Goal: Contribute content: Add original content to the website for others to see

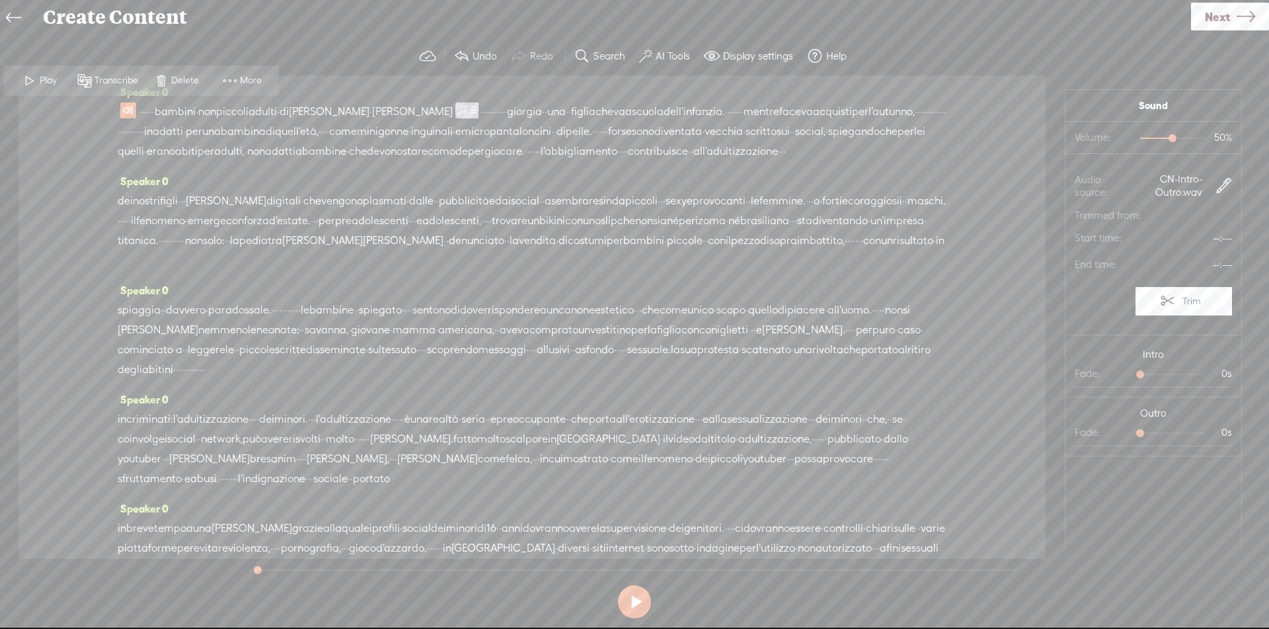
click at [642, 604] on button at bounding box center [634, 601] width 33 height 33
drag, startPoint x: 186, startPoint y: 112, endPoint x: 327, endPoint y: 115, distance: 141.5
click at [327, 115] on div "· · · · · · bambini · non piccoli adulti · di sara · fornaro · · · · · · · · · …" at bounding box center [532, 131] width 829 height 59
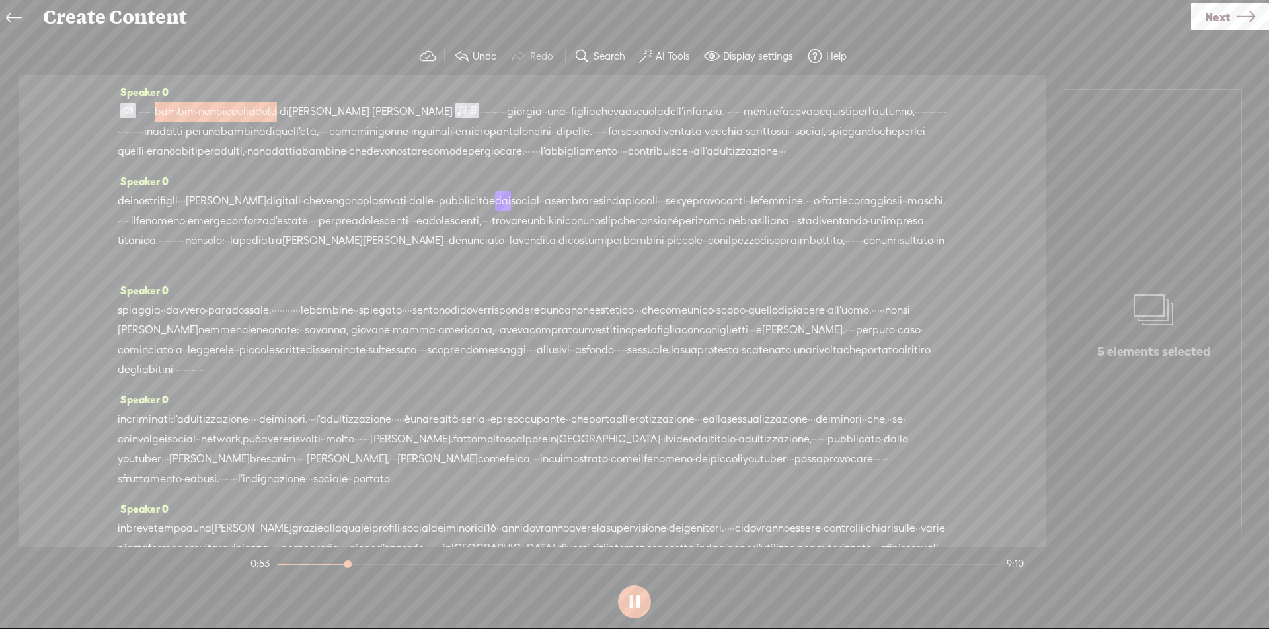
click at [628, 161] on span "contribuisce" at bounding box center [658, 151] width 60 height 20
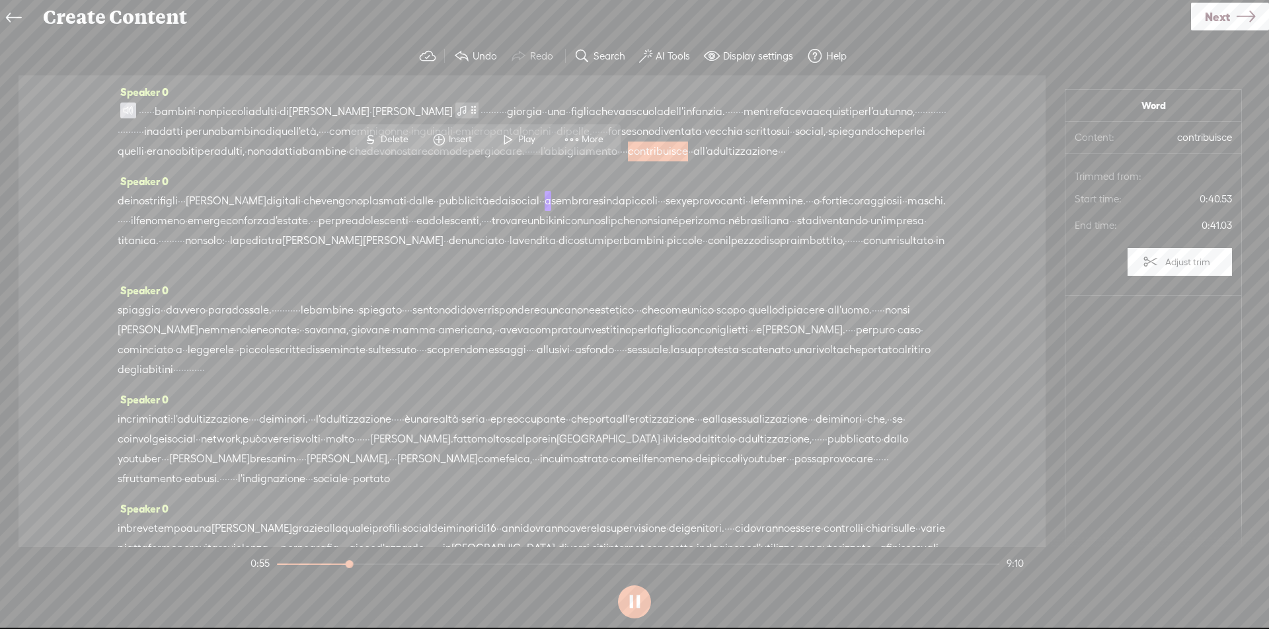
click at [519, 142] on span "Play" at bounding box center [528, 139] width 20 height 13
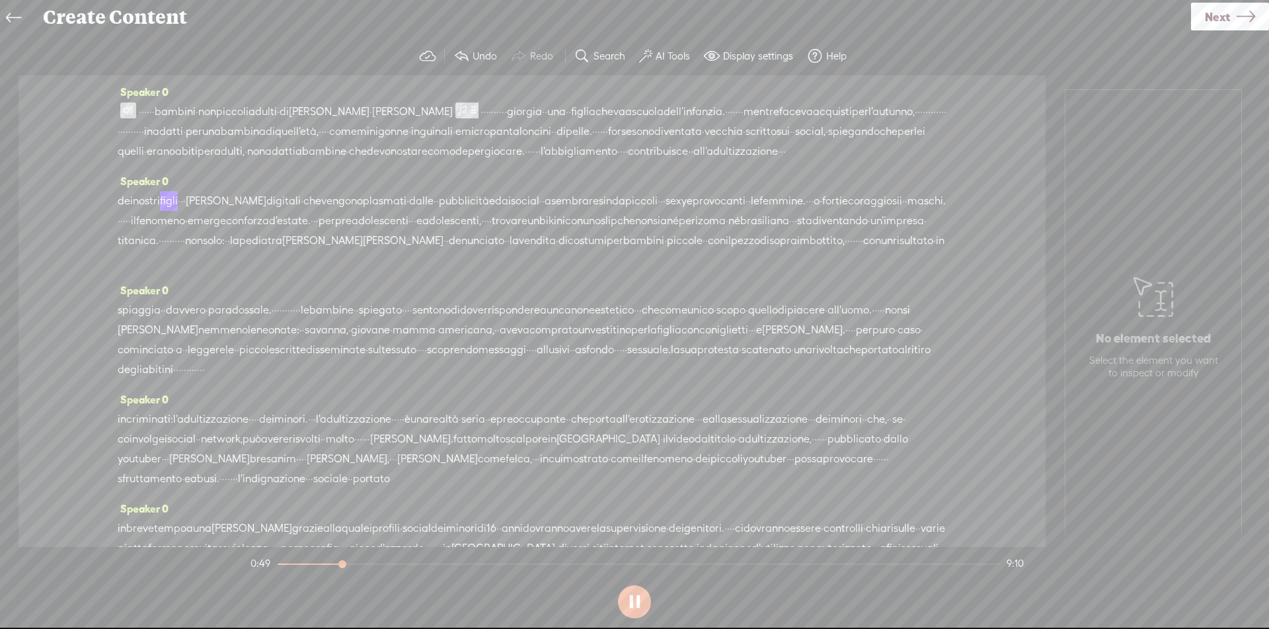
click at [693, 161] on span "all'adultizzazione" at bounding box center [735, 151] width 85 height 20
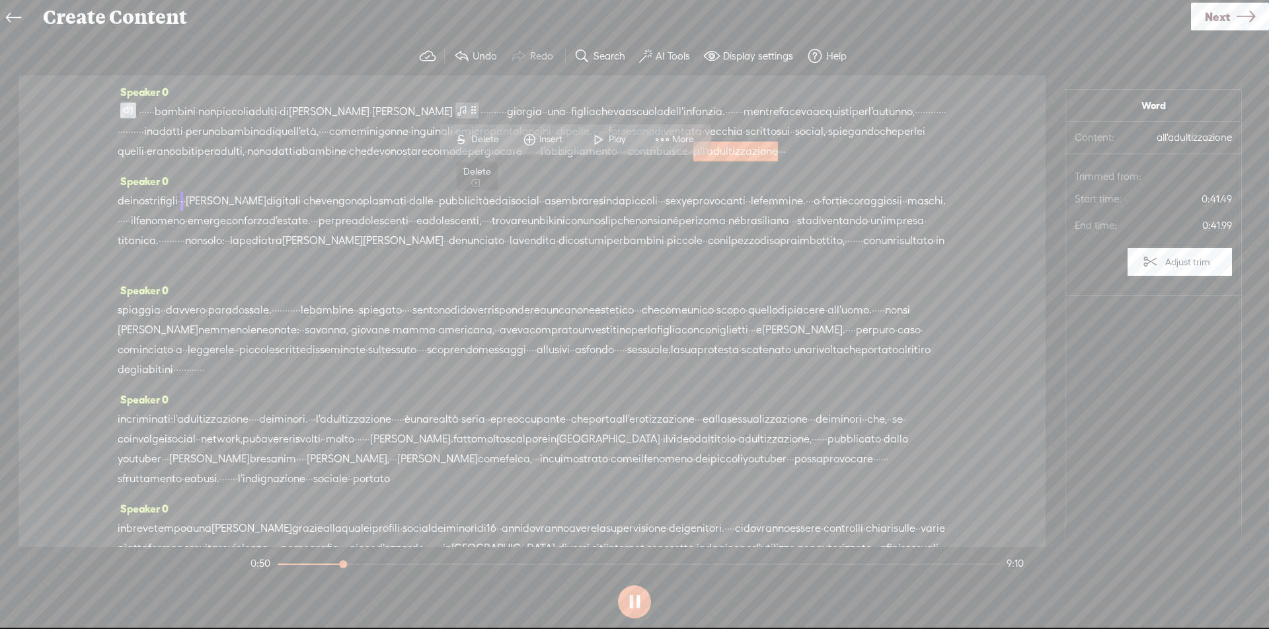
click at [482, 142] on span "Delete" at bounding box center [486, 139] width 31 height 13
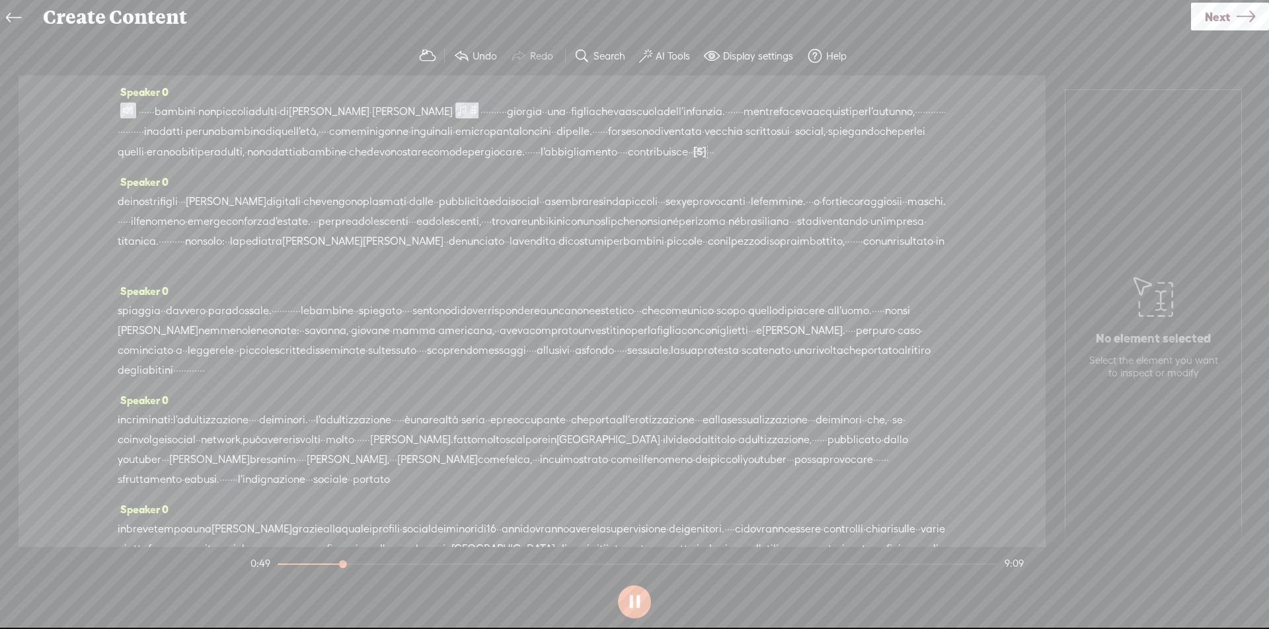
click at [541, 162] on span "l'abbigliamento" at bounding box center [579, 152] width 77 height 20
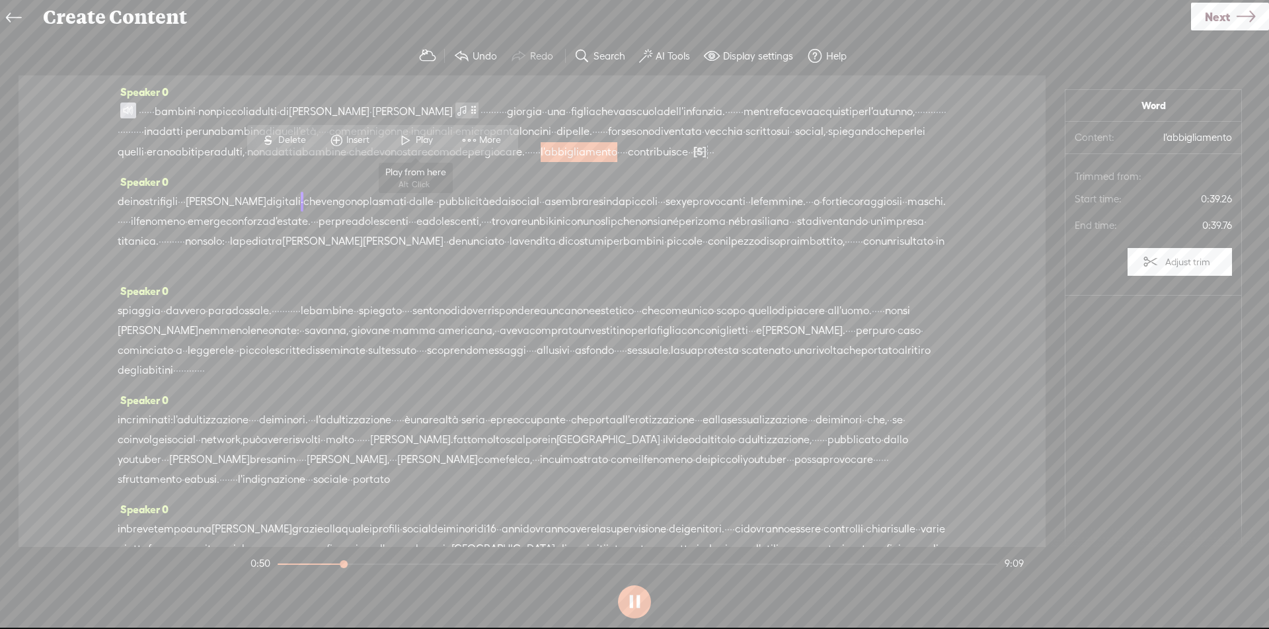
click at [424, 143] on span "Play" at bounding box center [426, 140] width 20 height 13
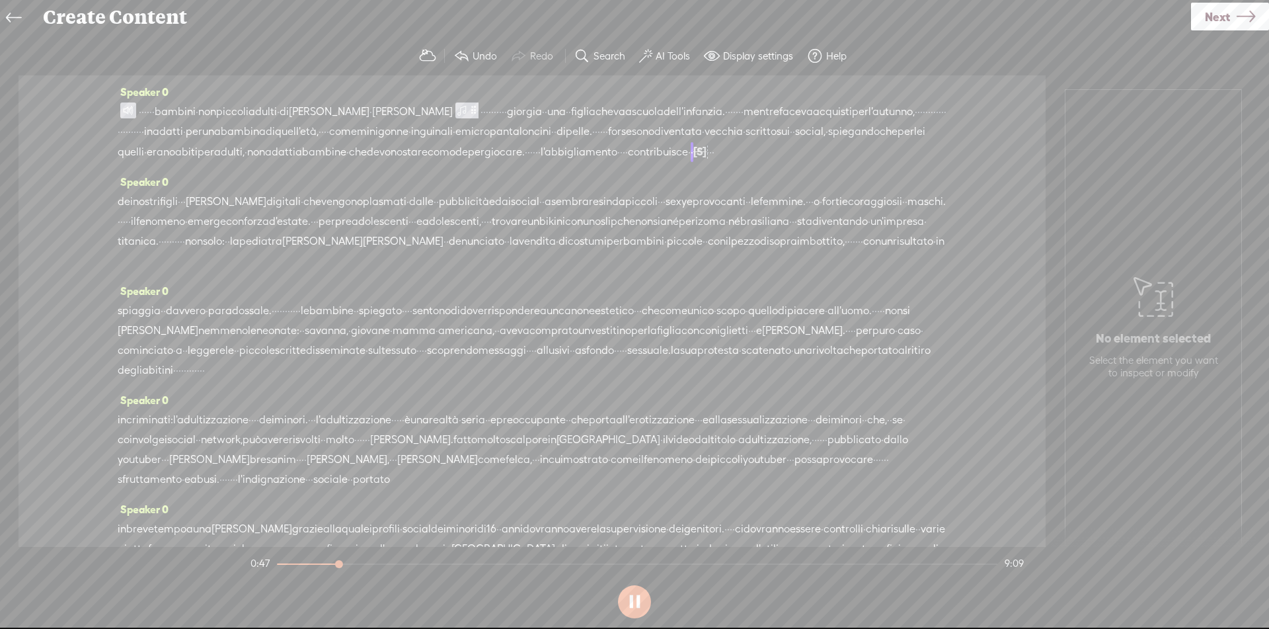
click at [428, 162] on span "comode" at bounding box center [448, 152] width 40 height 20
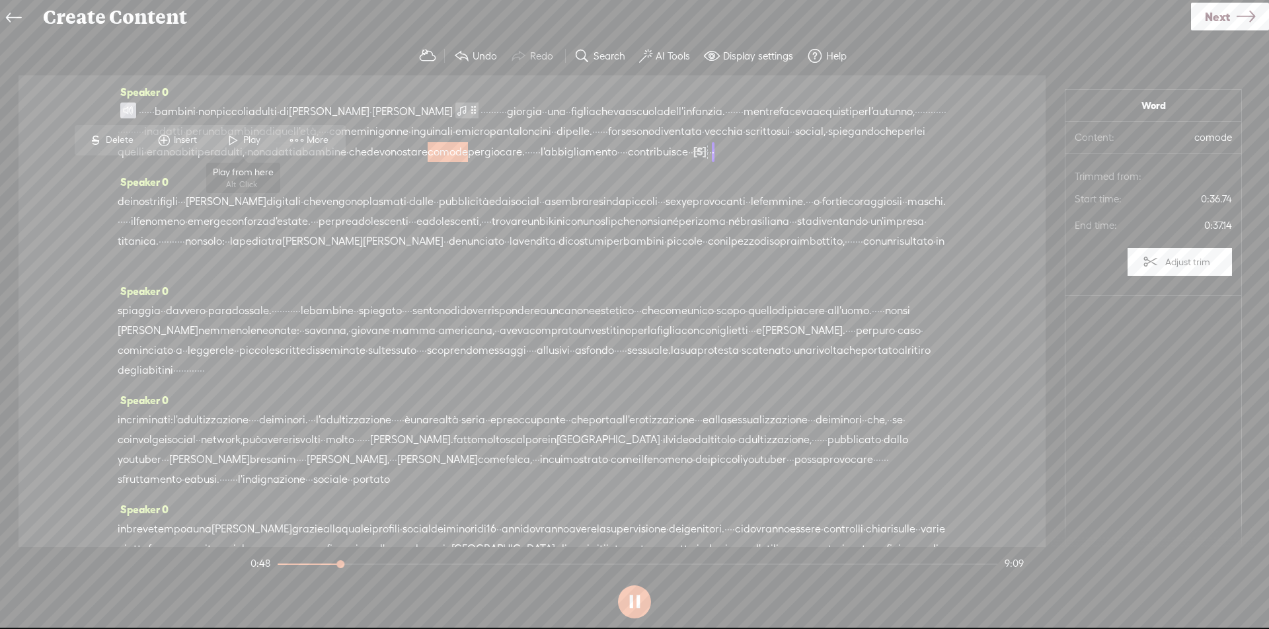
click at [247, 136] on span "Play" at bounding box center [253, 140] width 20 height 13
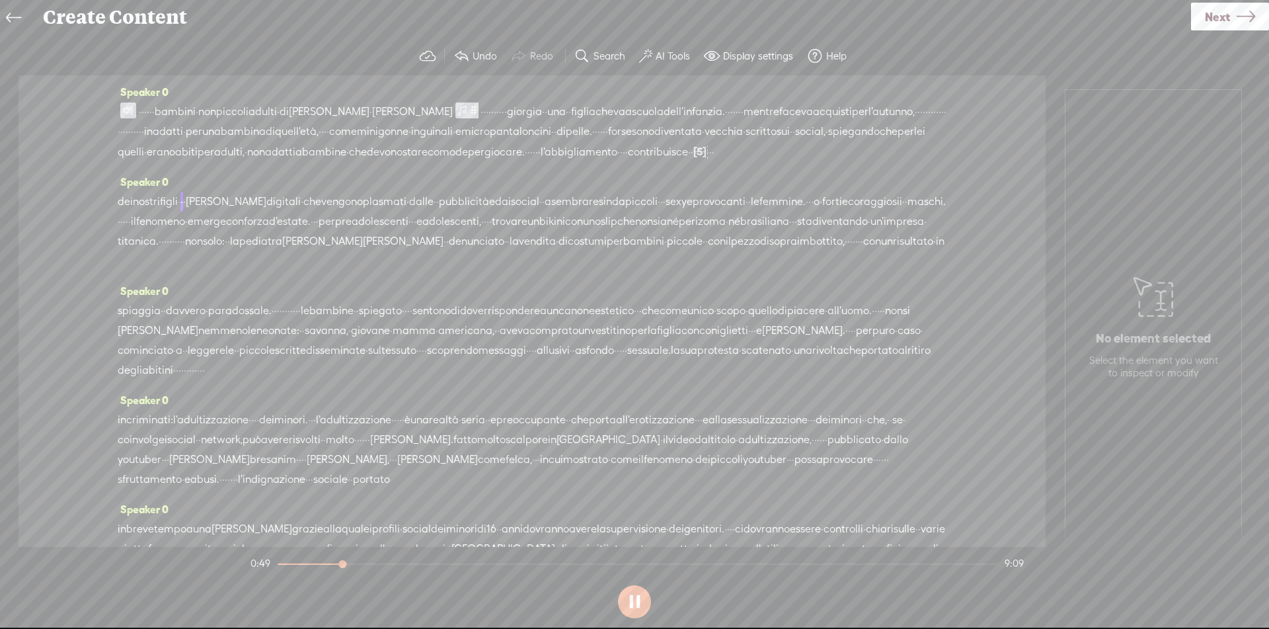
click at [693, 157] on span "[S]" at bounding box center [699, 151] width 13 height 12
click at [549, 128] on span "Restore" at bounding box center [541, 140] width 66 height 24
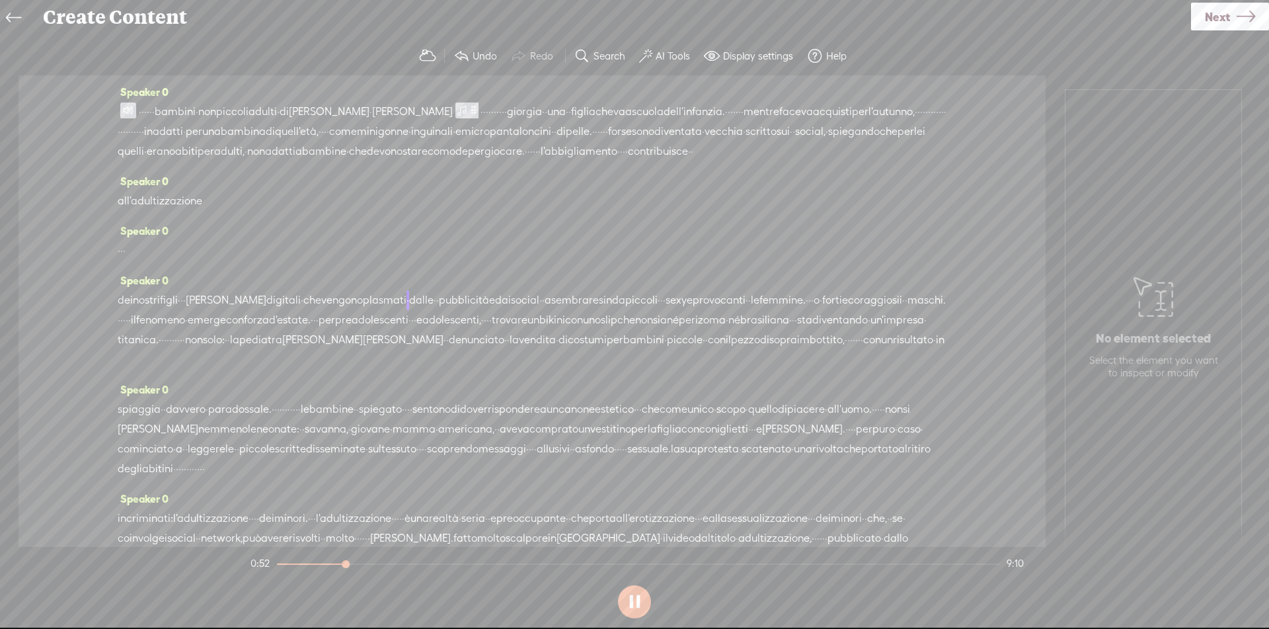
click at [541, 161] on span "l'abbigliamento" at bounding box center [579, 151] width 77 height 20
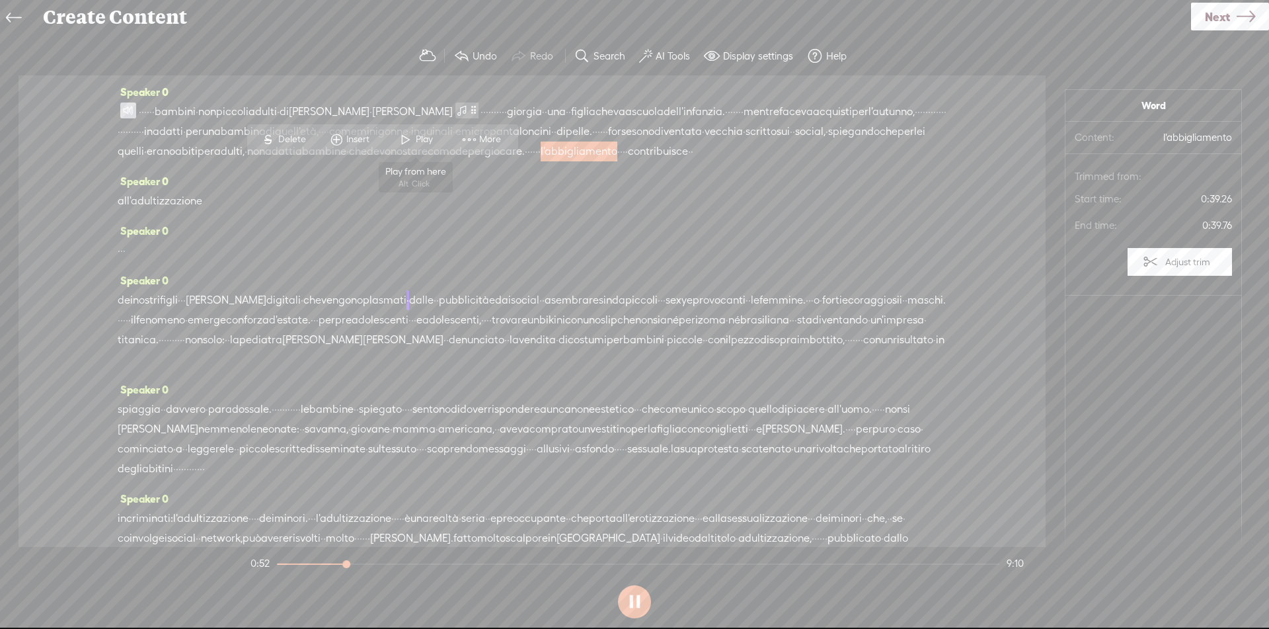
click at [416, 138] on span "Play" at bounding box center [426, 139] width 20 height 13
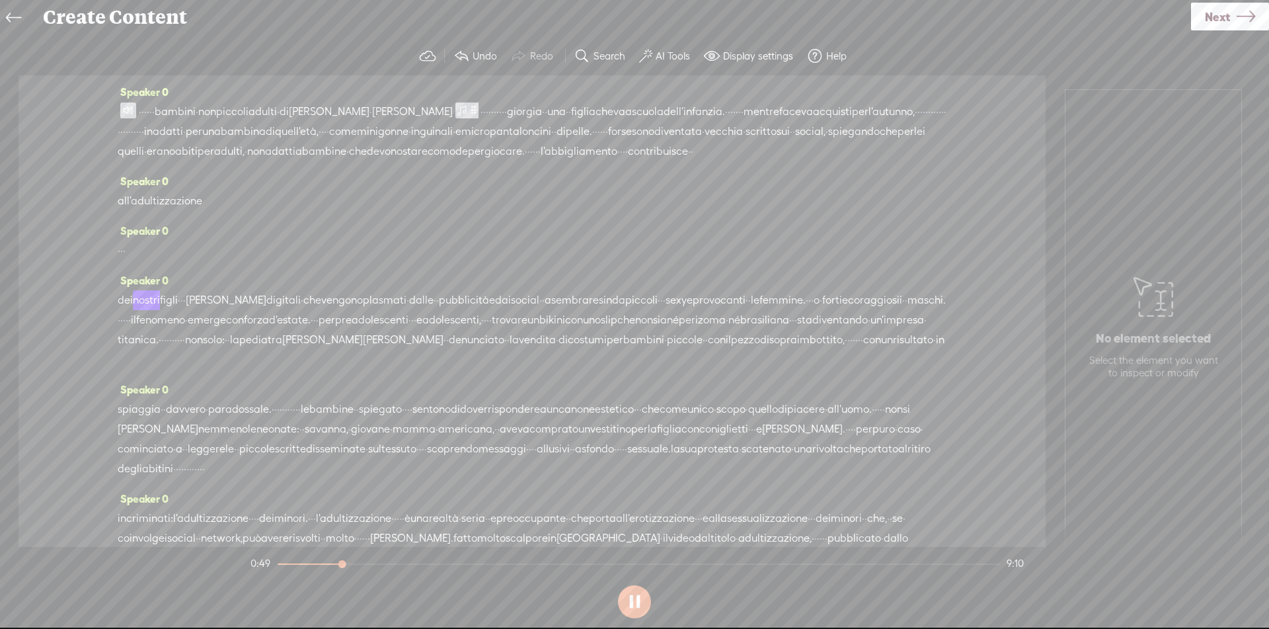
click at [691, 161] on span "·" at bounding box center [692, 151] width 3 height 20
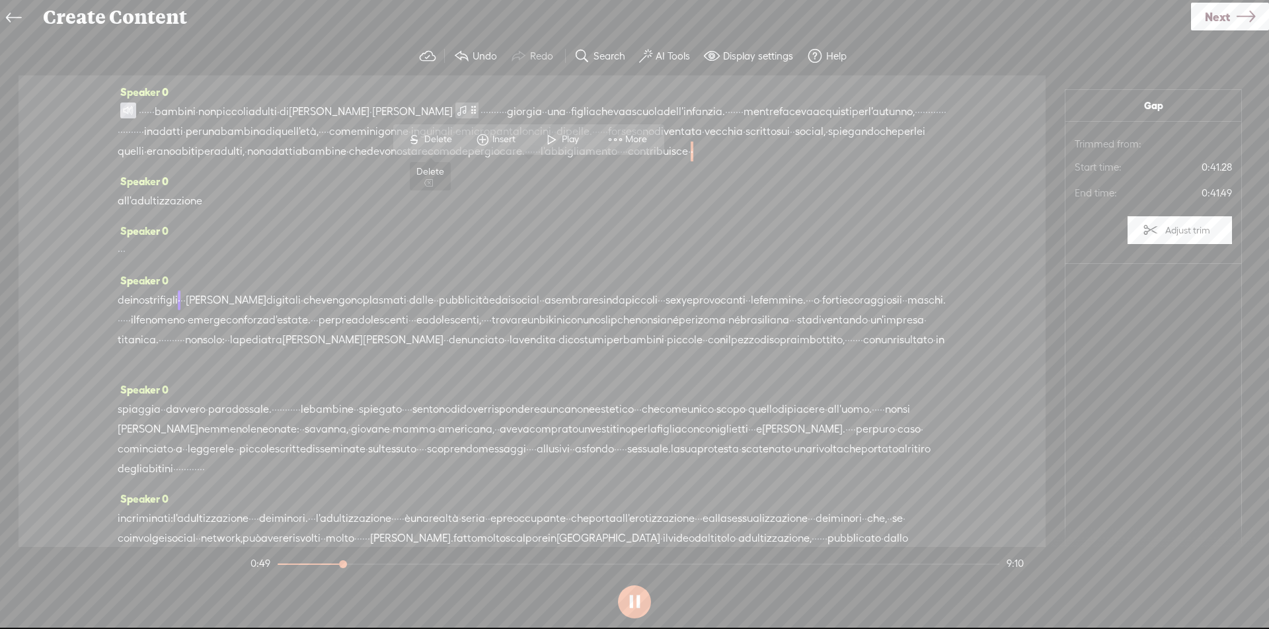
click at [412, 139] on span "S" at bounding box center [415, 140] width 20 height 24
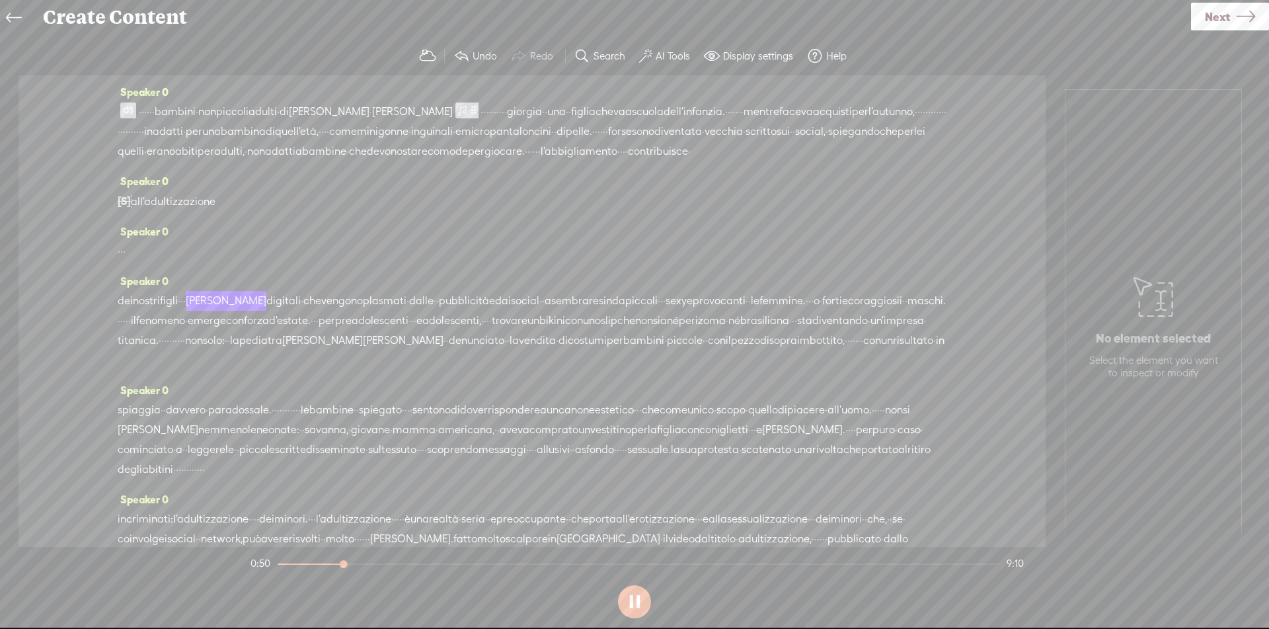
click at [541, 161] on span "l'abbigliamento" at bounding box center [579, 151] width 77 height 20
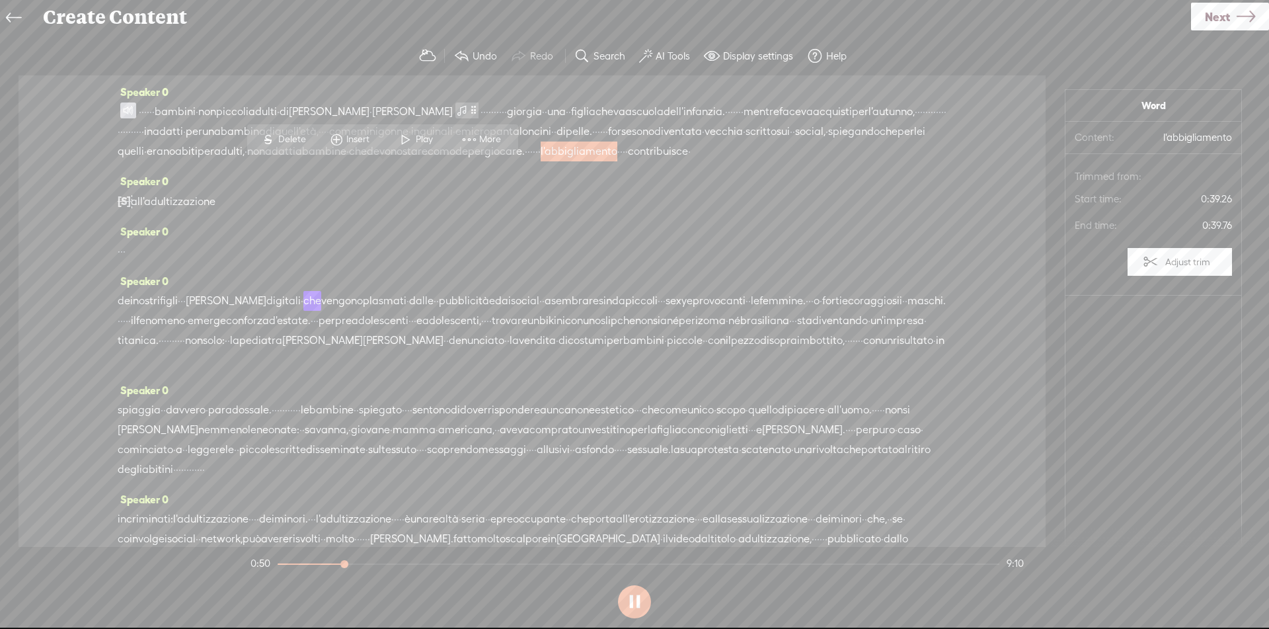
click at [418, 139] on span "Play" at bounding box center [426, 139] width 20 height 13
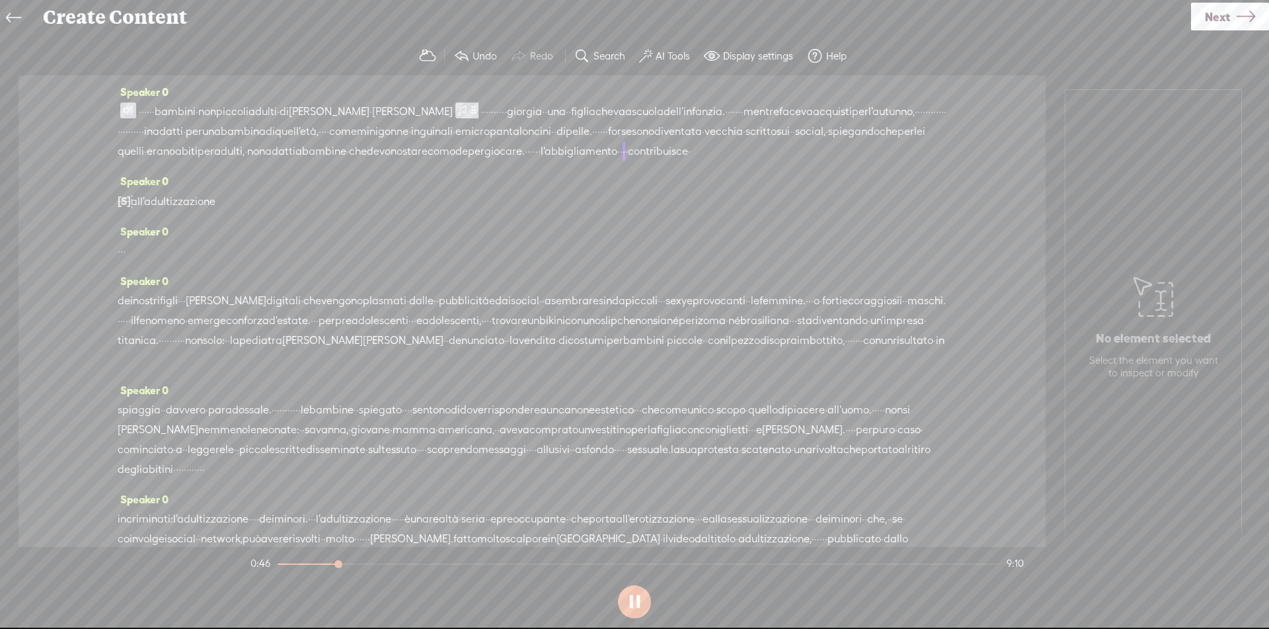
click at [206, 171] on div "Speaker 0 · · · · · · bambini · non piccoli adulti · di sara · fornaro · · · · …" at bounding box center [532, 126] width 829 height 89
click at [428, 161] on span "comode" at bounding box center [448, 151] width 40 height 20
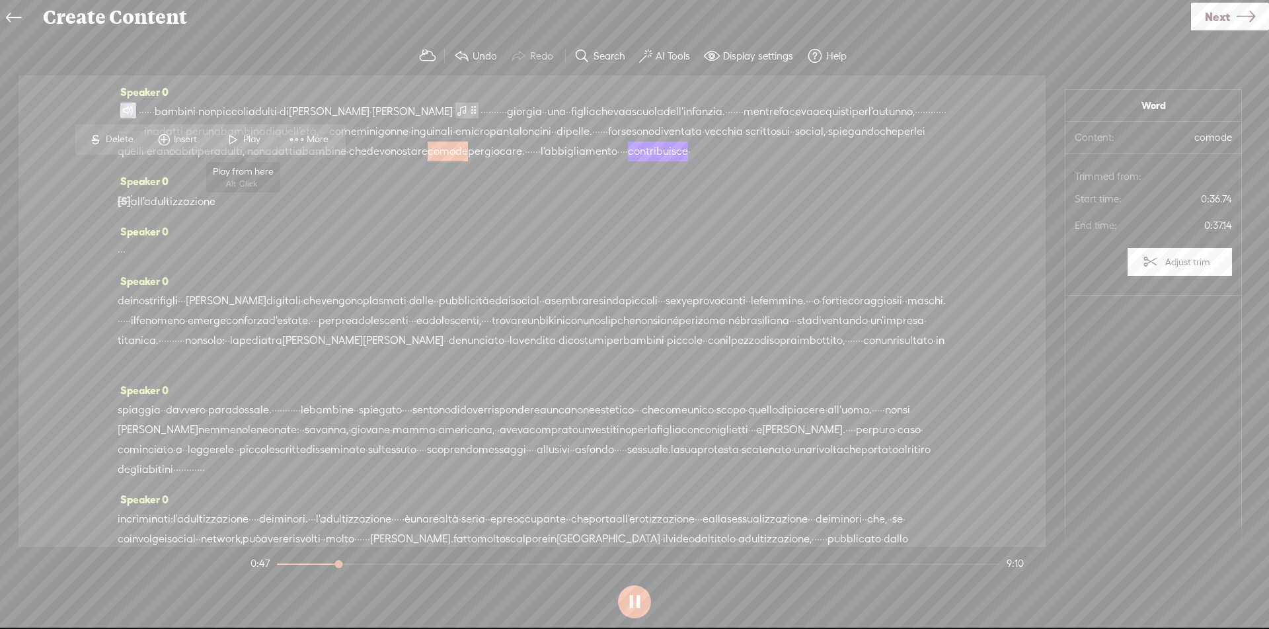
click at [272, 143] on span "Play" at bounding box center [243, 140] width 66 height 24
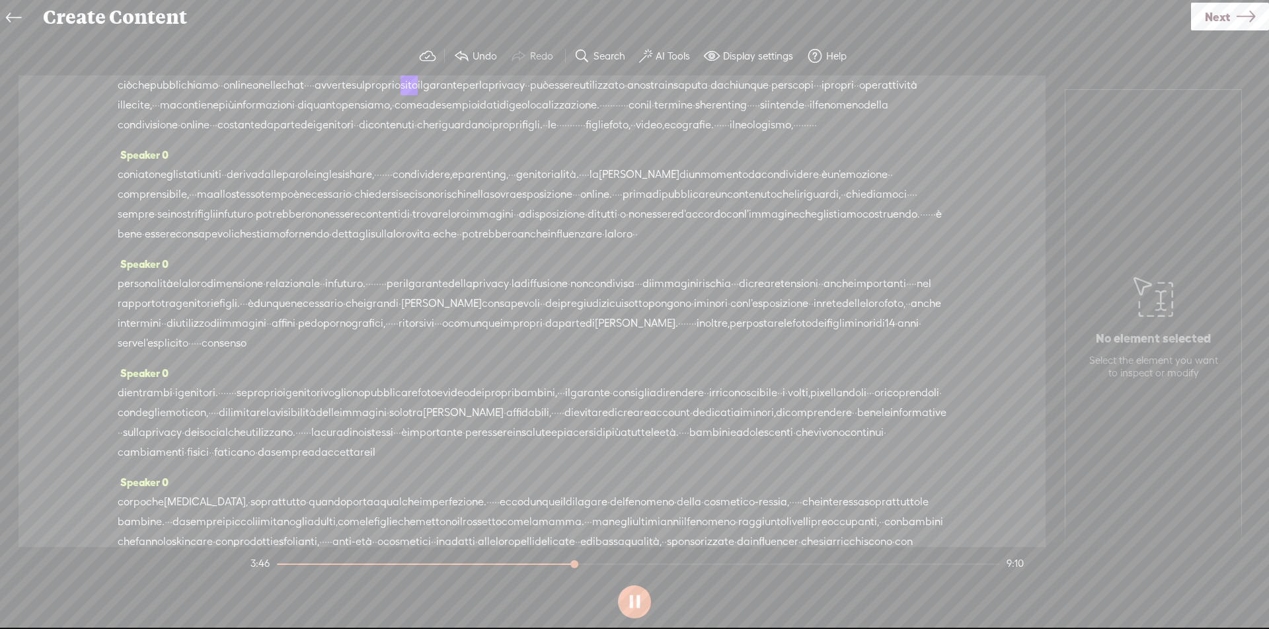
scroll to position [586, 0]
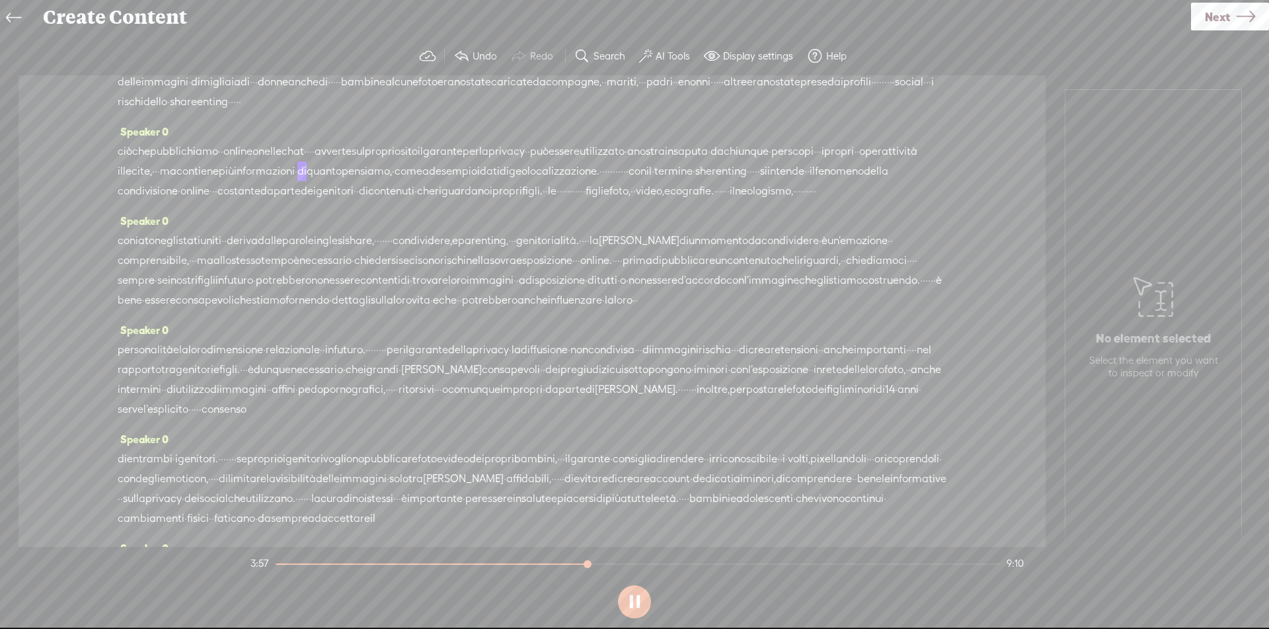
click at [771, 161] on span "per" at bounding box center [779, 151] width 17 height 20
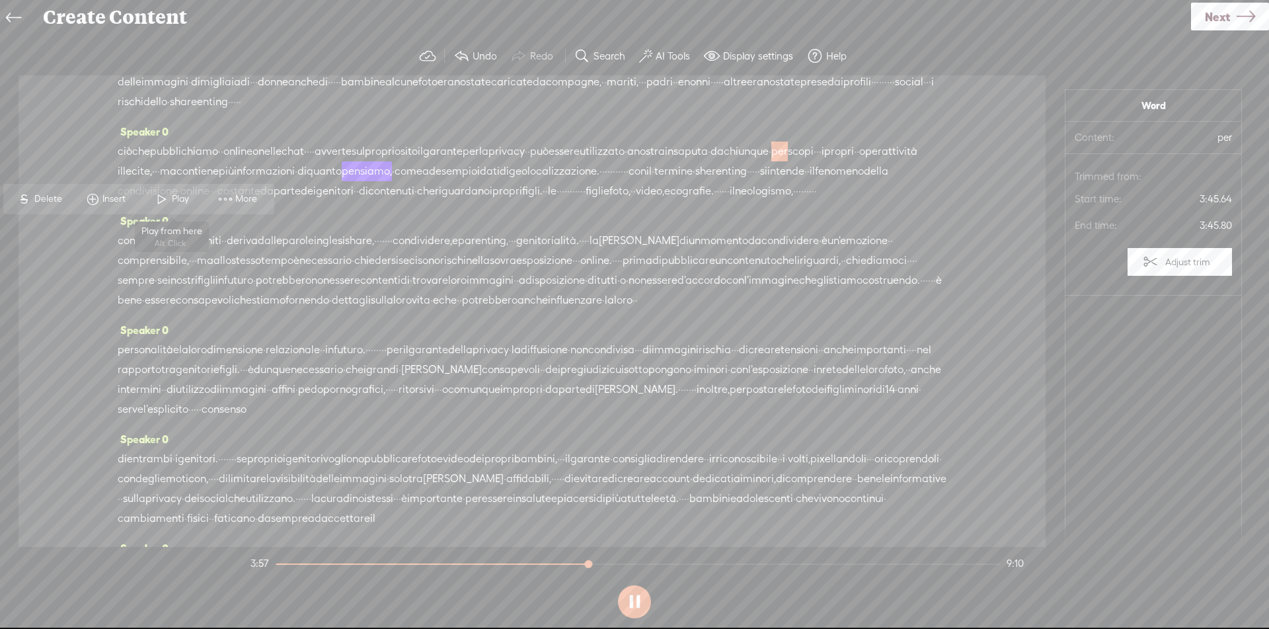
click at [163, 200] on span at bounding box center [162, 199] width 20 height 24
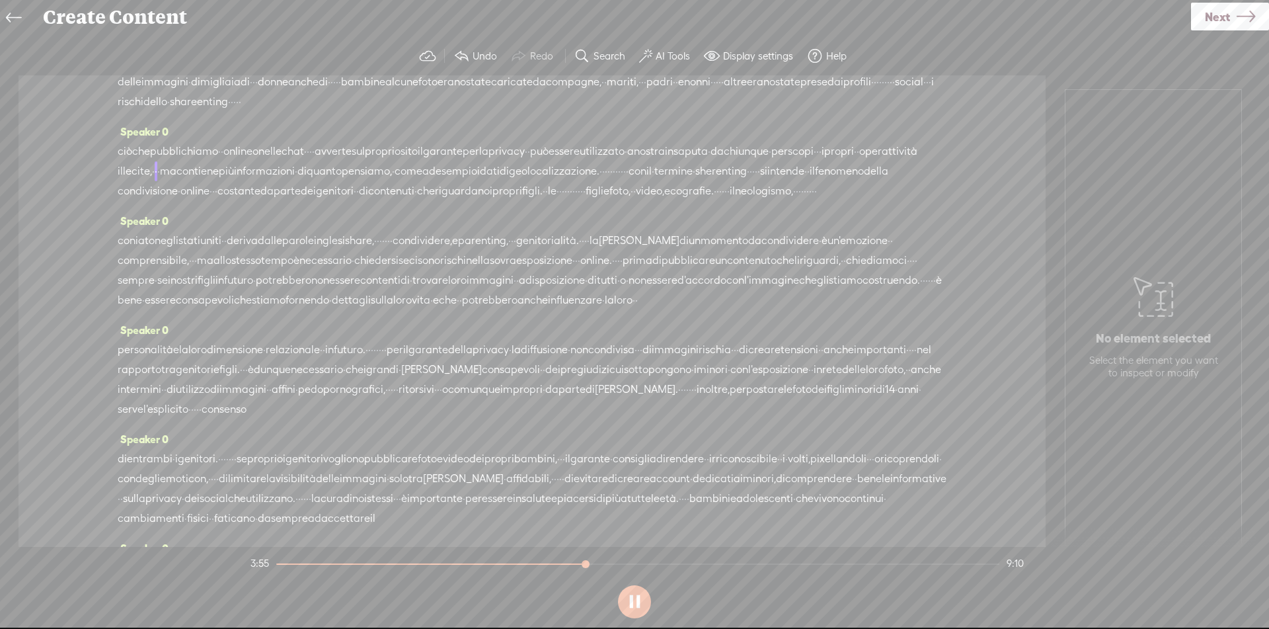
click at [769, 161] on span "chiunque" at bounding box center [746, 151] width 45 height 20
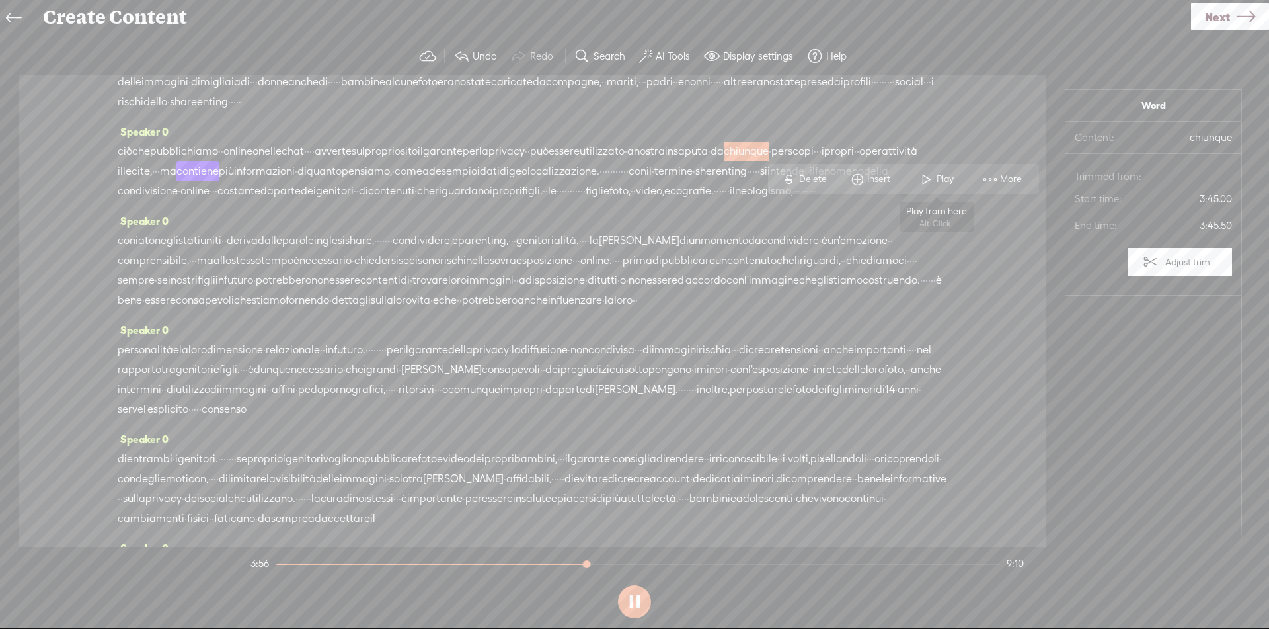
click at [935, 183] on span at bounding box center [927, 179] width 20 height 24
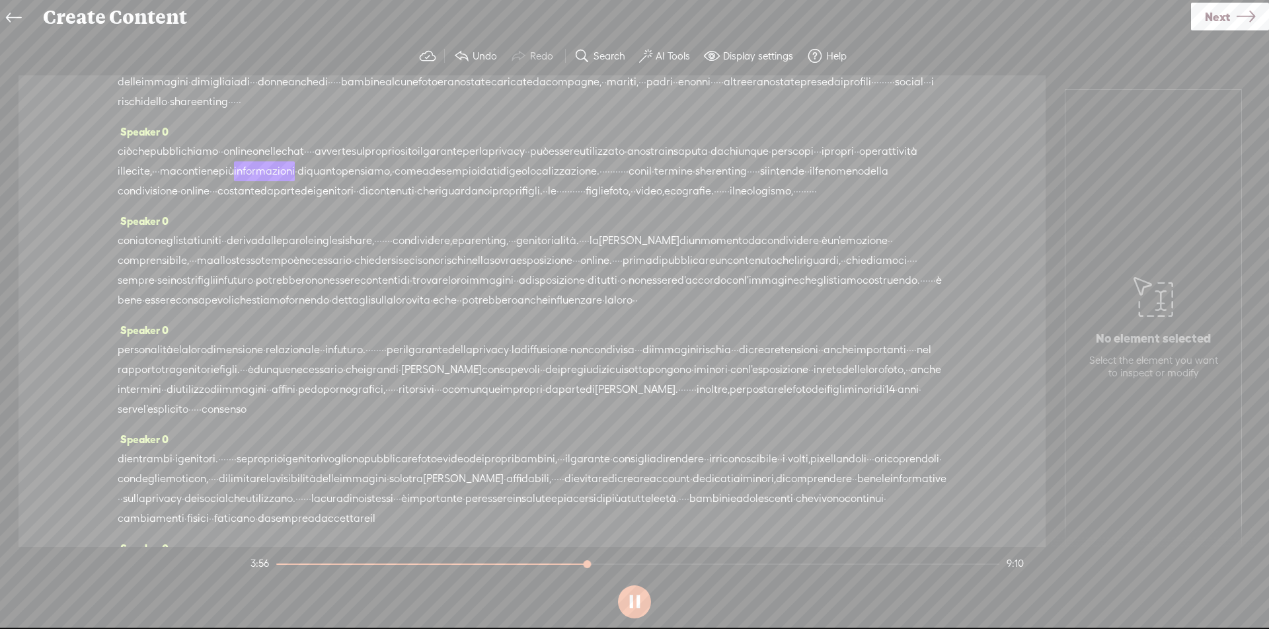
click at [769, 161] on span "chiunque" at bounding box center [746, 151] width 45 height 20
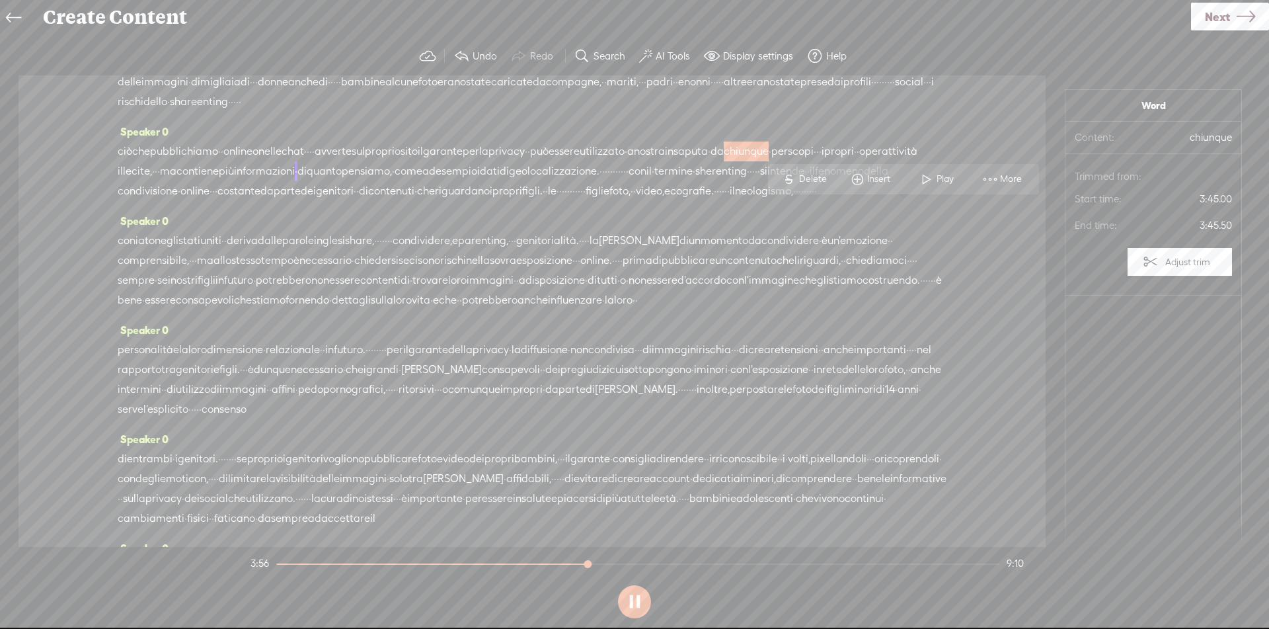
click at [945, 184] on span "Play" at bounding box center [947, 179] width 20 height 13
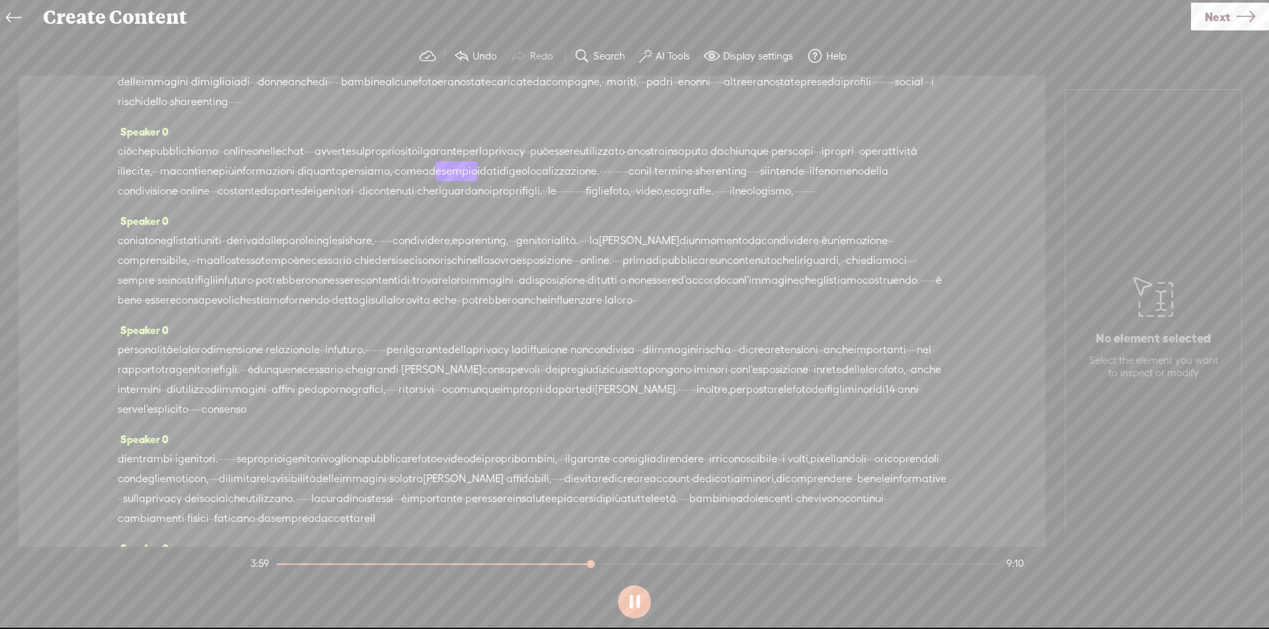
click at [625, 161] on span "utilizzato" at bounding box center [602, 151] width 45 height 20
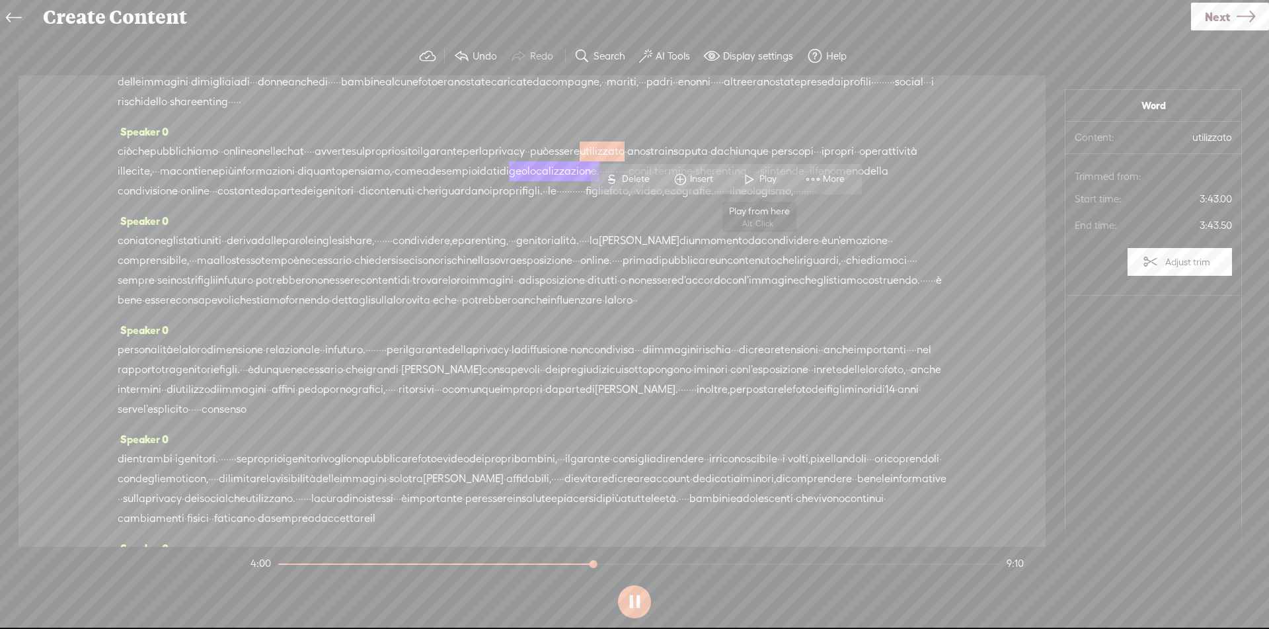
click at [749, 180] on span at bounding box center [750, 179] width 20 height 24
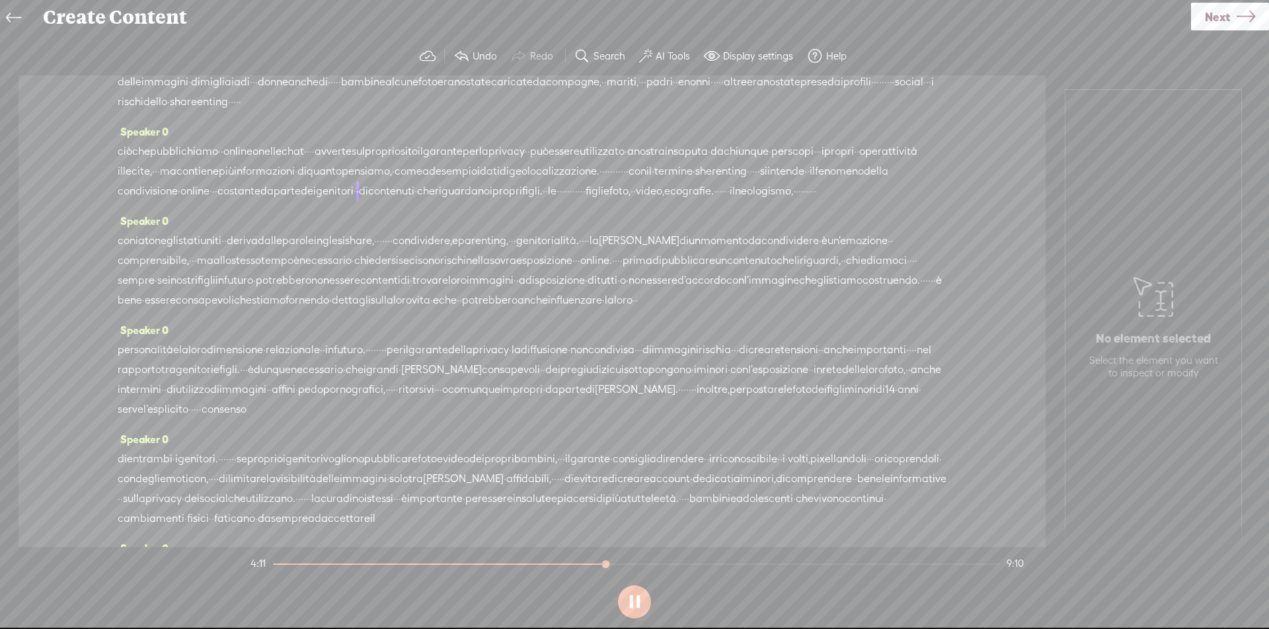
scroll to position [652, 0]
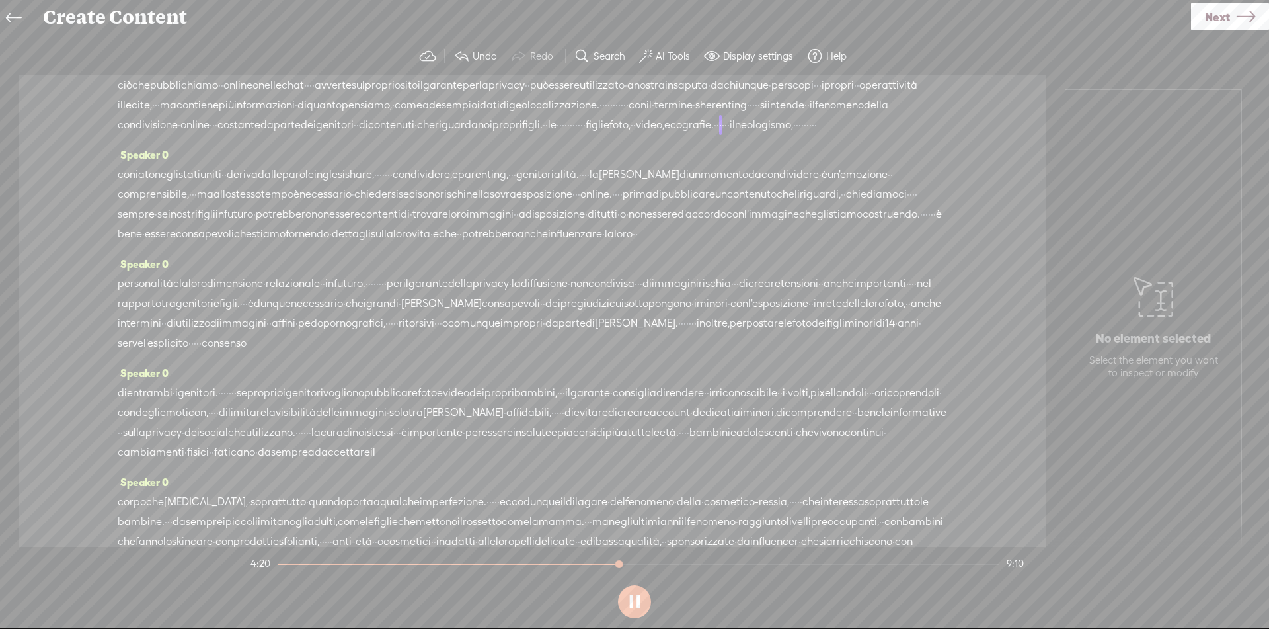
click at [435, 135] on span "riguardano" at bounding box center [462, 125] width 55 height 20
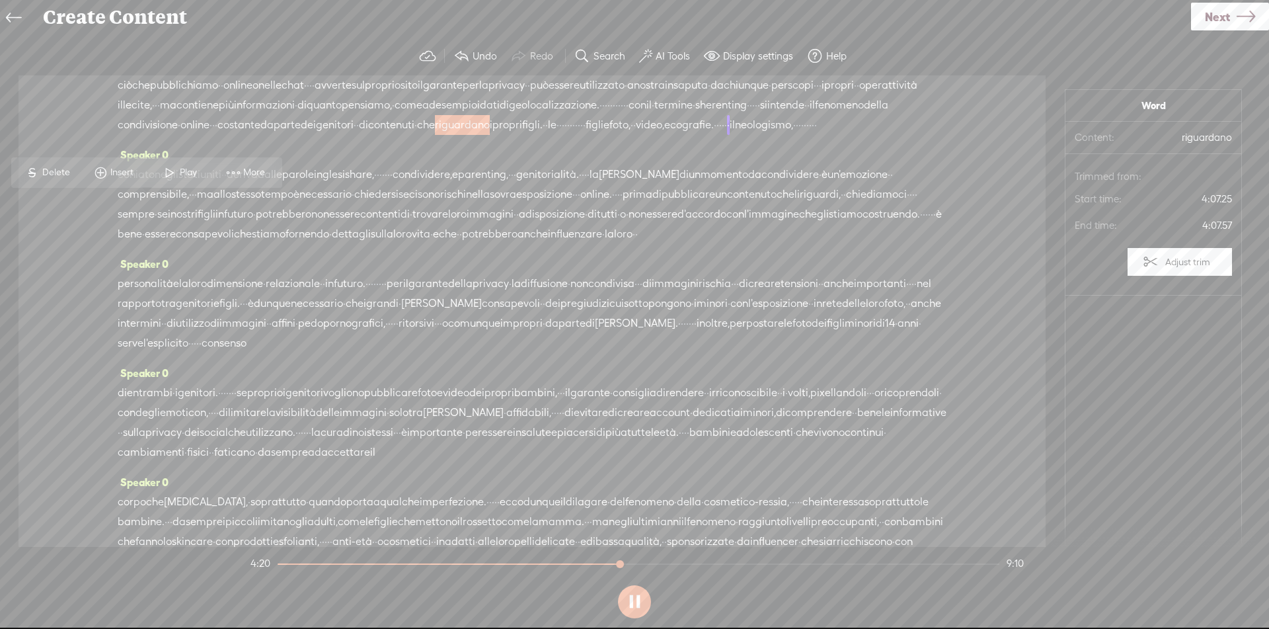
click at [171, 174] on span at bounding box center [170, 173] width 20 height 24
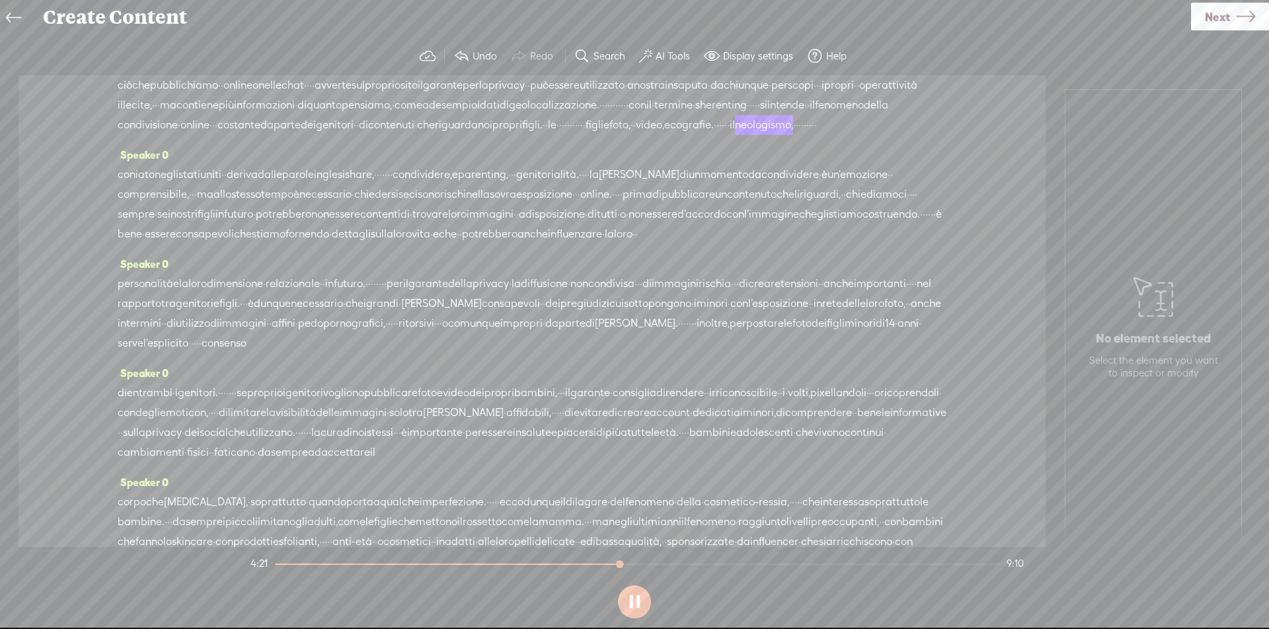
click at [435, 135] on span "riguardano" at bounding box center [462, 125] width 55 height 20
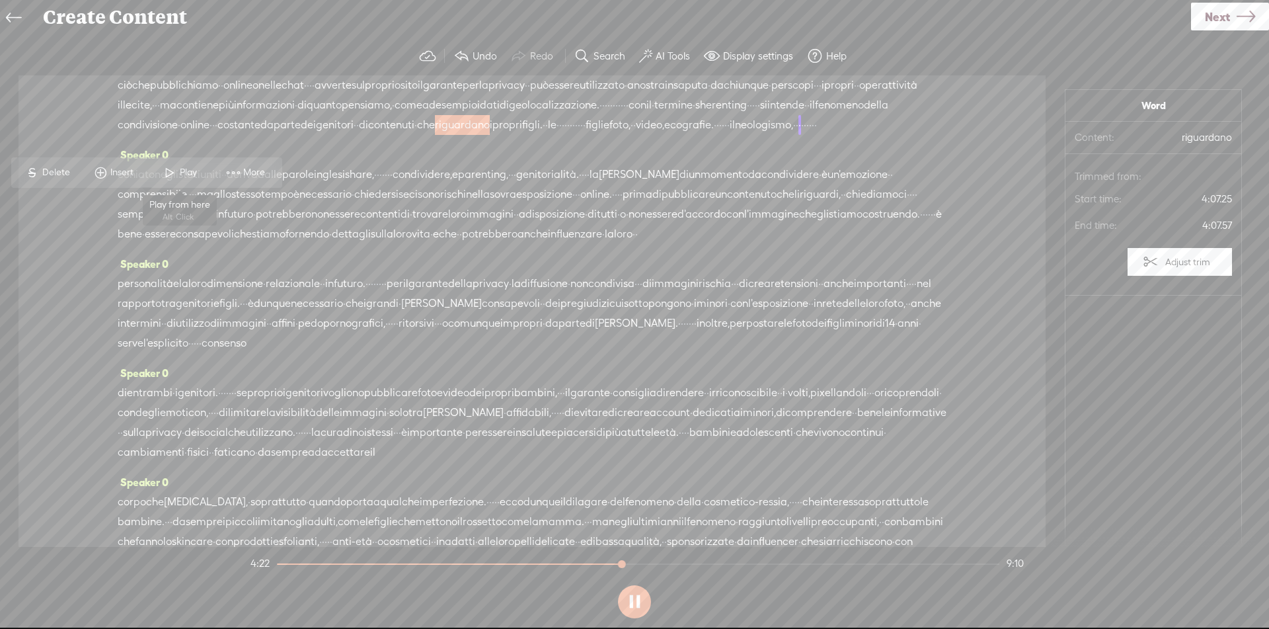
click at [189, 175] on span "Play" at bounding box center [190, 172] width 20 height 13
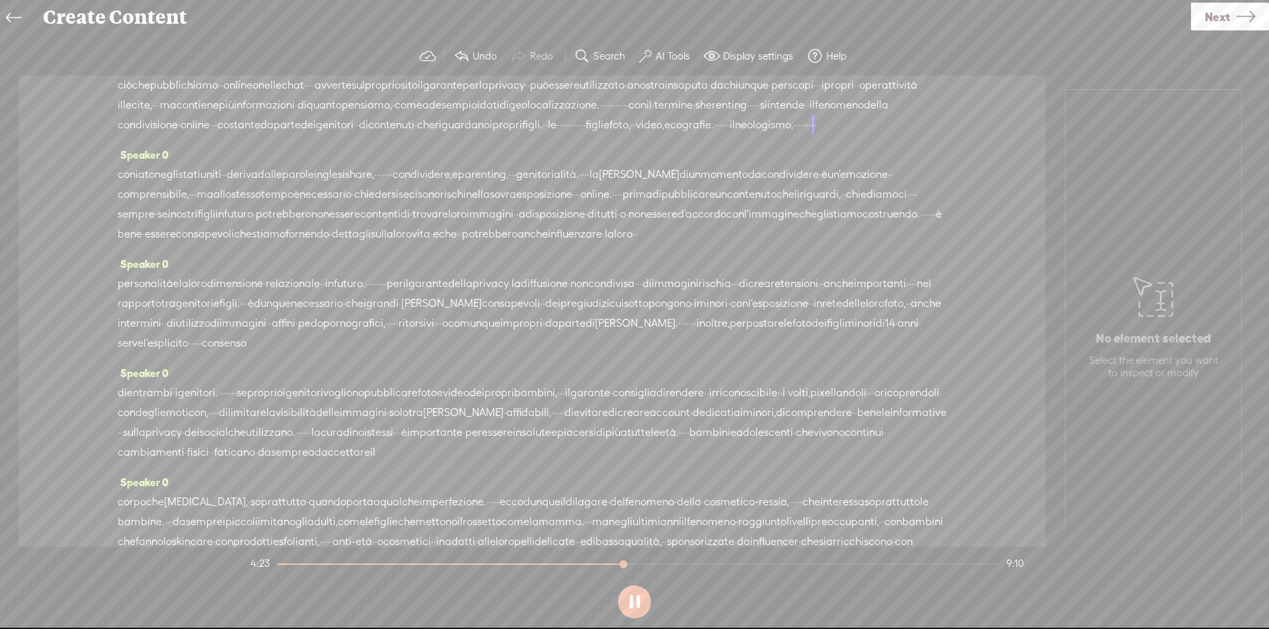
drag, startPoint x: 258, startPoint y: 202, endPoint x: 381, endPoint y: 210, distance: 123.2
click at [381, 135] on div "ciò che pubblichiamo · · online o nelle chat · · · · avverte sul proprio sito i…" at bounding box center [532, 104] width 829 height 59
click at [278, 172] on span "Delete" at bounding box center [279, 172] width 31 height 13
click at [492, 136] on span "propri" at bounding box center [507, 126] width 30 height 20
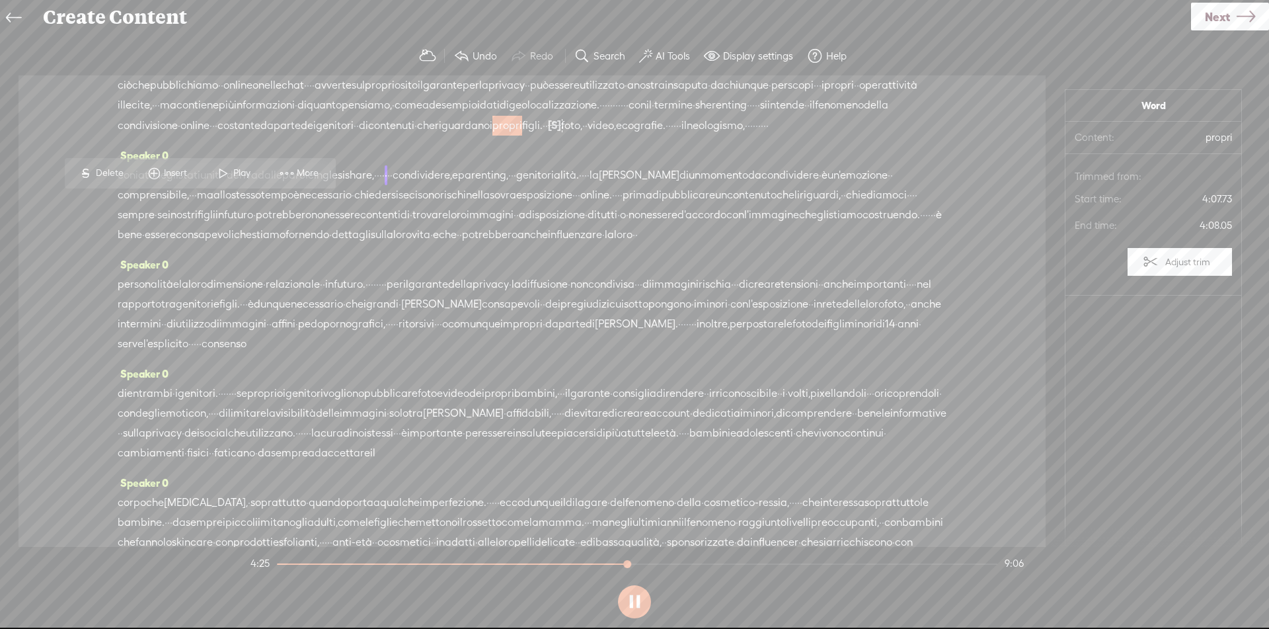
click at [237, 178] on span "Play" at bounding box center [243, 173] width 20 height 13
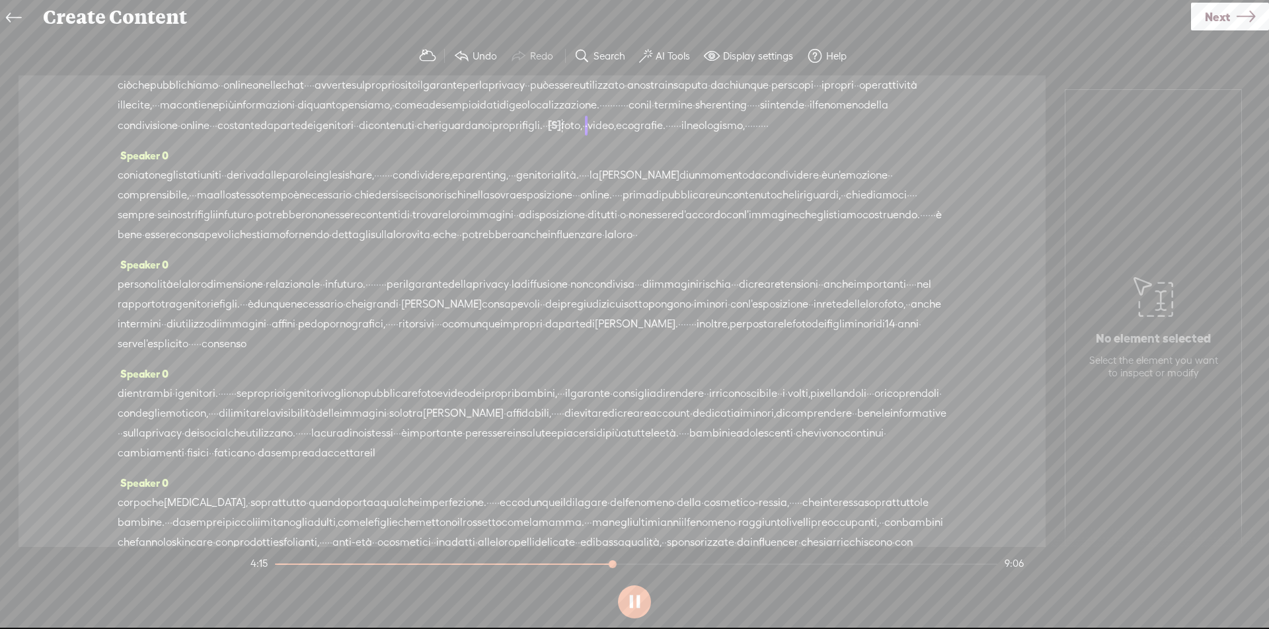
click at [435, 136] on span "riguardano" at bounding box center [462, 126] width 55 height 20
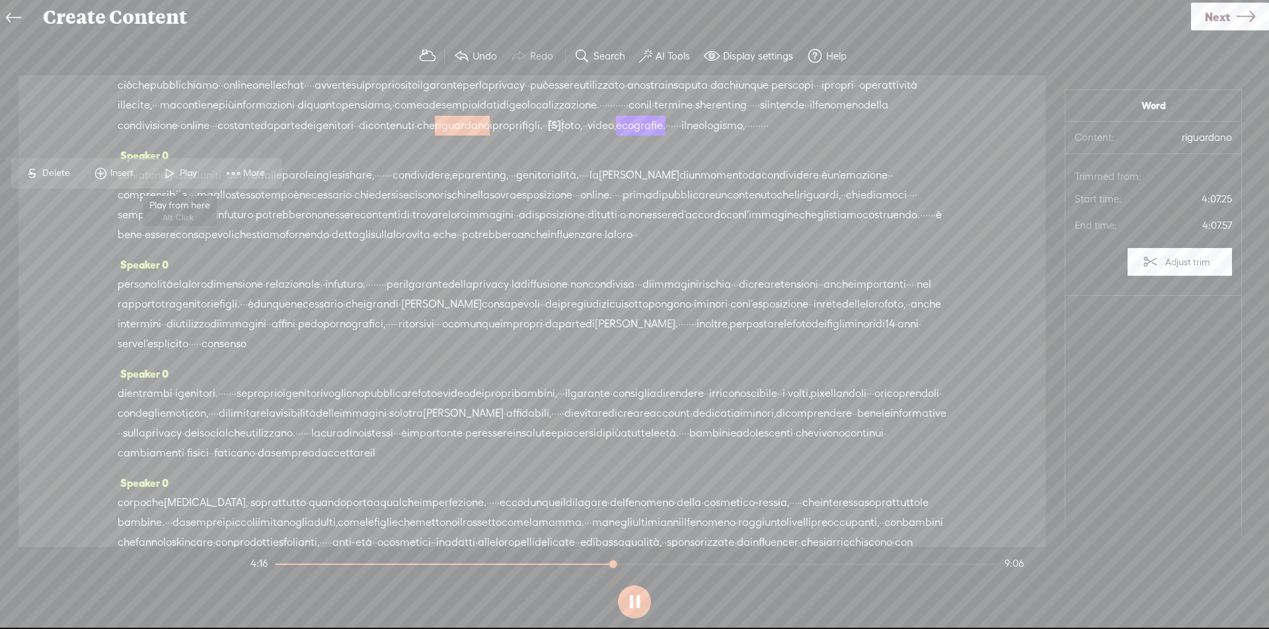
click at [187, 173] on span "Play" at bounding box center [190, 173] width 20 height 13
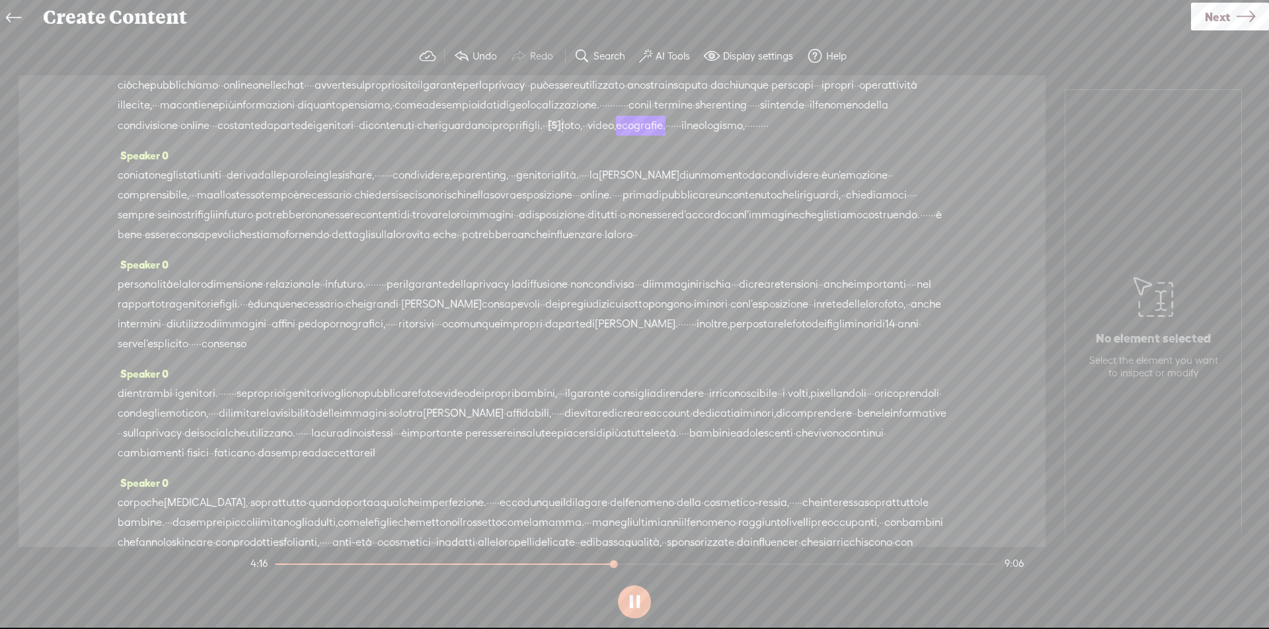
click at [548, 131] on span "[S]" at bounding box center [554, 125] width 13 height 12
click at [265, 173] on span "Restore" at bounding box center [275, 172] width 35 height 13
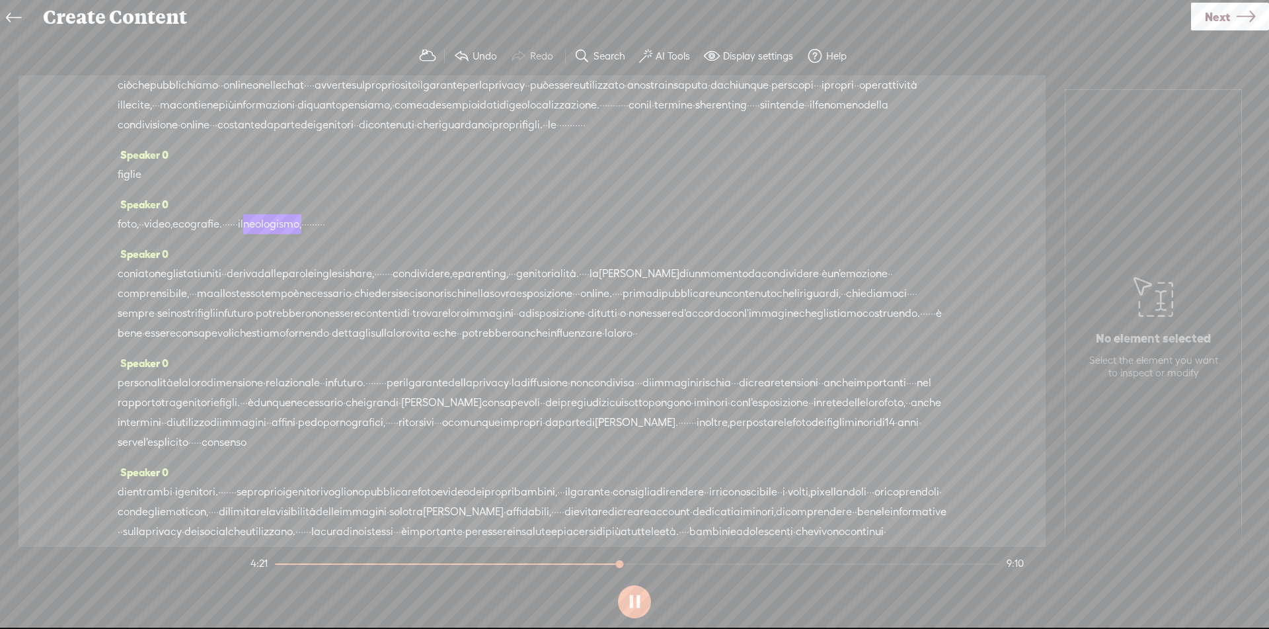
click at [492, 135] on span "propri" at bounding box center [507, 125] width 30 height 20
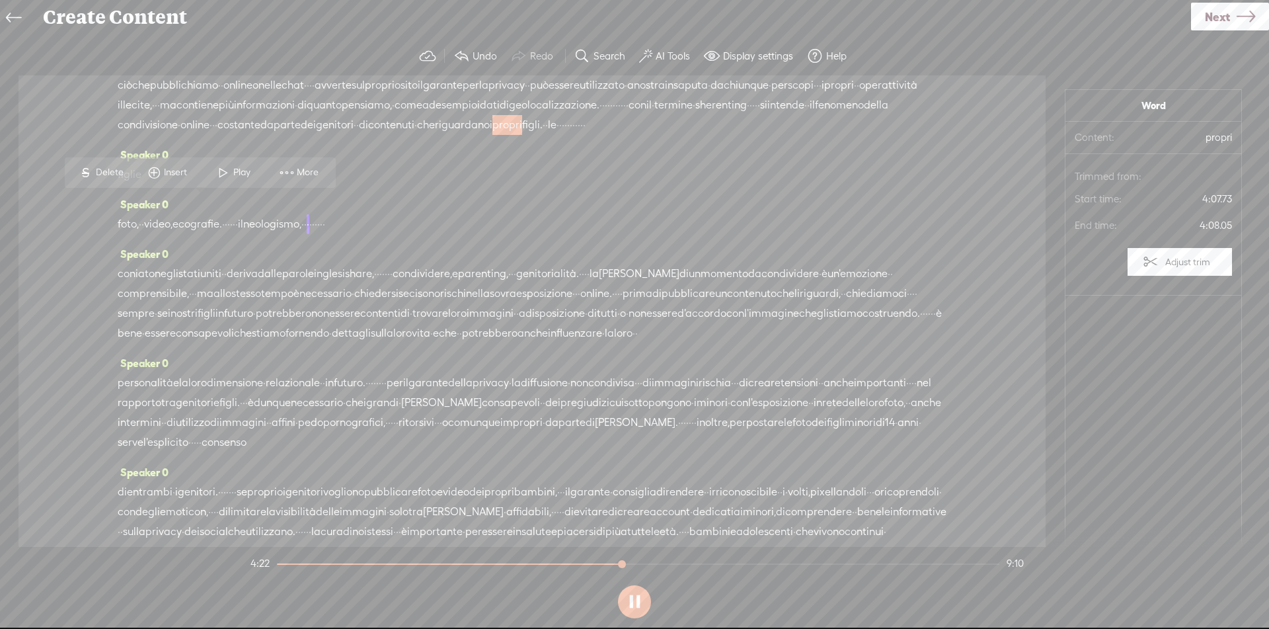
click at [233, 169] on span "Play" at bounding box center [243, 172] width 20 height 13
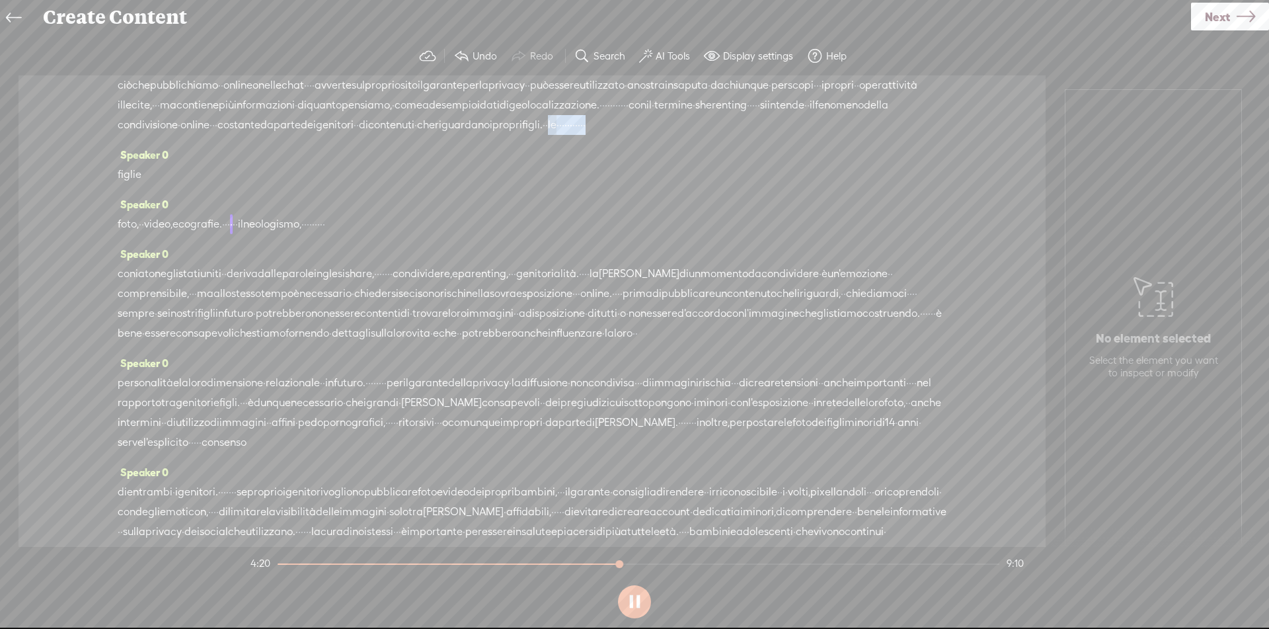
drag, startPoint x: 258, startPoint y: 202, endPoint x: 349, endPoint y: 216, distance: 92.3
click at [349, 145] on div "Speaker 0 ciò che pubblichiamo · · online o nelle chat · · · · avverte sul prop…" at bounding box center [532, 100] width 829 height 89
click at [257, 173] on span "Delete" at bounding box center [262, 172] width 31 height 13
click at [435, 135] on span "riguardano" at bounding box center [462, 125] width 55 height 20
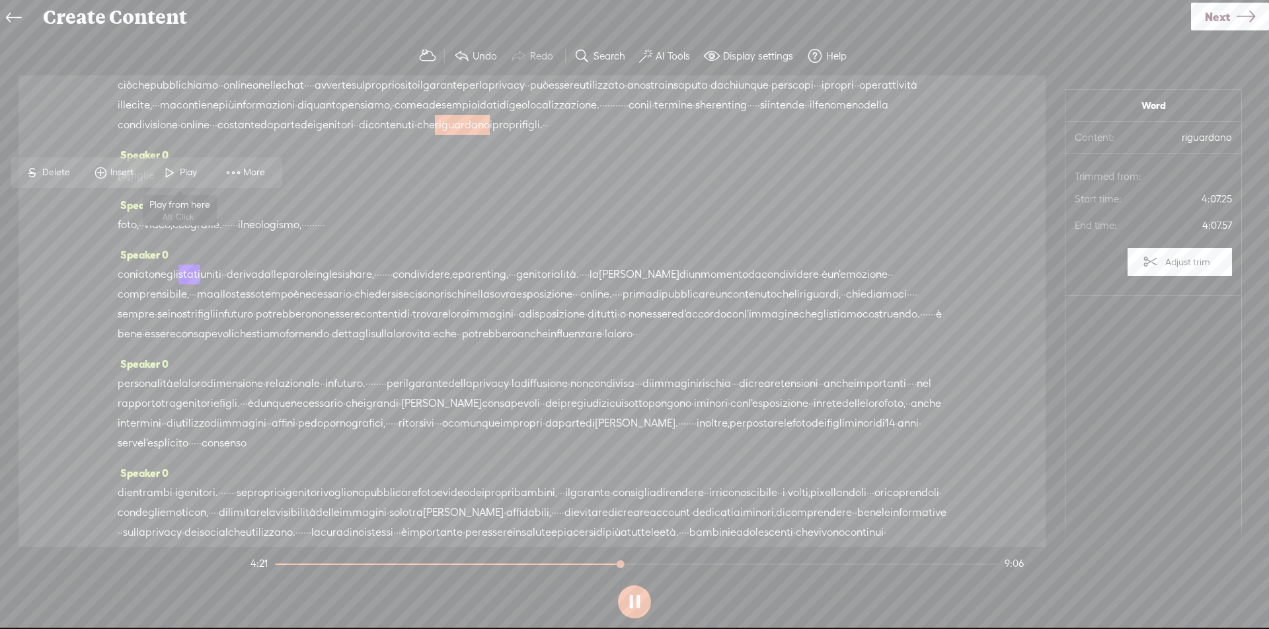
click at [208, 167] on span "Play" at bounding box center [180, 173] width 66 height 24
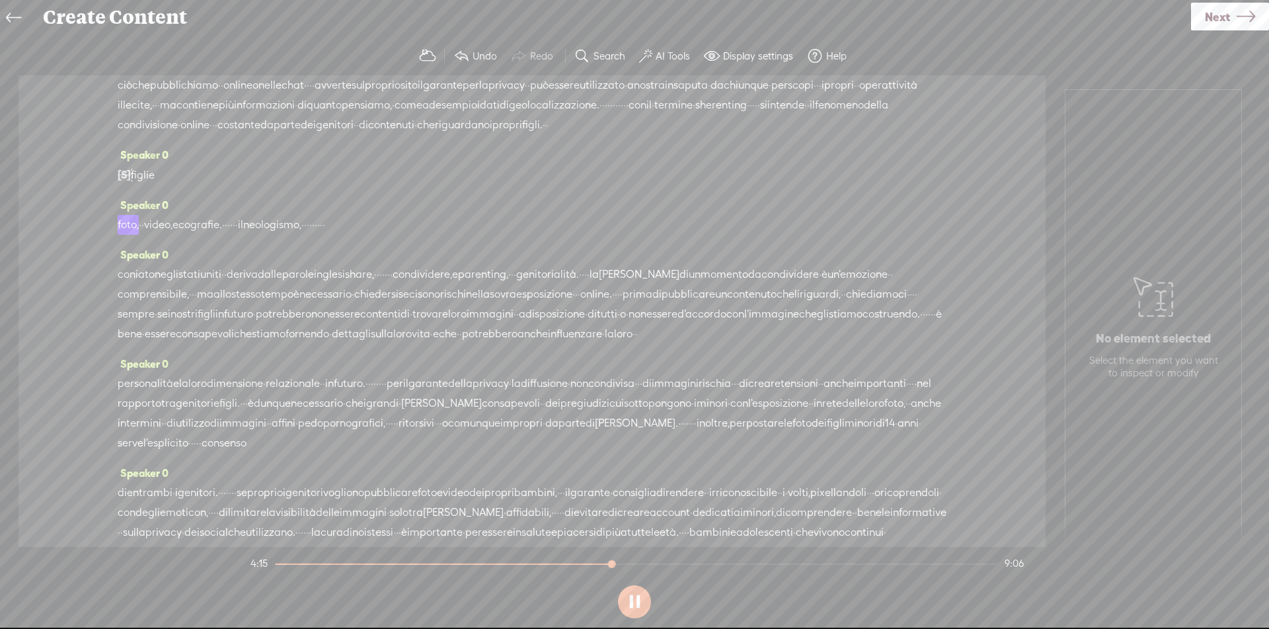
click at [435, 135] on span "che" at bounding box center [426, 125] width 18 height 20
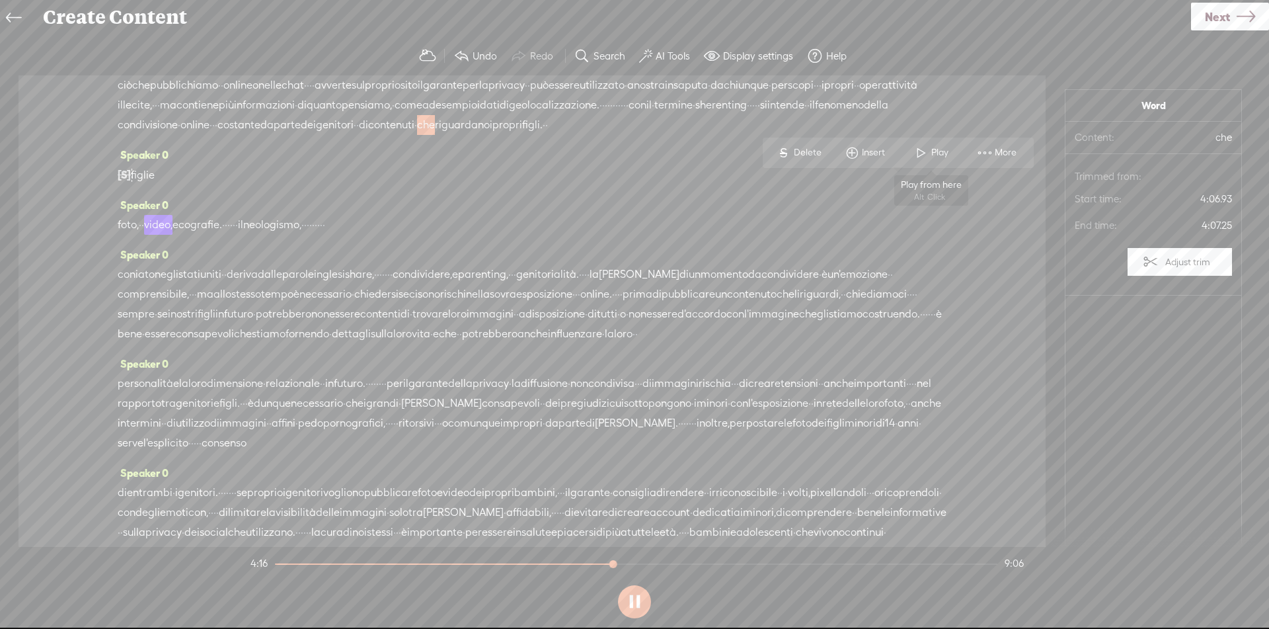
click at [925, 155] on span at bounding box center [922, 153] width 20 height 24
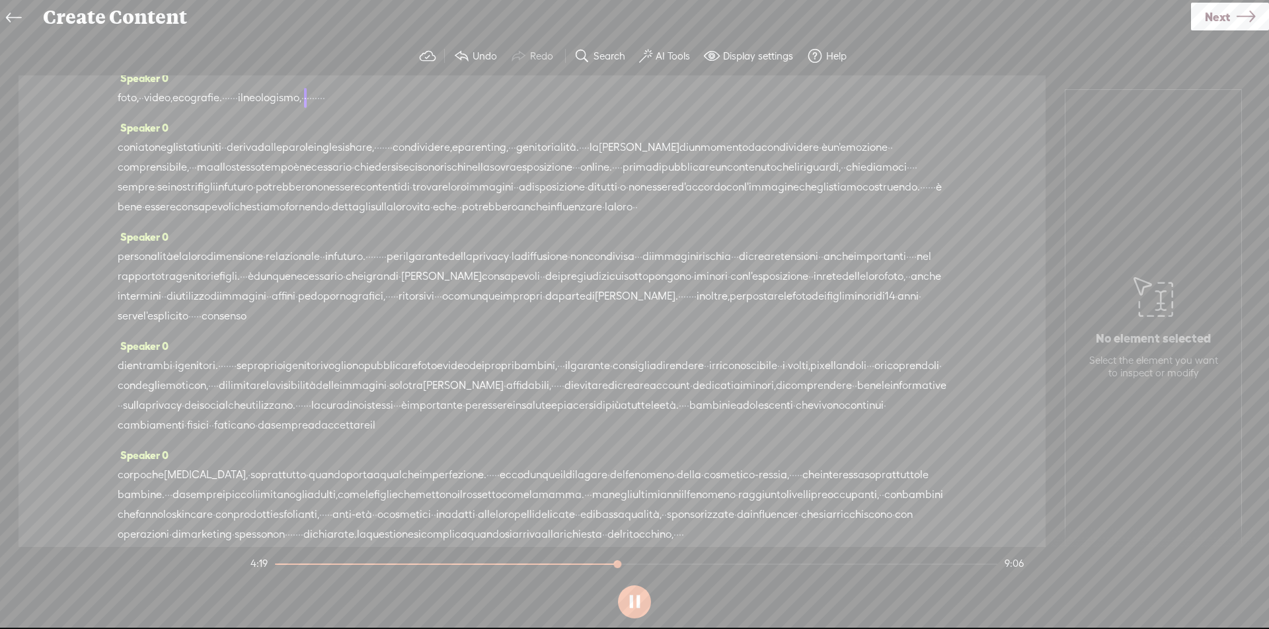
scroll to position [718, 0]
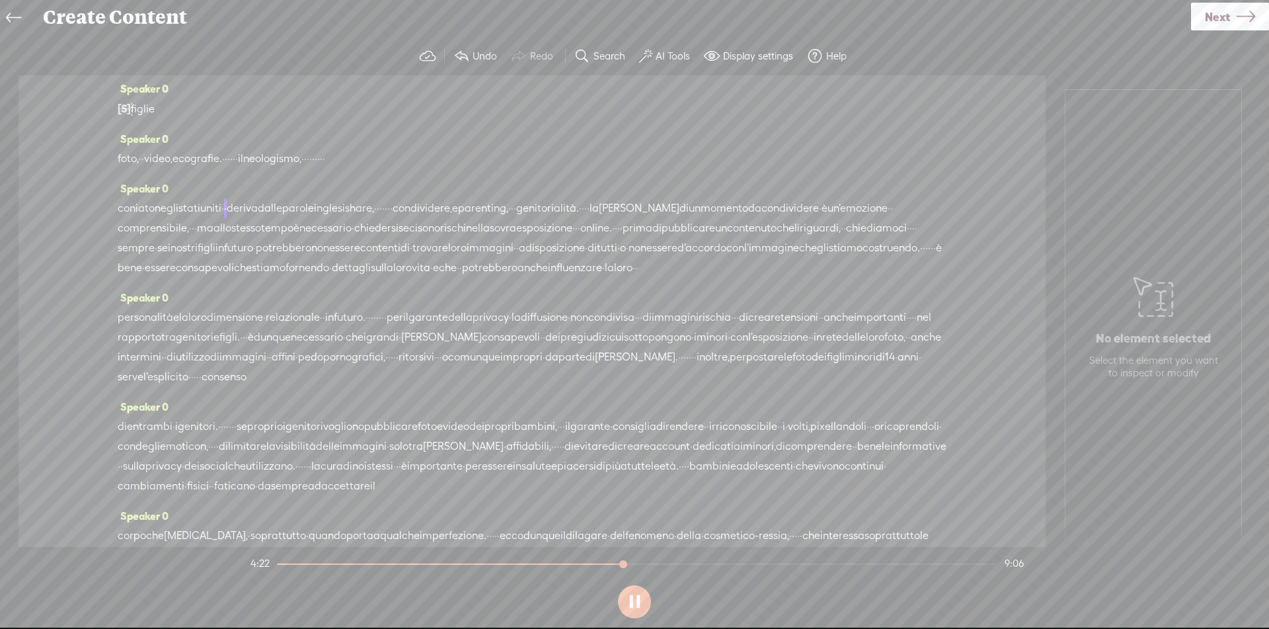
click at [301, 169] on span "neologismo," at bounding box center [272, 159] width 58 height 20
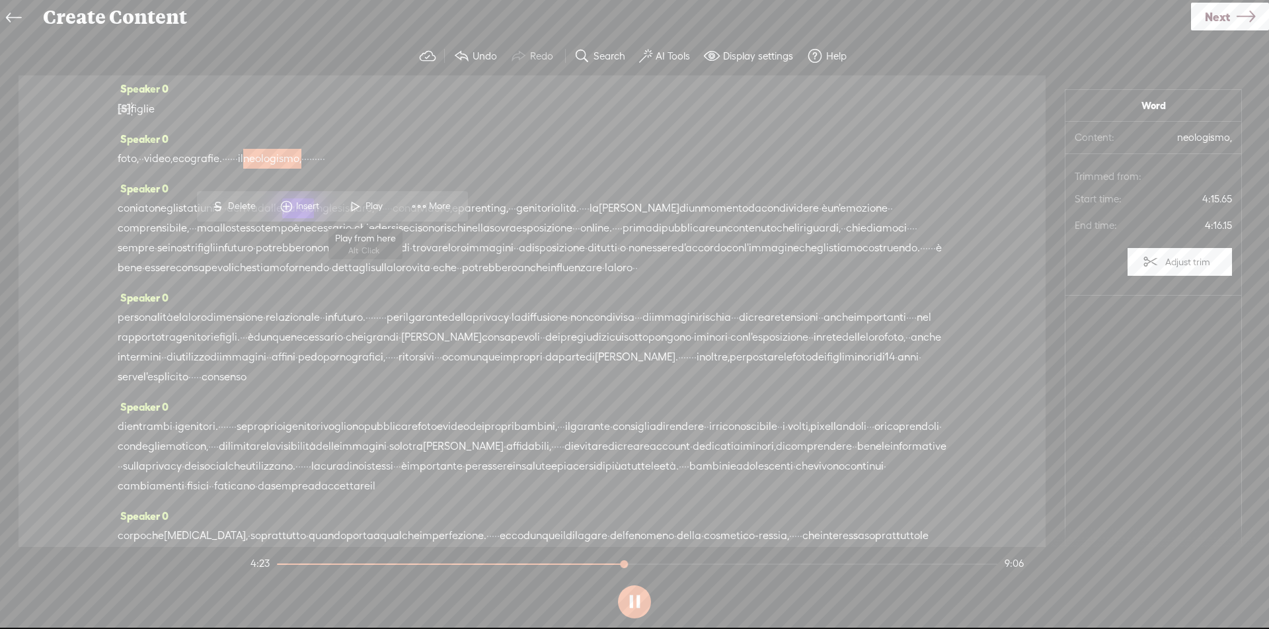
click at [379, 210] on span "Play" at bounding box center [376, 206] width 20 height 13
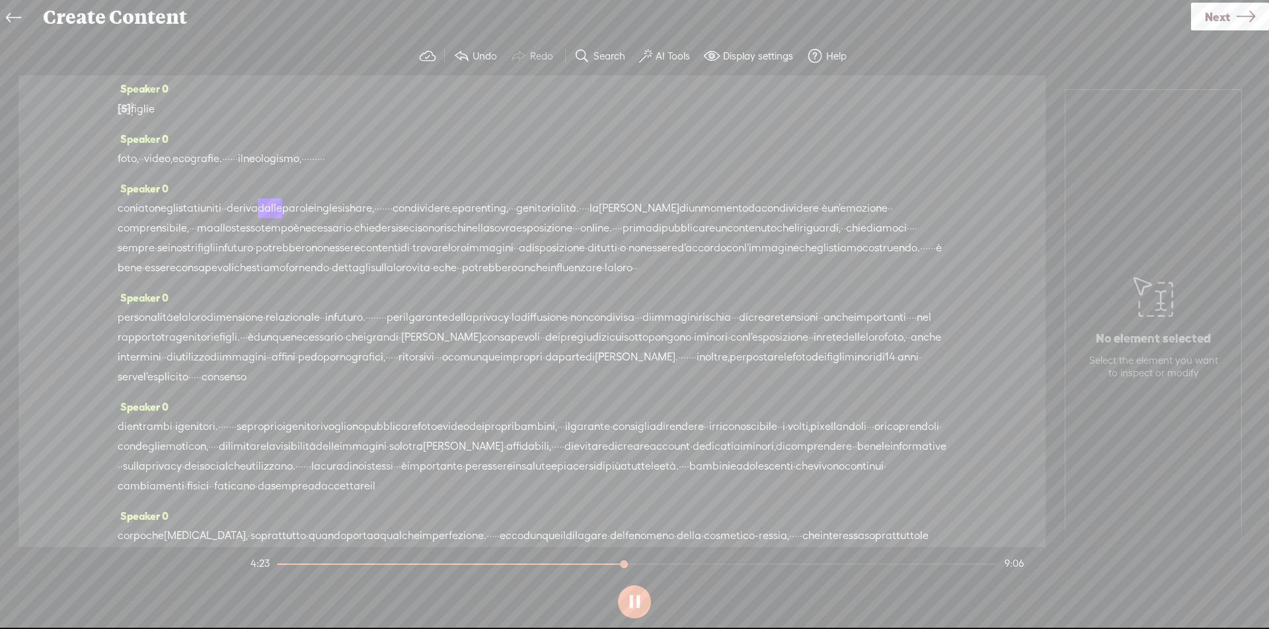
drag, startPoint x: 407, startPoint y: 238, endPoint x: 430, endPoint y: 237, distance: 23.1
click at [430, 169] on div "foto, · · video, ecografie. · · · · · · il neologismo, · · · · · · · · ·" at bounding box center [532, 159] width 829 height 20
click at [346, 206] on span "Delete" at bounding box center [340, 206] width 31 height 13
click at [238, 169] on span "·" at bounding box center [236, 159] width 3 height 20
click at [321, 208] on span "Play" at bounding box center [330, 206] width 20 height 13
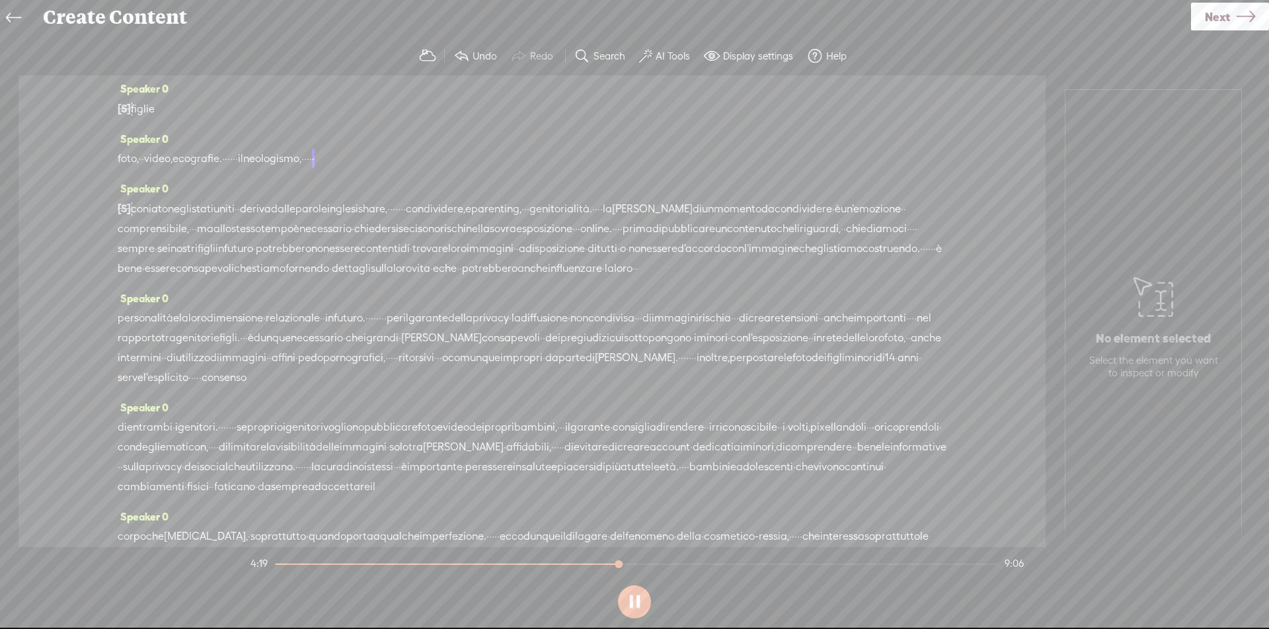
click at [173, 169] on span "video," at bounding box center [158, 159] width 28 height 20
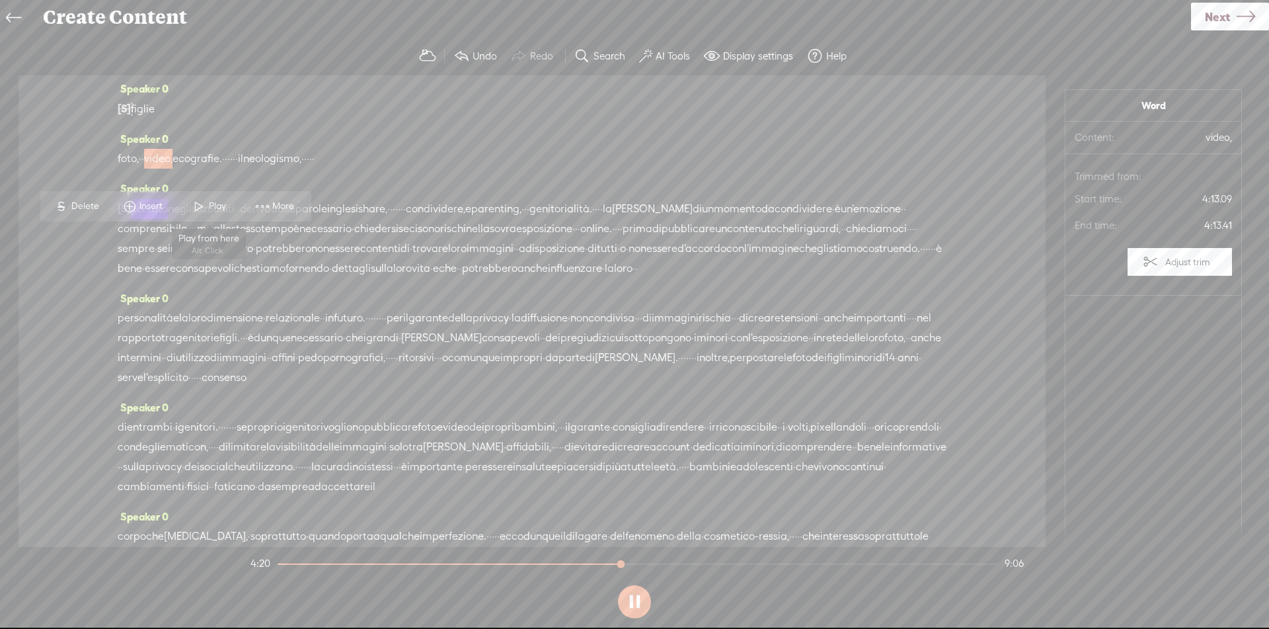
click at [213, 209] on span "Play" at bounding box center [219, 206] width 20 height 13
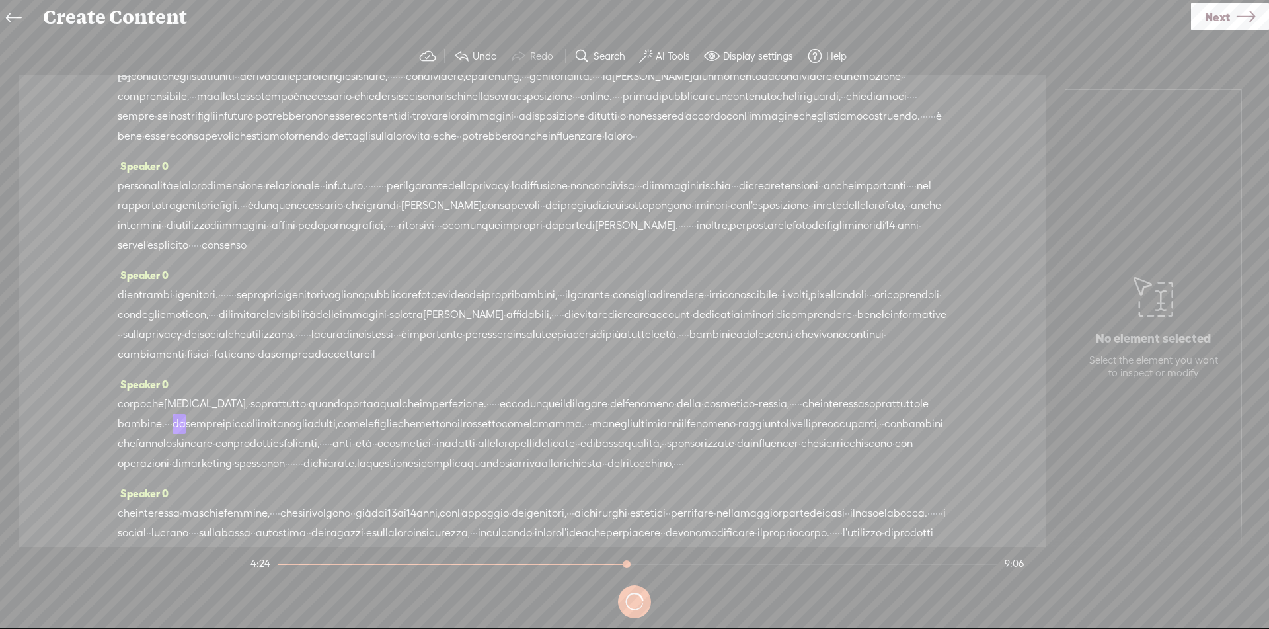
scroll to position [1248, 0]
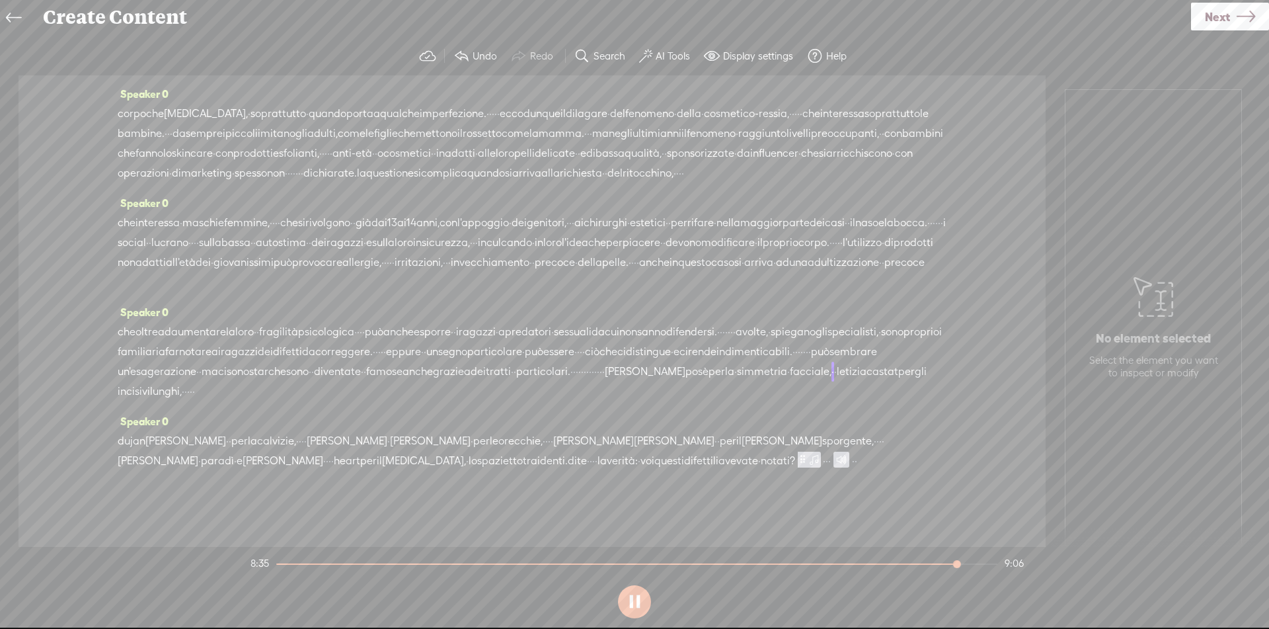
click at [516, 381] on span "particolari." at bounding box center [543, 372] width 54 height 20
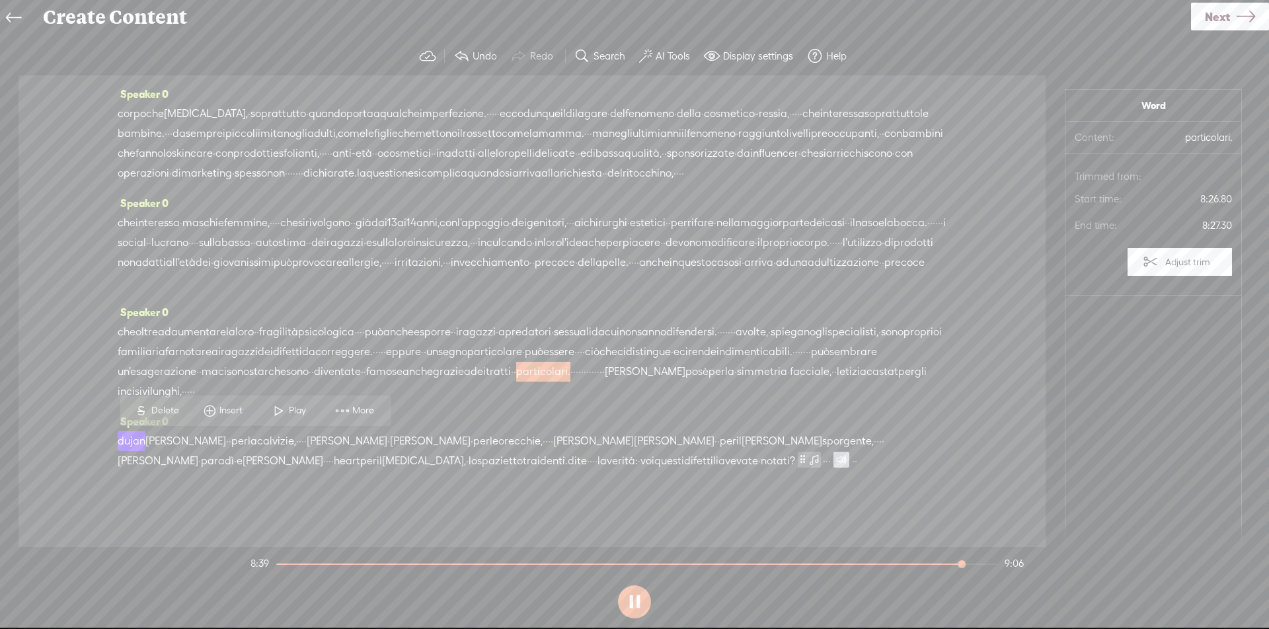
click at [471, 381] on span "dei" at bounding box center [478, 372] width 15 height 20
click at [212, 414] on span "Play" at bounding box center [217, 410] width 20 height 13
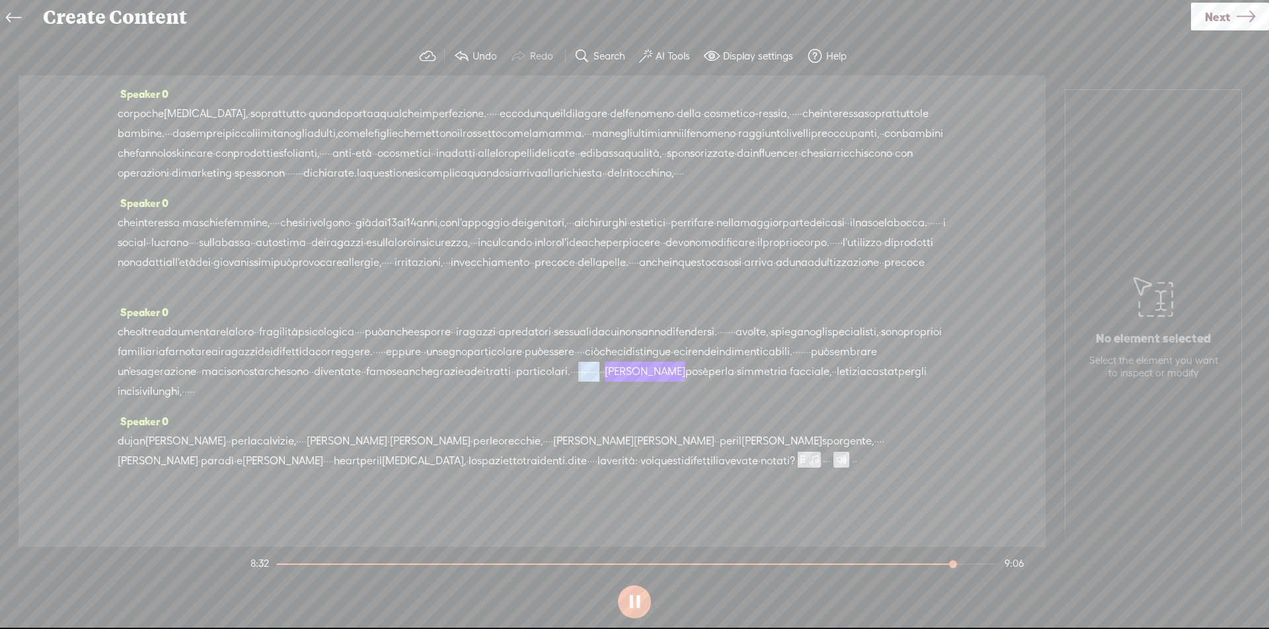
drag, startPoint x: 301, startPoint y: 444, endPoint x: 364, endPoint y: 449, distance: 62.4
click at [364, 401] on div "che oltre ad aumentare la loro · · fragilità psicologica · · · · può anche espo…" at bounding box center [532, 361] width 829 height 79
click at [281, 408] on span "Delete" at bounding box center [275, 410] width 31 height 13
click at [0, 0] on button at bounding box center [0, 0] width 0 height 0
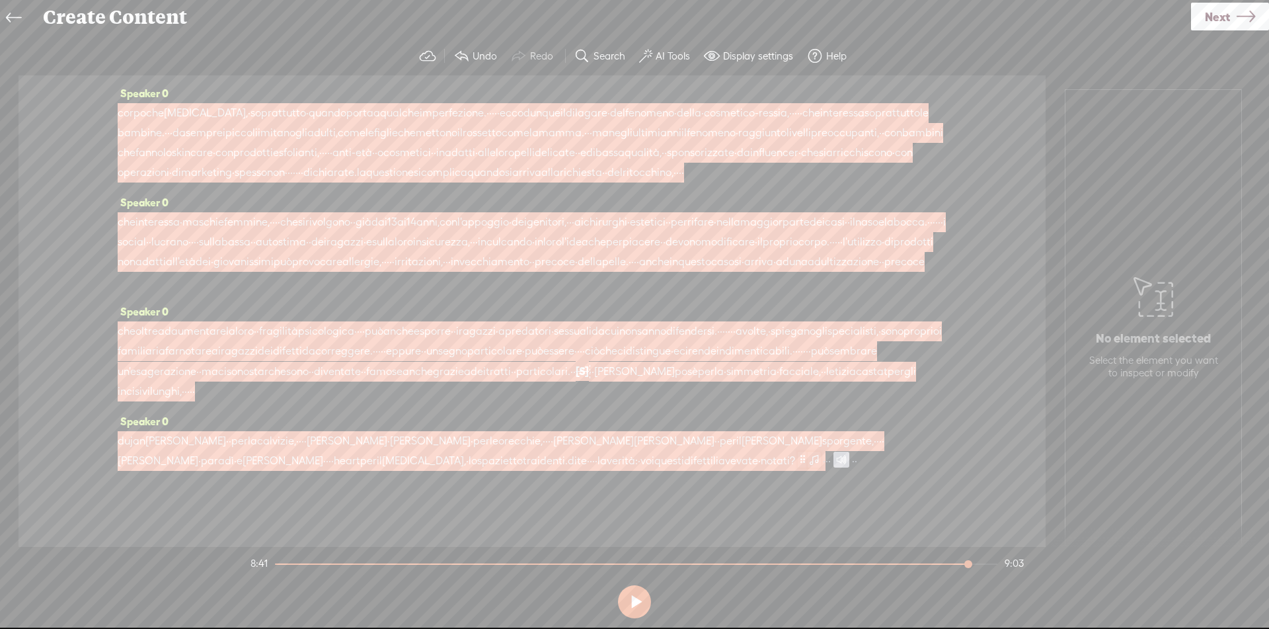
click at [808, 467] on span at bounding box center [814, 459] width 13 height 16
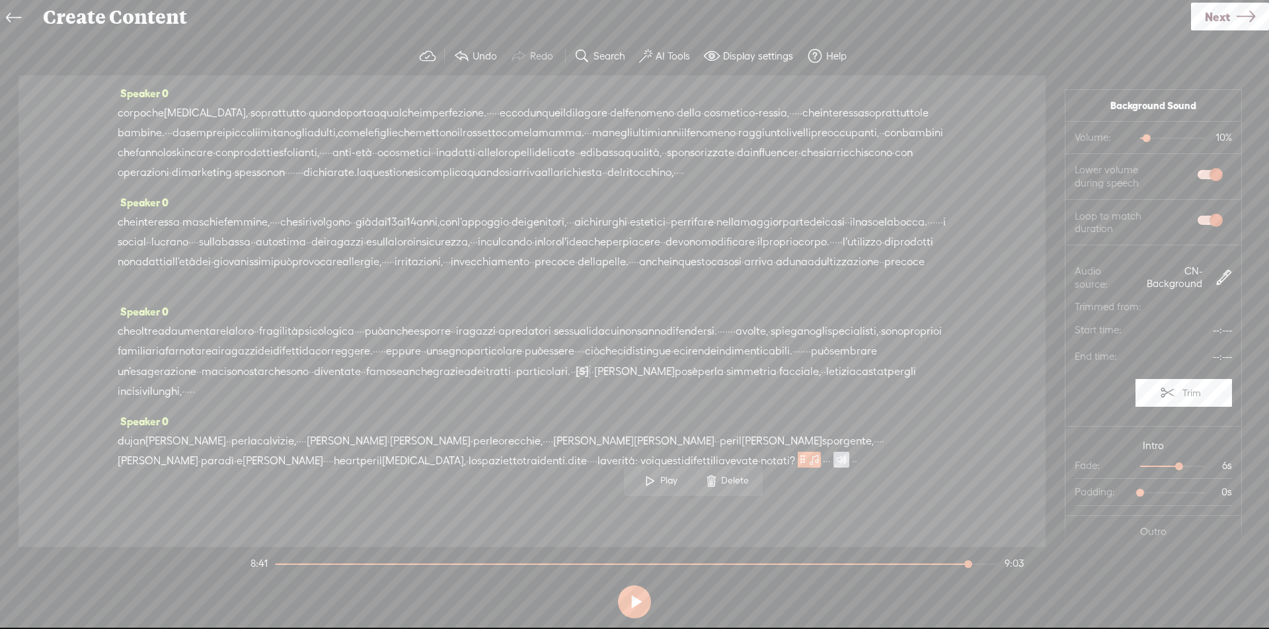
click at [1234, 14] on link "Next" at bounding box center [1230, 17] width 78 height 28
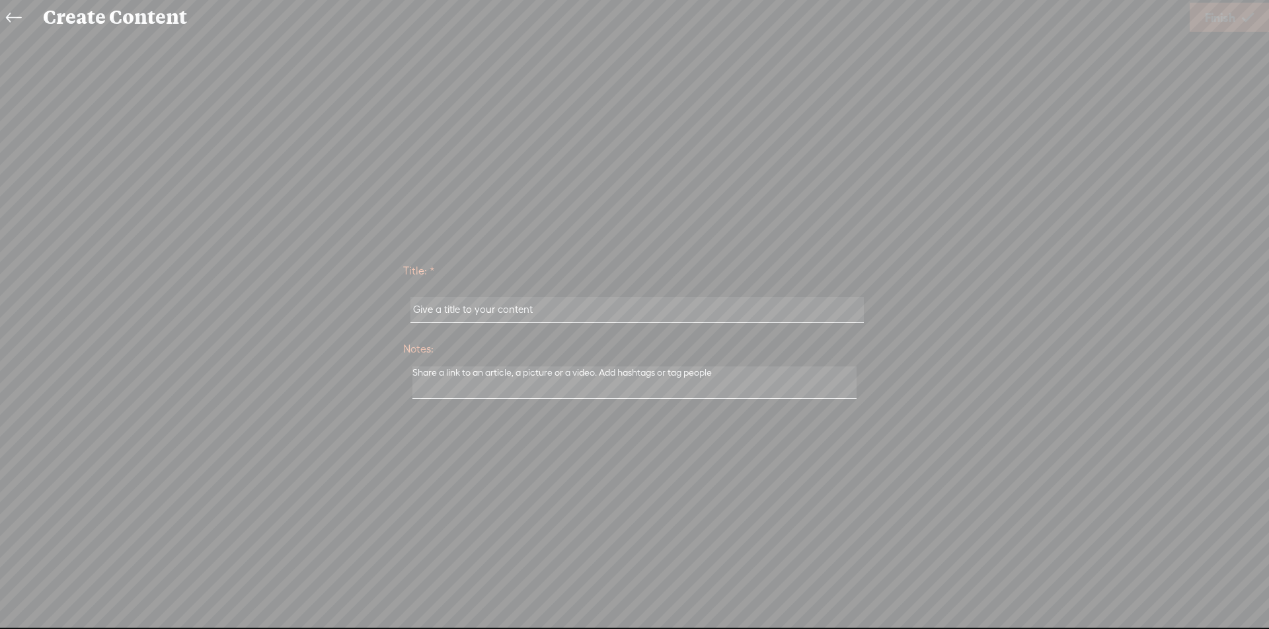
click at [626, 311] on input "text" at bounding box center [637, 310] width 453 height 26
paste input "Bambini Non Piccoli Adulti"
type input "Bambini Non Piccoli Adulti"
click at [1226, 22] on span "Finish" at bounding box center [1220, 18] width 30 height 34
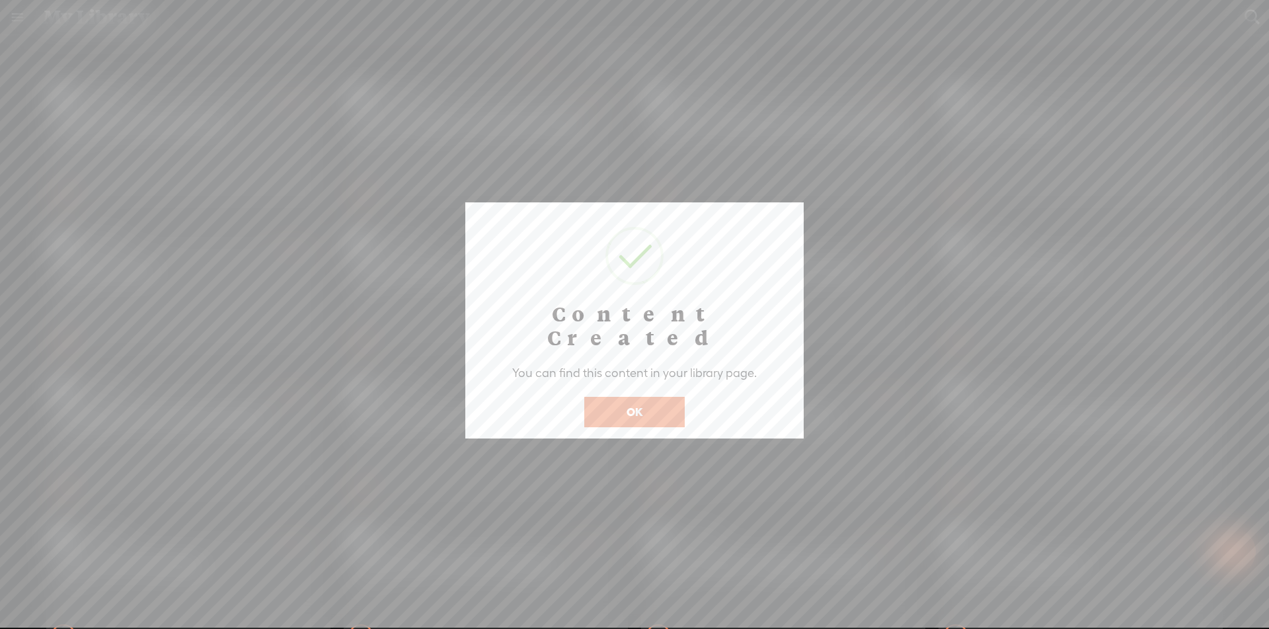
click at [643, 398] on button "OK" at bounding box center [634, 412] width 100 height 30
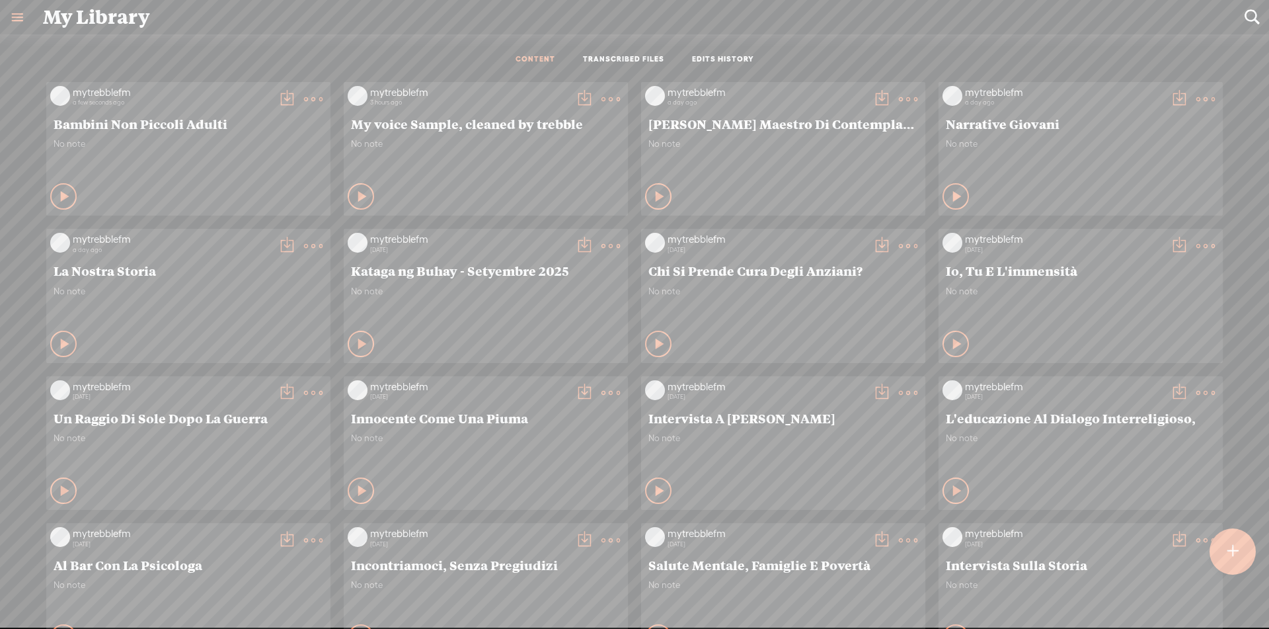
click at [280, 99] on t at bounding box center [287, 99] width 19 height 19
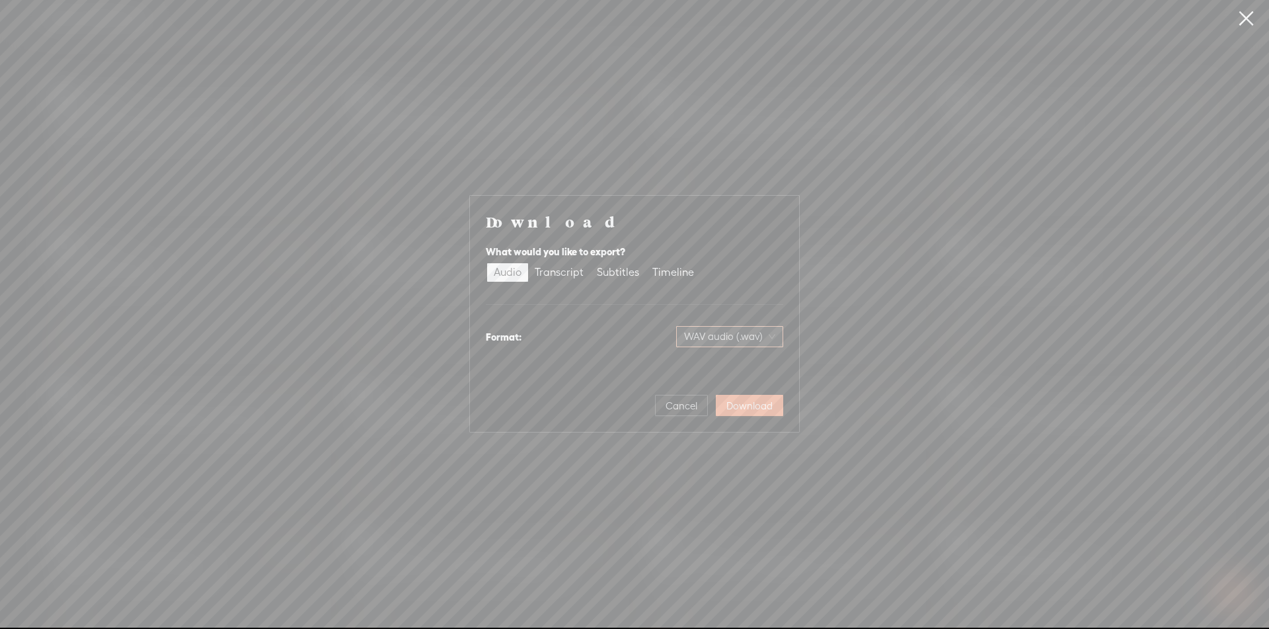
click at [763, 338] on span "WAV audio (.wav)" at bounding box center [729, 337] width 91 height 20
click at [740, 370] on div "MP3 audio (.mp3)" at bounding box center [719, 364] width 108 height 13
click at [746, 405] on span "Download" at bounding box center [749, 405] width 46 height 13
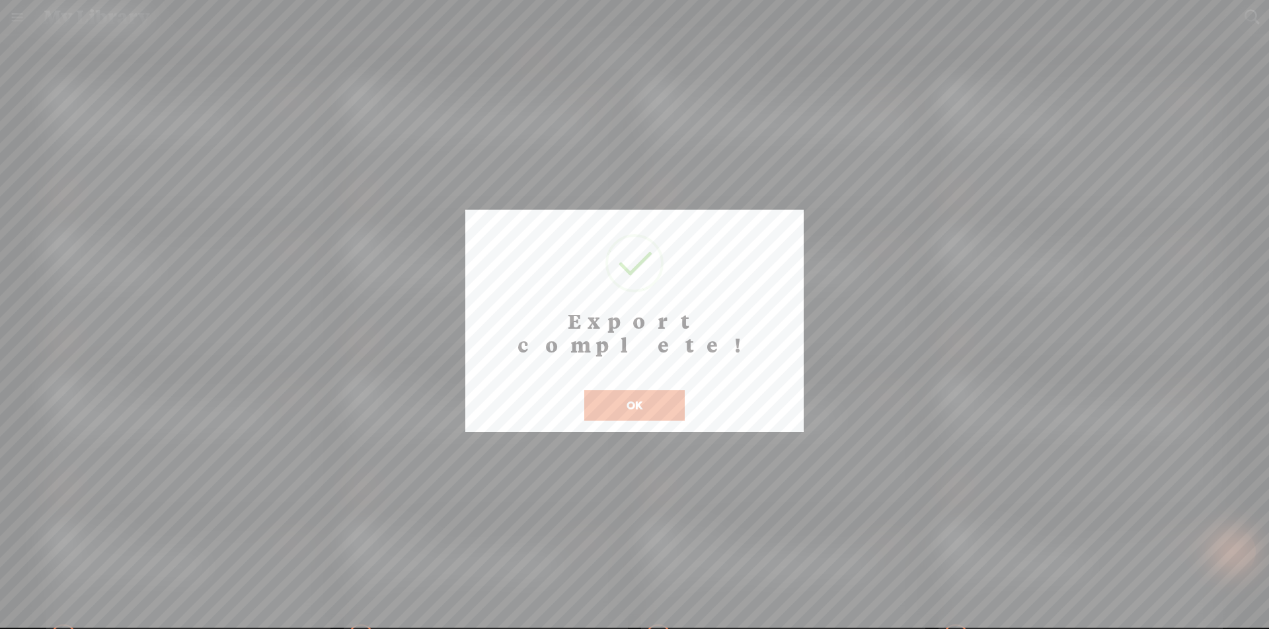
click at [670, 390] on button "OK" at bounding box center [634, 405] width 100 height 30
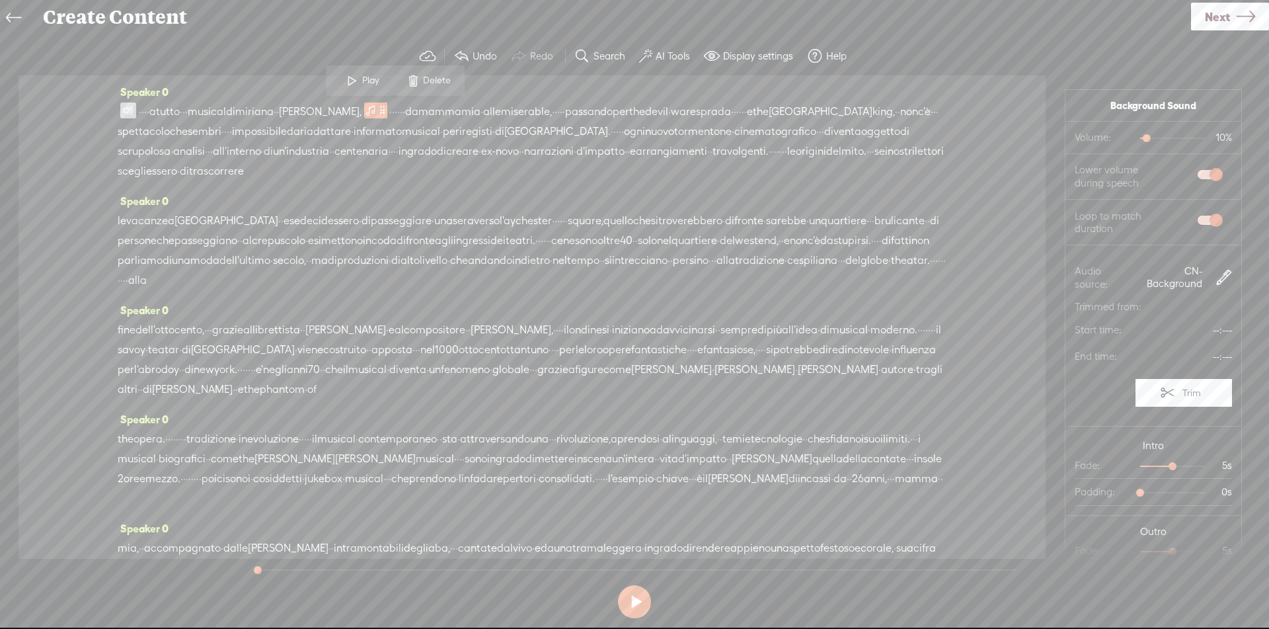
scroll to position [30, 0]
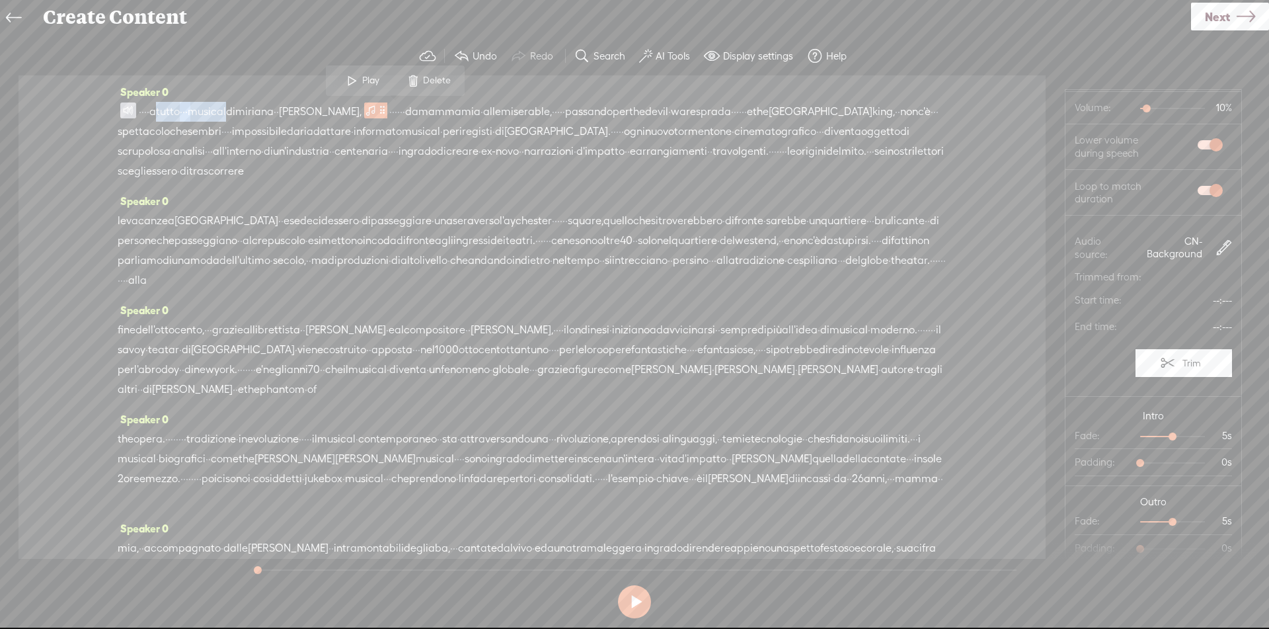
drag, startPoint x: 172, startPoint y: 111, endPoint x: 271, endPoint y: 109, distance: 99.2
click at [271, 109] on div "· · · · a tutto · · · musical di miriana · · dante, · · · · · · da mamma mia · …" at bounding box center [532, 141] width 829 height 79
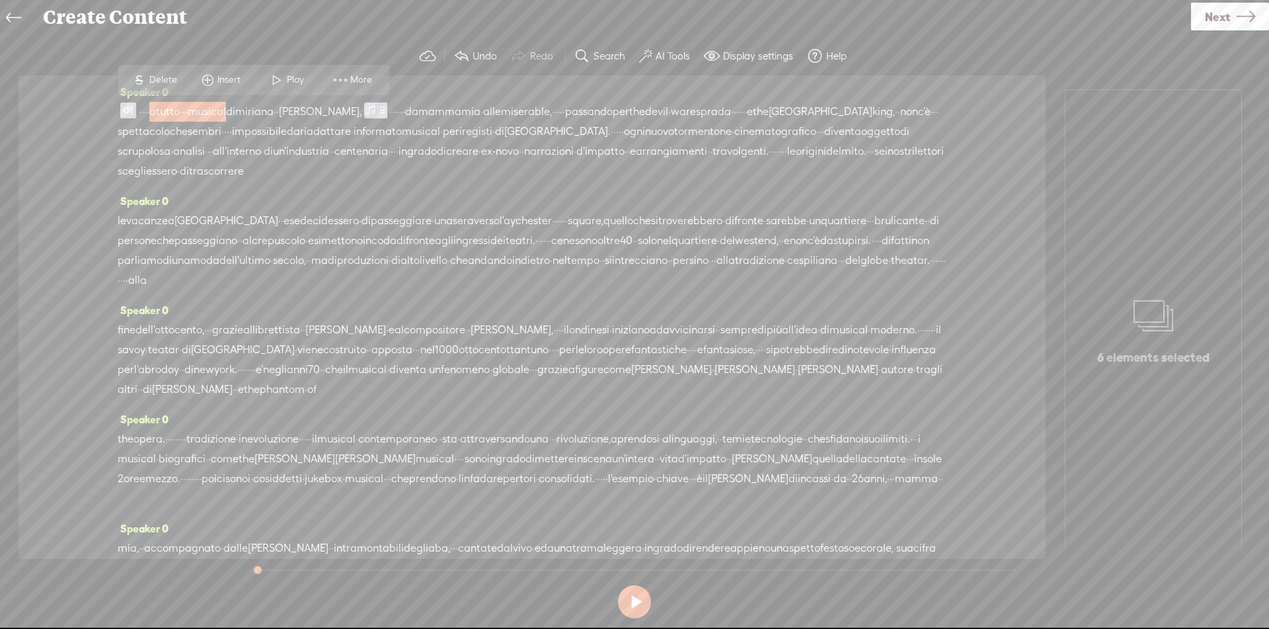
scroll to position [0, 0]
click at [132, 110] on span at bounding box center [128, 110] width 16 height 16
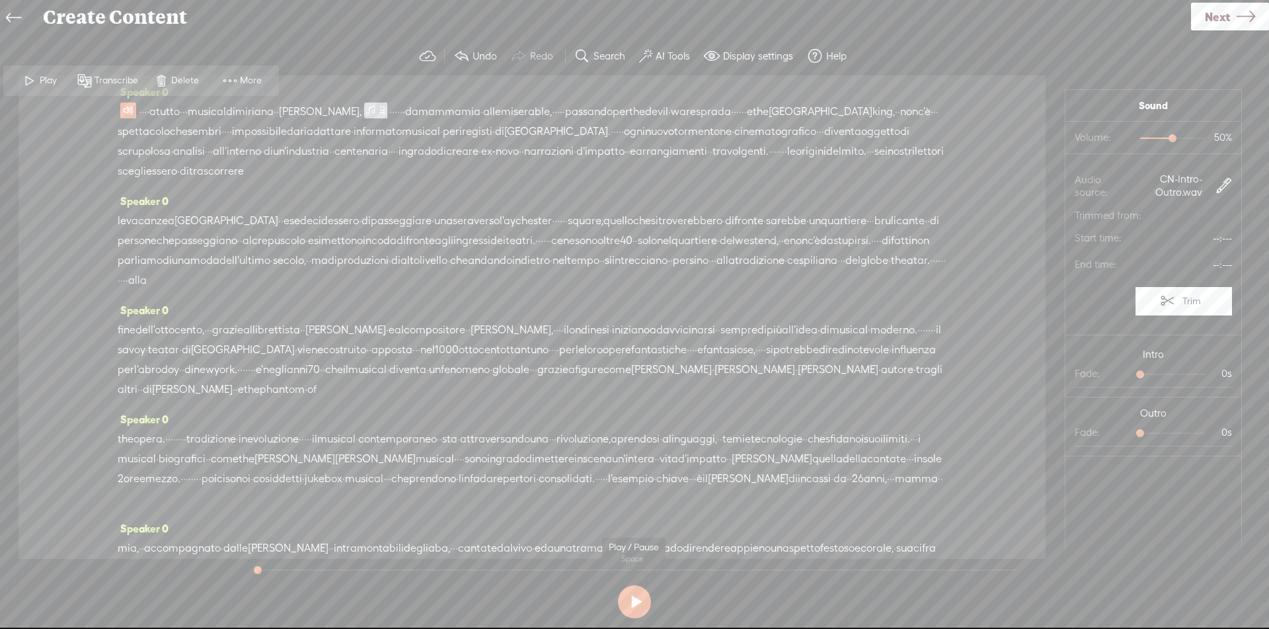
click at [638, 611] on button at bounding box center [634, 601] width 33 height 33
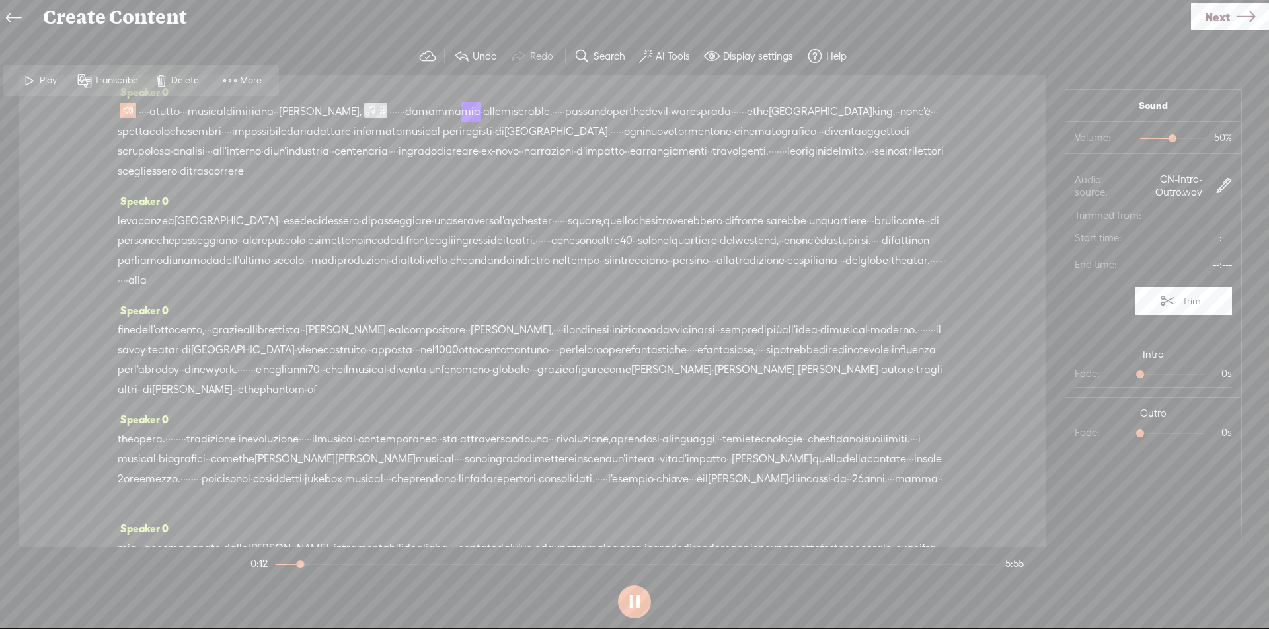
drag, startPoint x: 172, startPoint y: 112, endPoint x: 272, endPoint y: 114, distance: 100.5
click at [272, 114] on div "· · · · a tutto · · · musical di miriana · · dante, · · · · · · da mamma mia · …" at bounding box center [532, 141] width 829 height 79
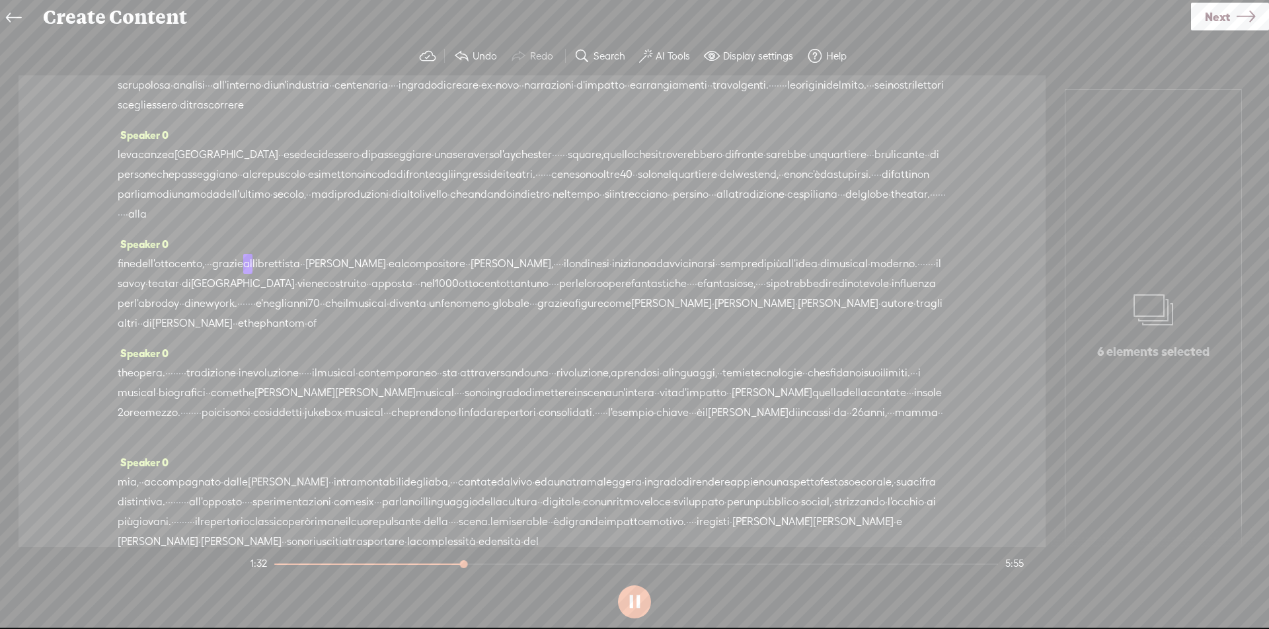
scroll to position [132, 0]
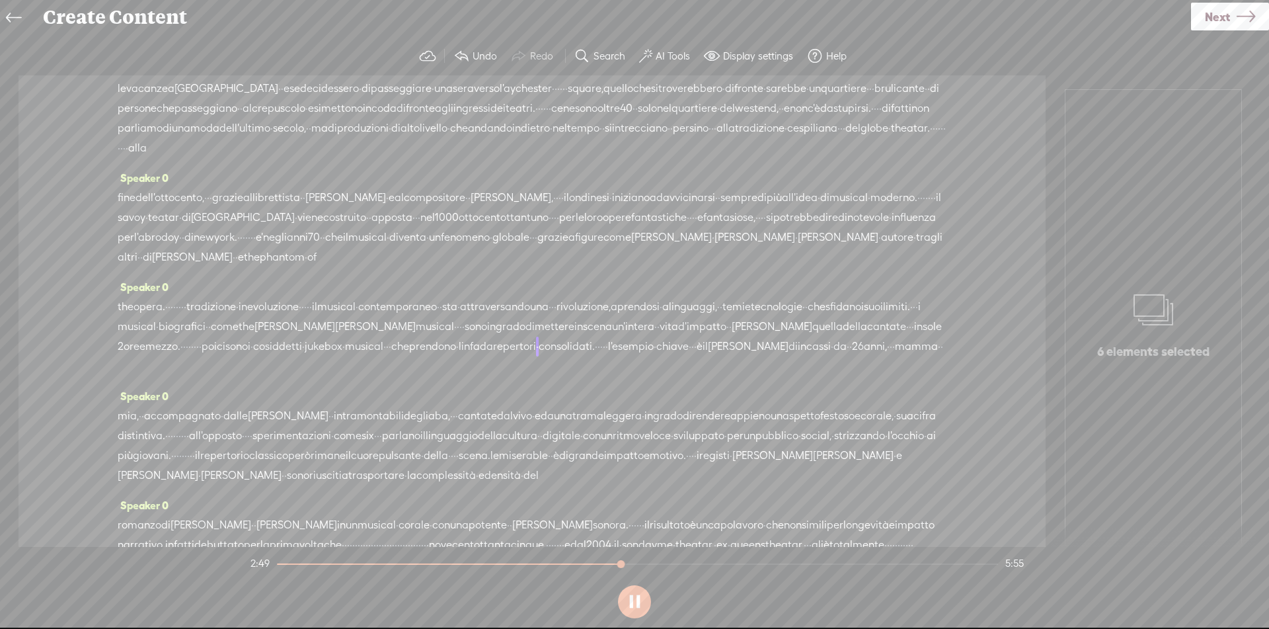
click at [217, 349] on span "poi" at bounding box center [209, 346] width 15 height 20
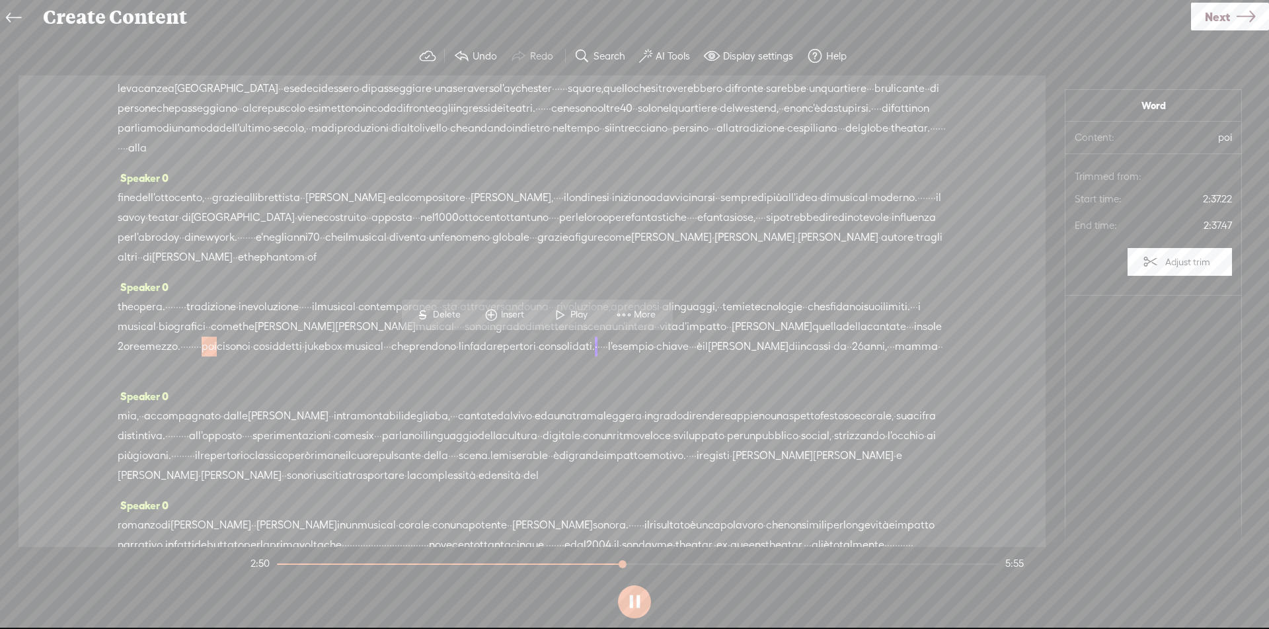
click at [569, 308] on span at bounding box center [561, 315] width 20 height 24
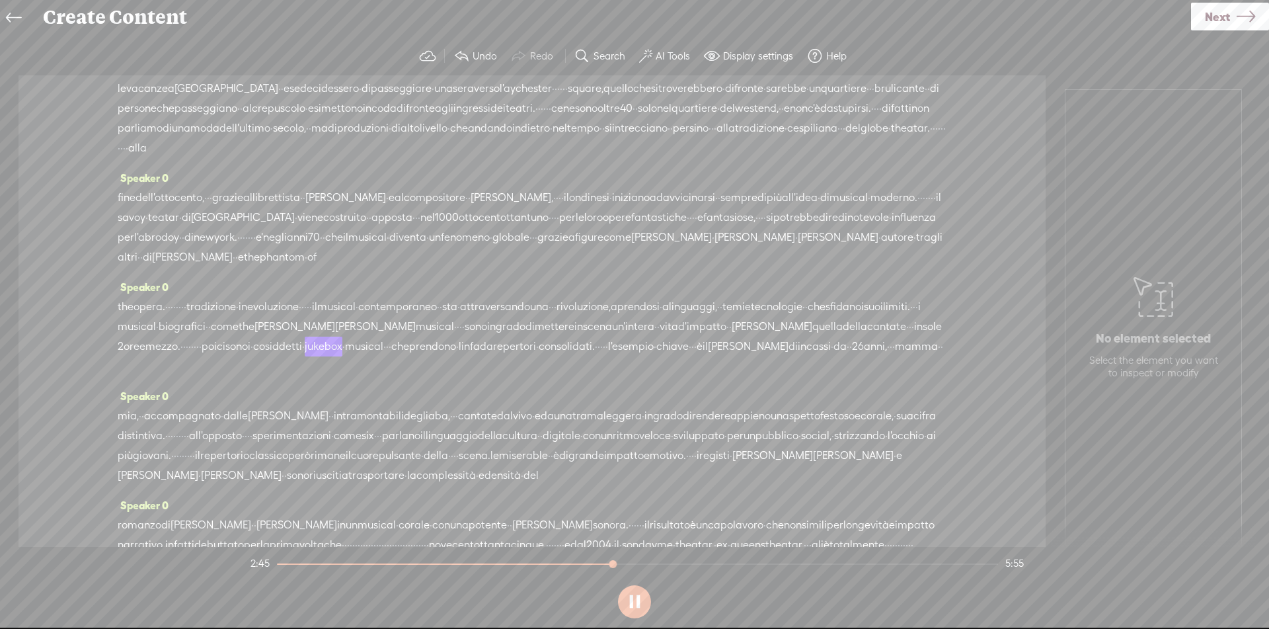
click at [251, 344] on span "i" at bounding box center [249, 346] width 3 height 20
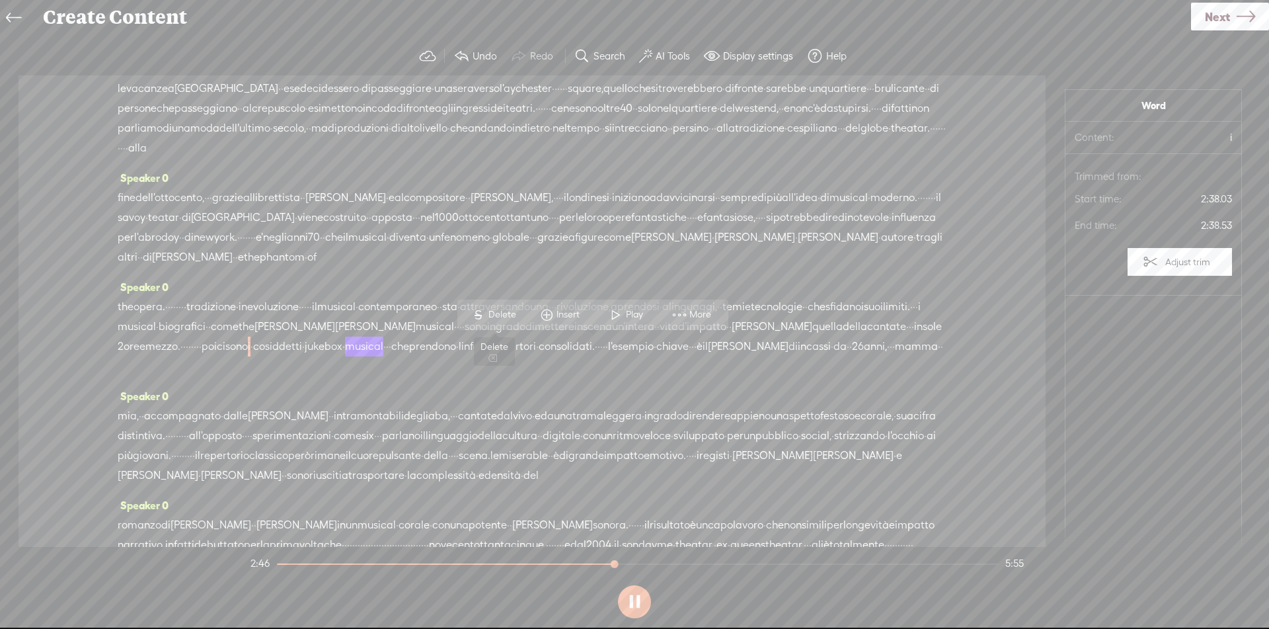
click at [508, 309] on span "Delete" at bounding box center [504, 314] width 31 height 13
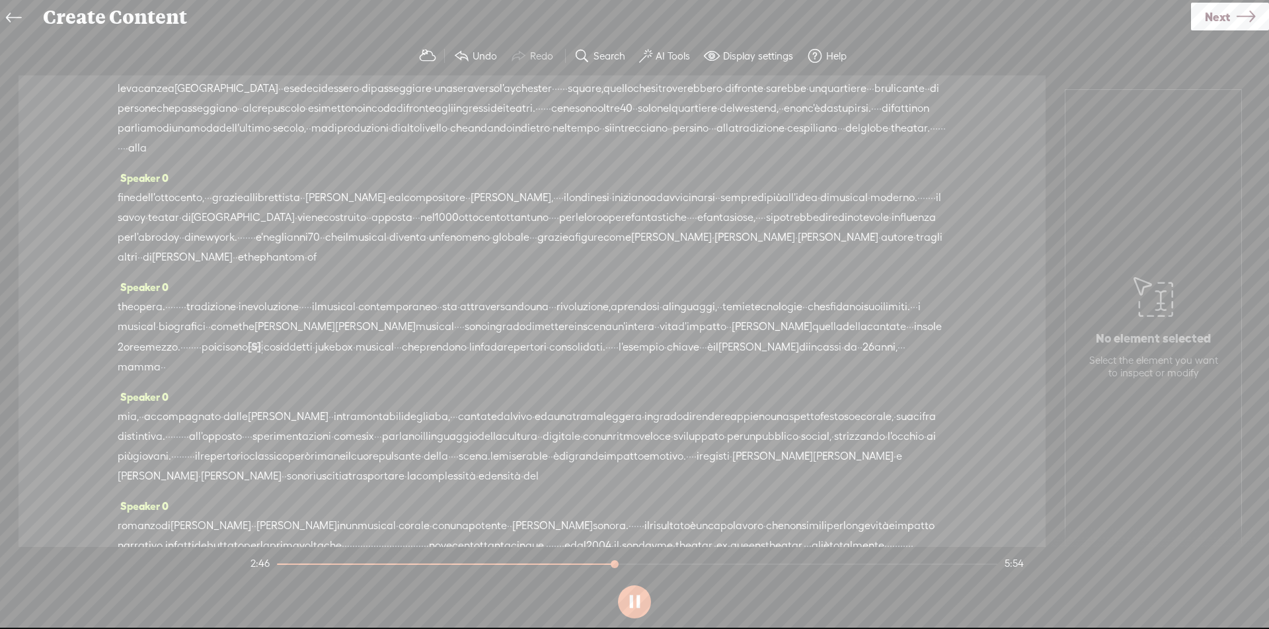
click at [217, 346] on span "poi" at bounding box center [209, 347] width 15 height 20
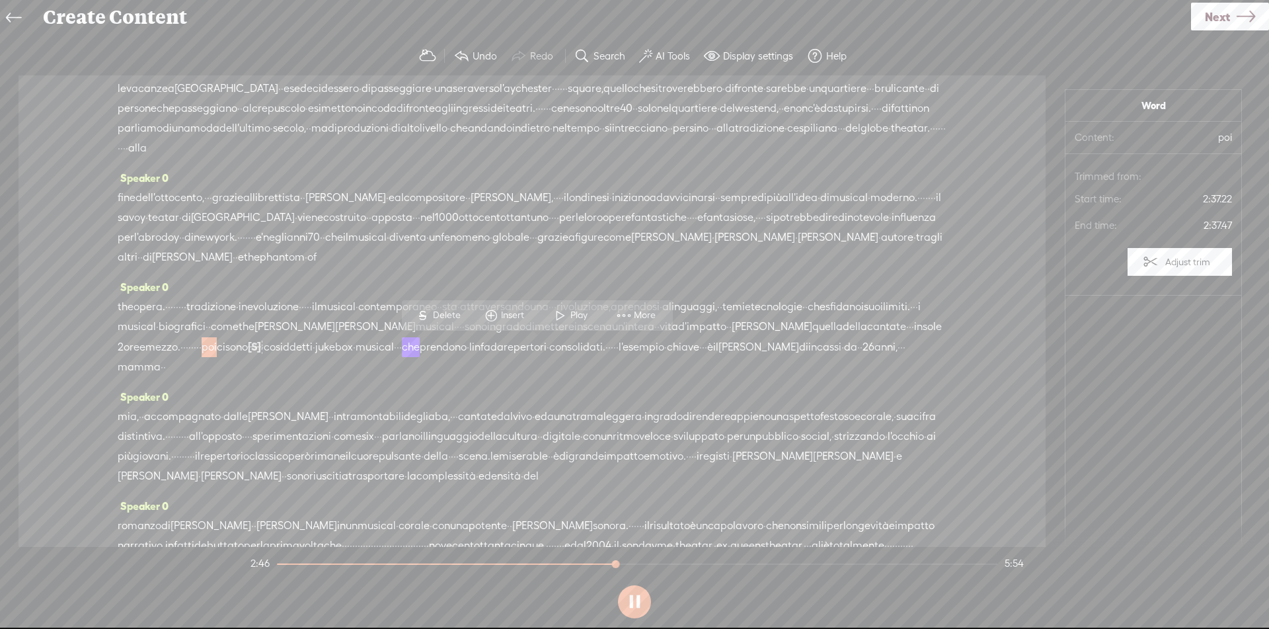
click at [565, 312] on span at bounding box center [561, 315] width 20 height 24
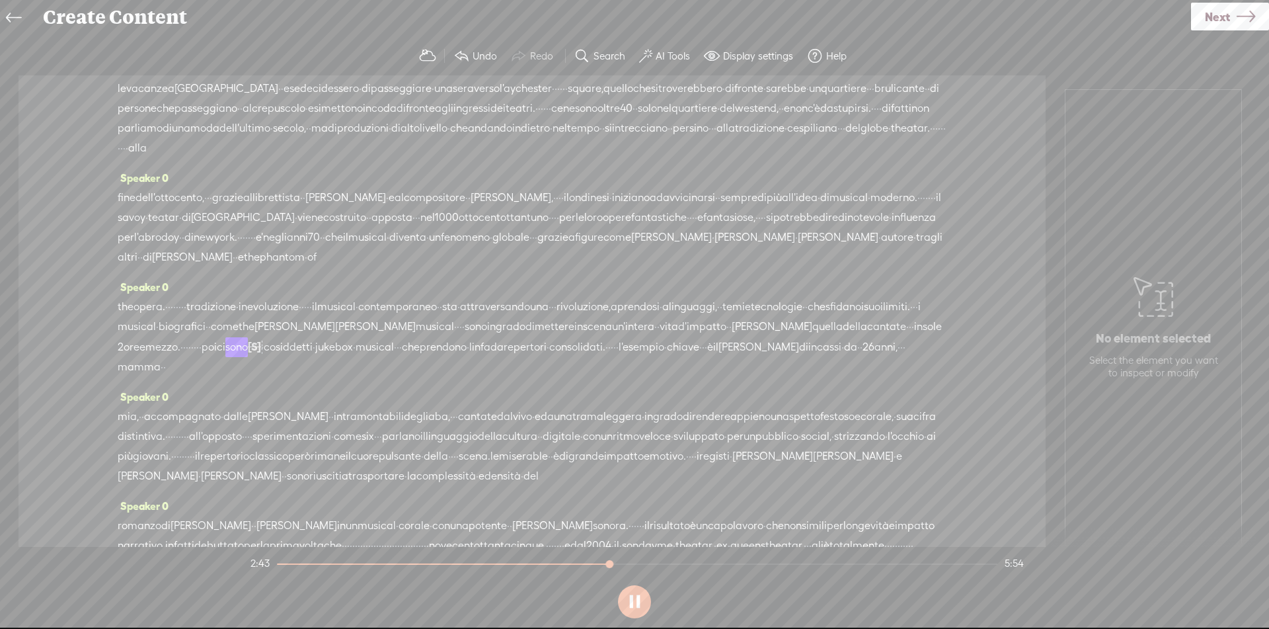
click at [186, 346] on span "·" at bounding box center [184, 347] width 3 height 20
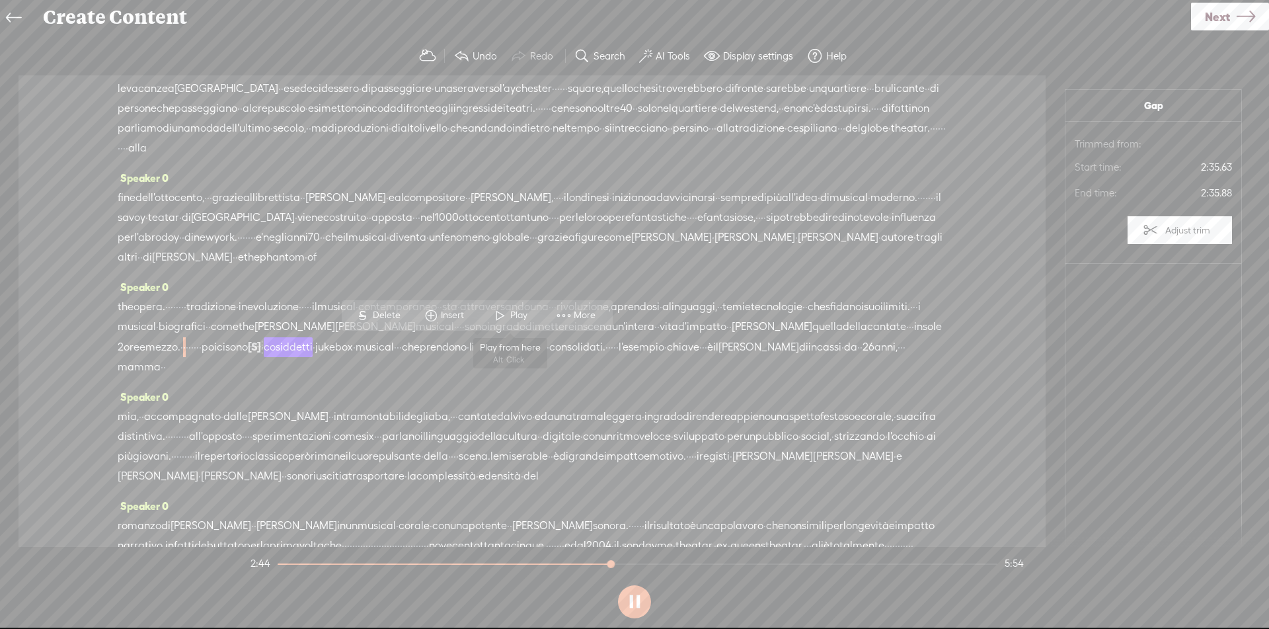
click at [506, 319] on span at bounding box center [500, 315] width 20 height 24
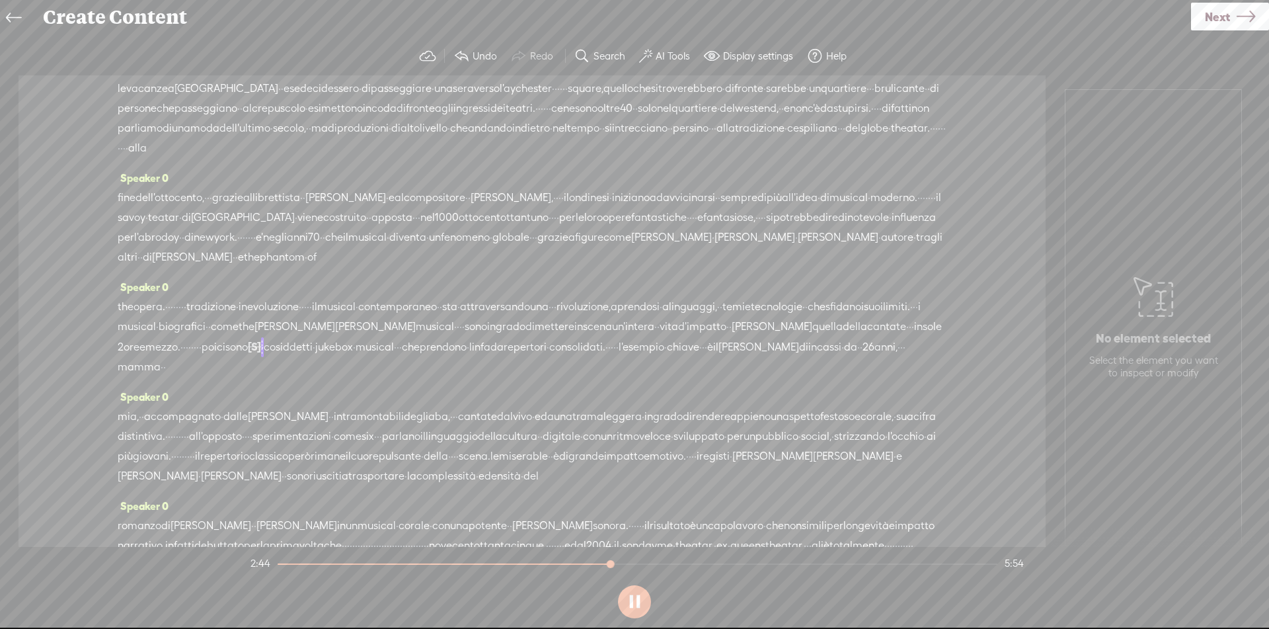
click at [180, 346] on span "mezzo." at bounding box center [162, 347] width 35 height 20
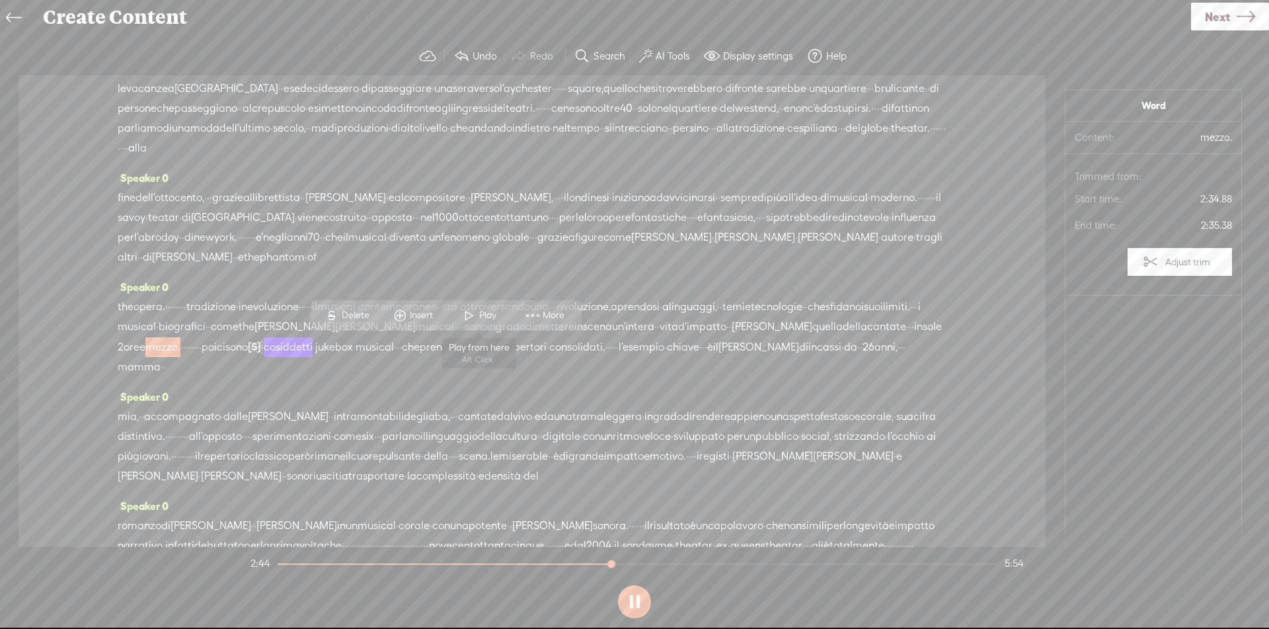
click at [476, 319] on span at bounding box center [469, 315] width 20 height 24
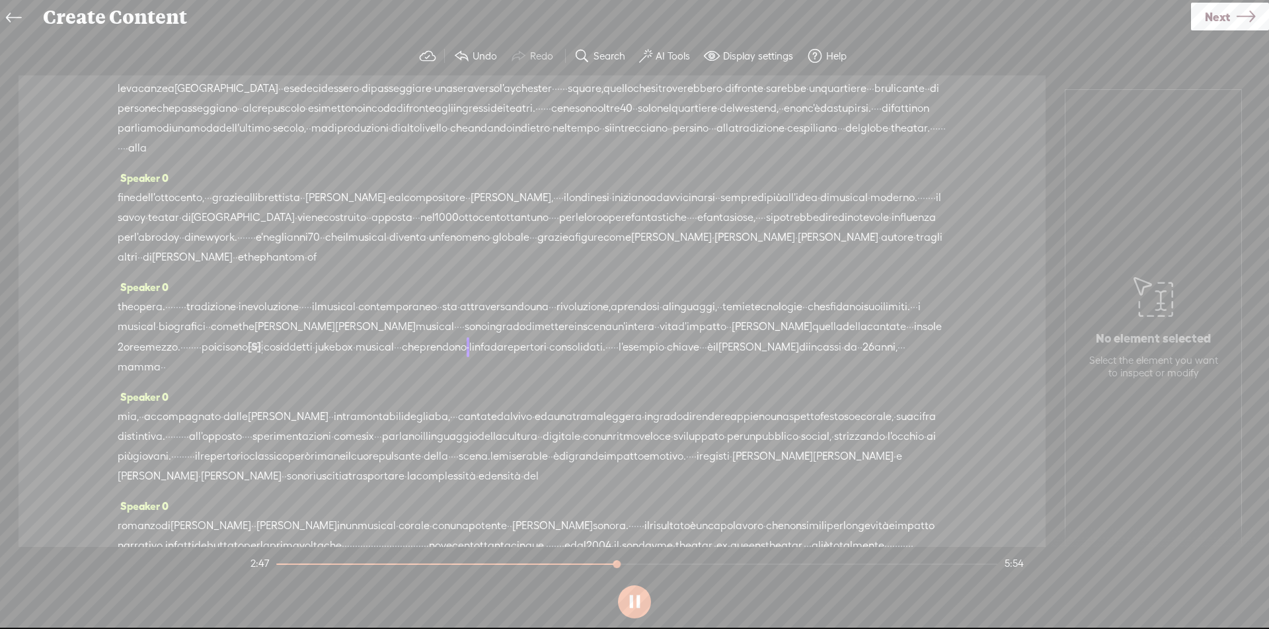
click at [261, 350] on span "[S]" at bounding box center [254, 346] width 13 height 12
click at [592, 313] on span at bounding box center [580, 314] width 30 height 27
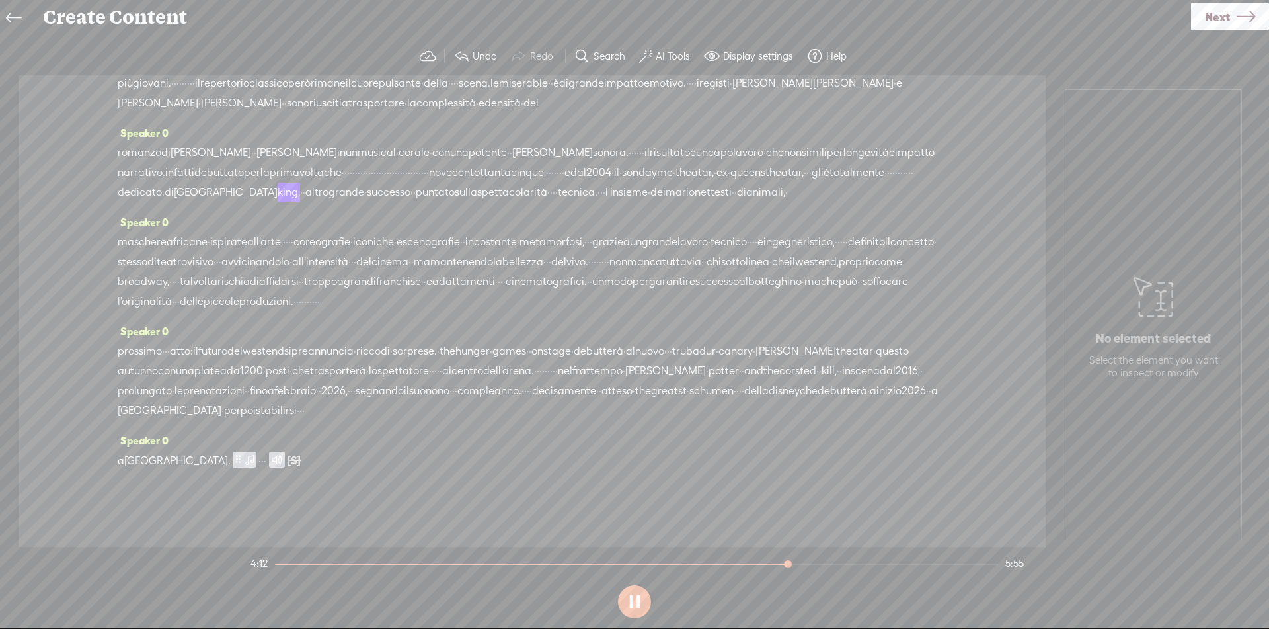
scroll to position [661, 0]
click at [366, 371] on span "trasporterà" at bounding box center [338, 371] width 56 height 20
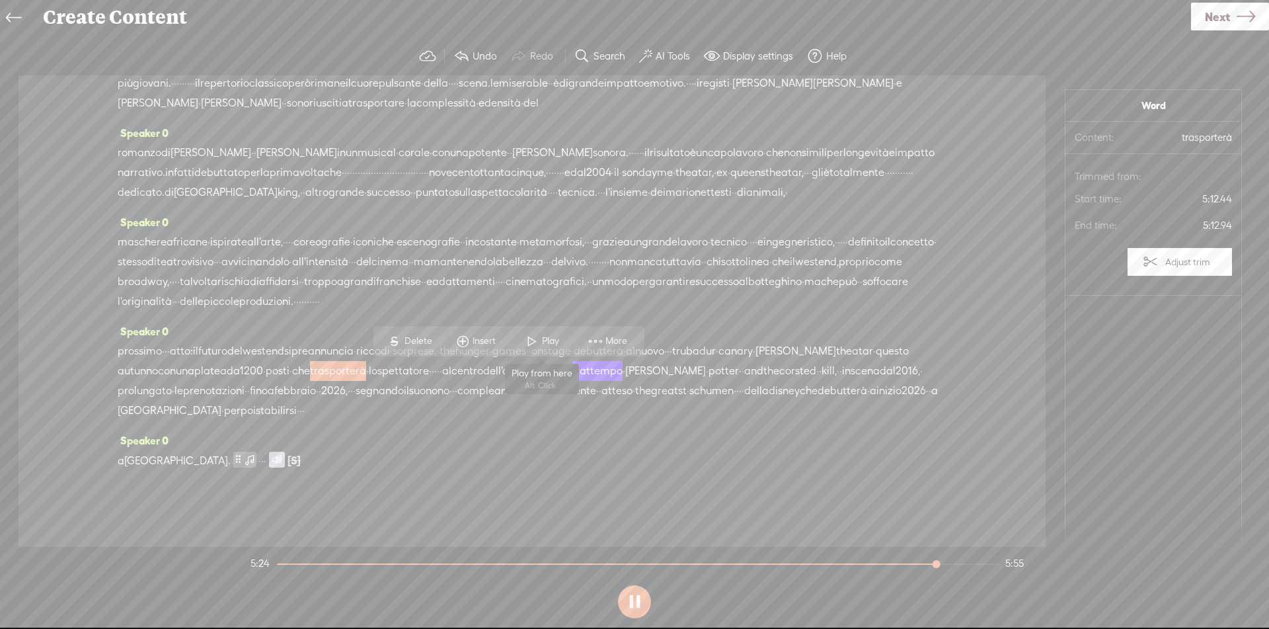
click at [563, 338] on span "Play" at bounding box center [542, 341] width 66 height 24
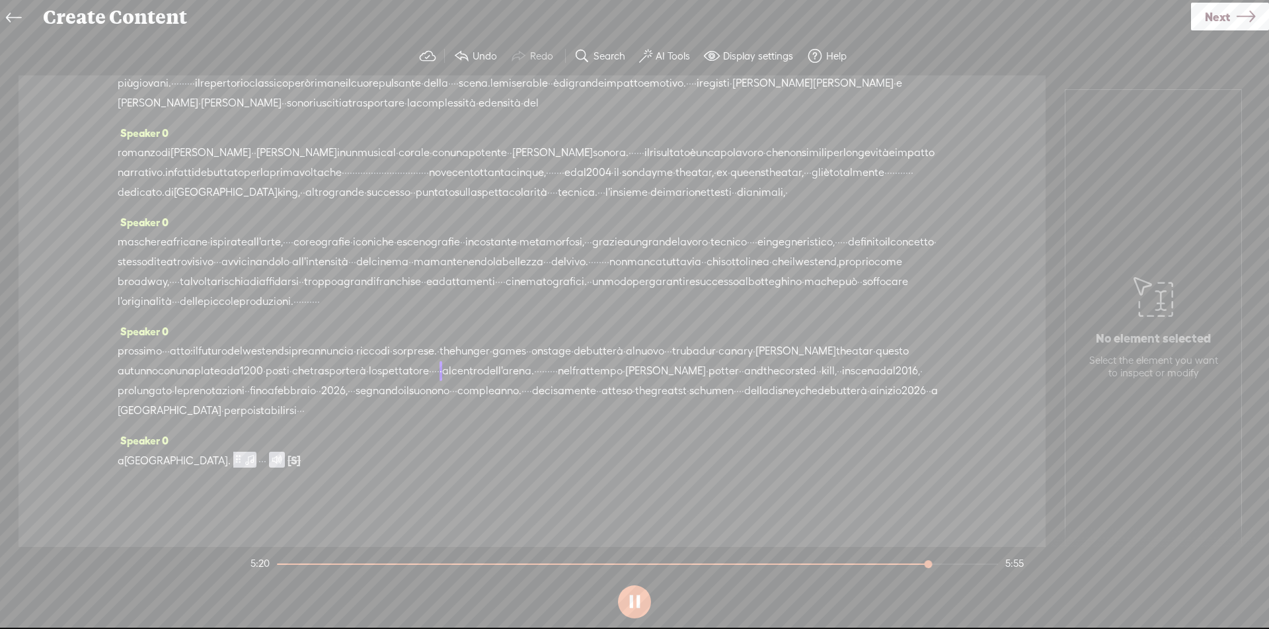
click at [429, 379] on span "spettatore" at bounding box center [403, 371] width 52 height 20
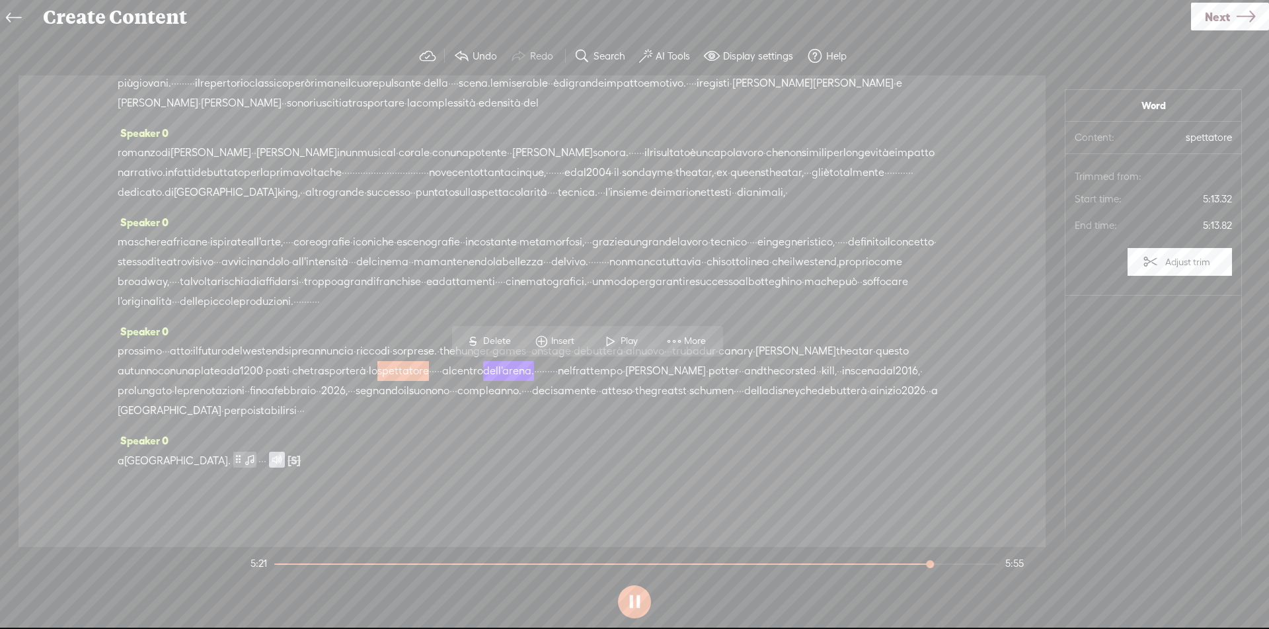
click at [502, 335] on span "Delete" at bounding box center [498, 340] width 31 height 13
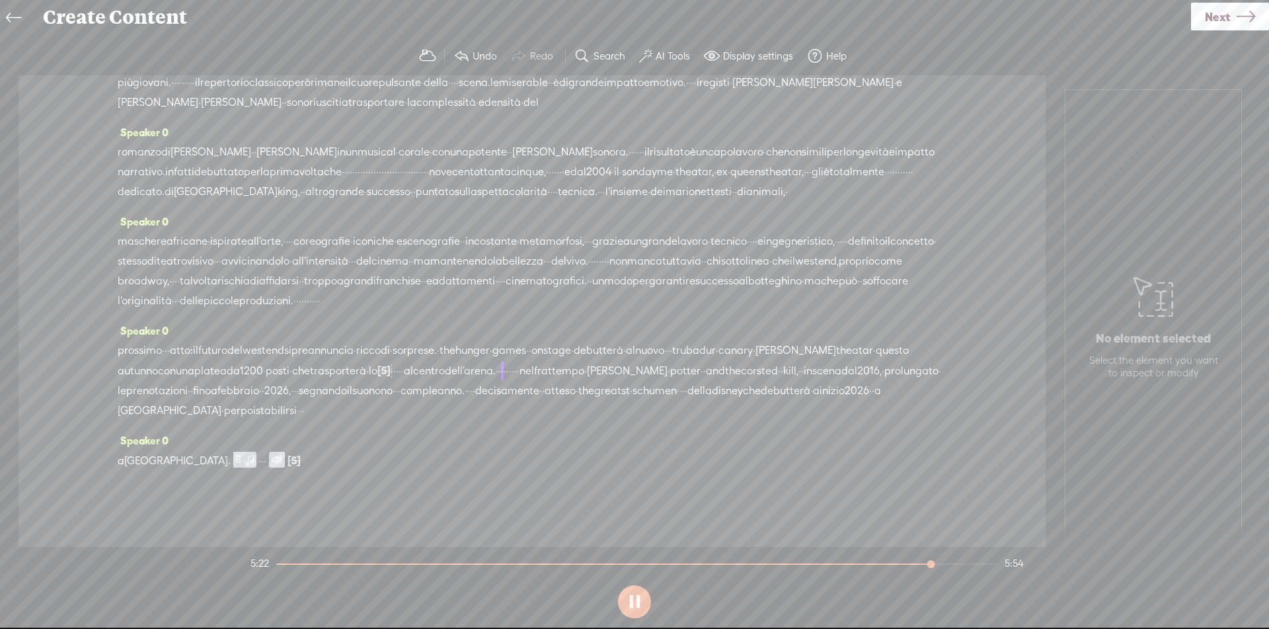
click at [369, 377] on span "·" at bounding box center [367, 371] width 3 height 20
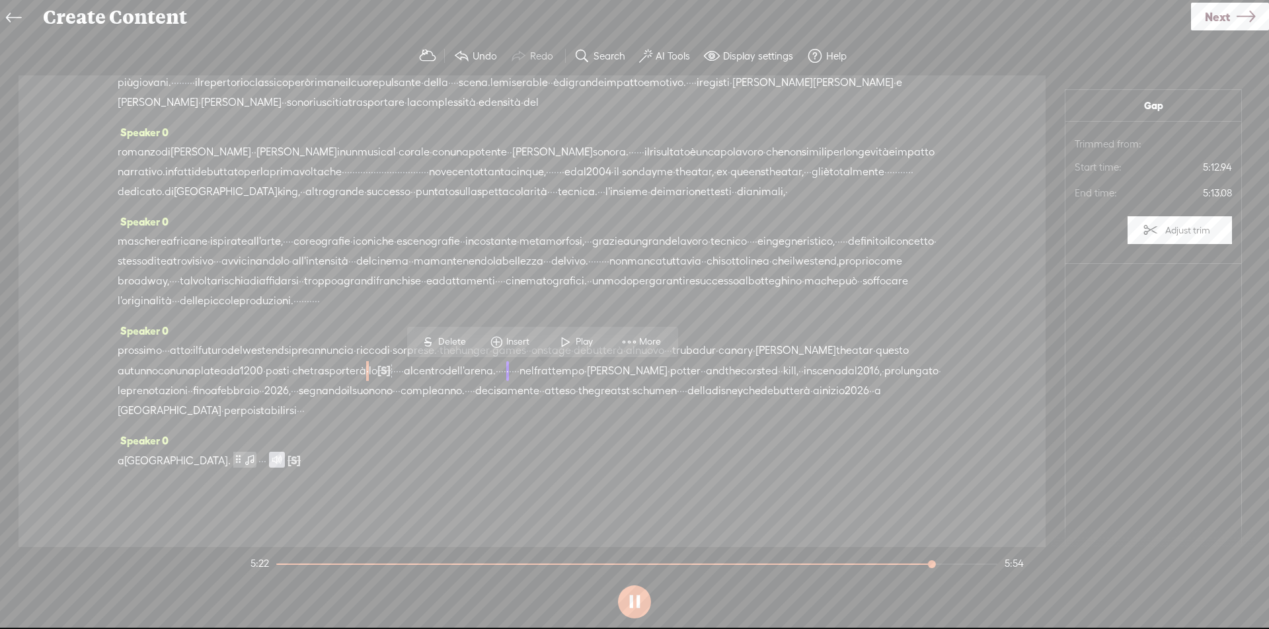
click at [366, 373] on span "trasporterà" at bounding box center [338, 371] width 56 height 20
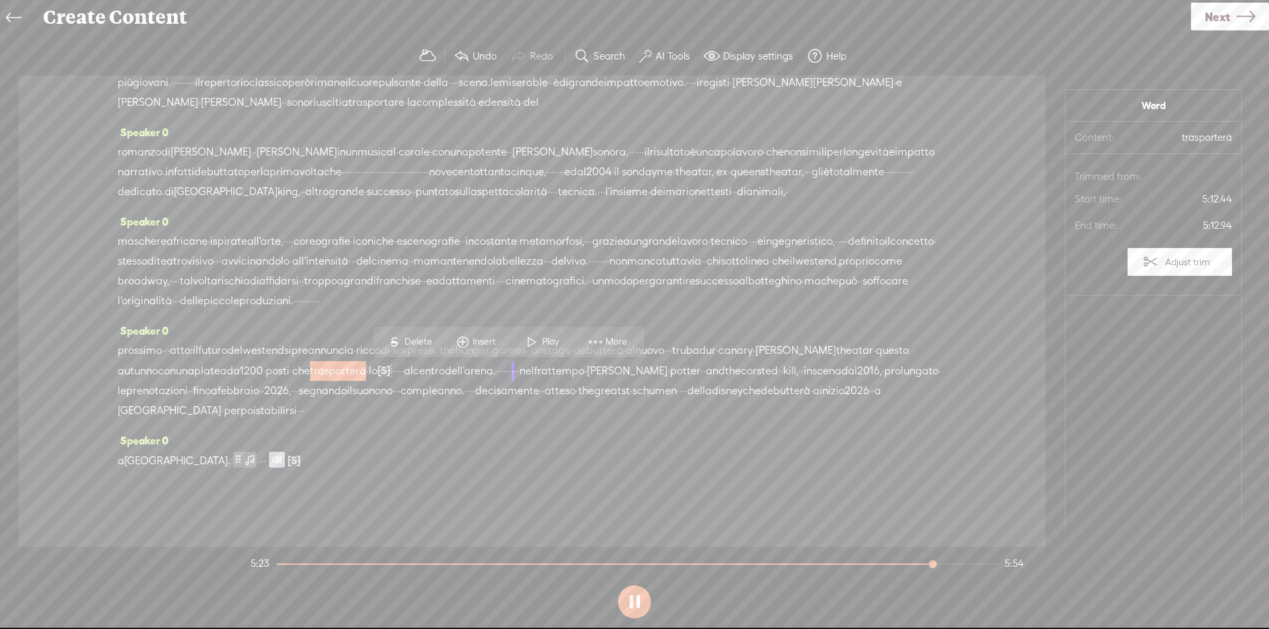
click at [310, 373] on span "che" at bounding box center [301, 371] width 18 height 20
click at [498, 339] on span at bounding box center [492, 342] width 20 height 24
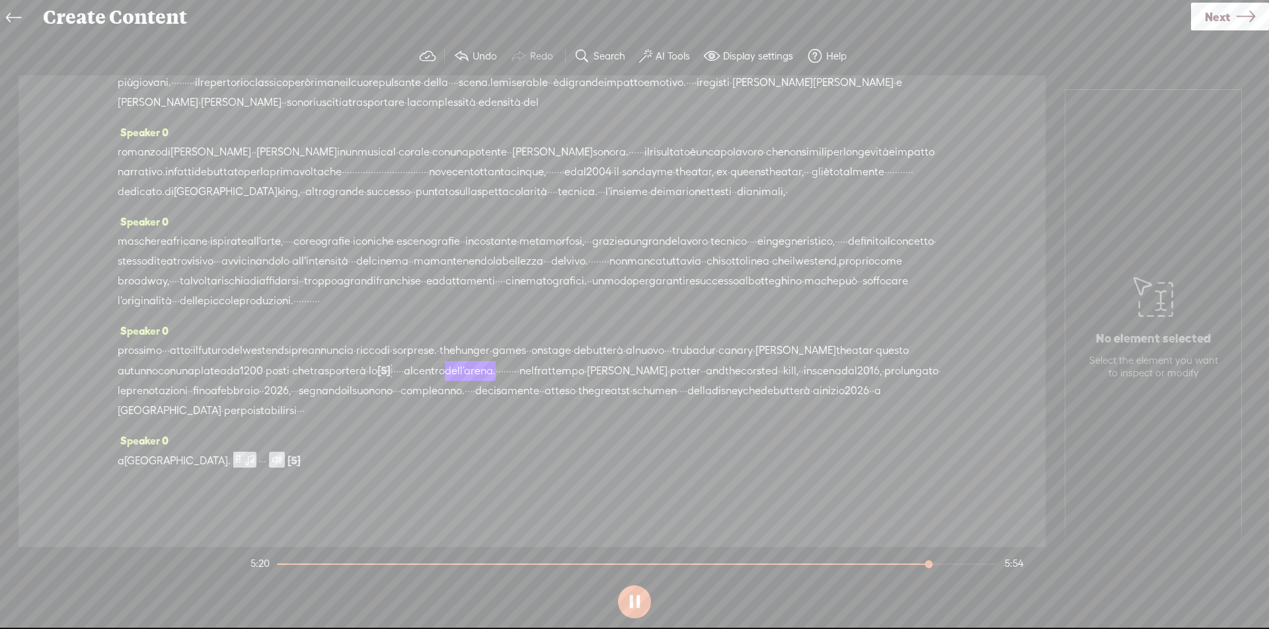
click at [393, 369] on span "·" at bounding box center [392, 371] width 3 height 20
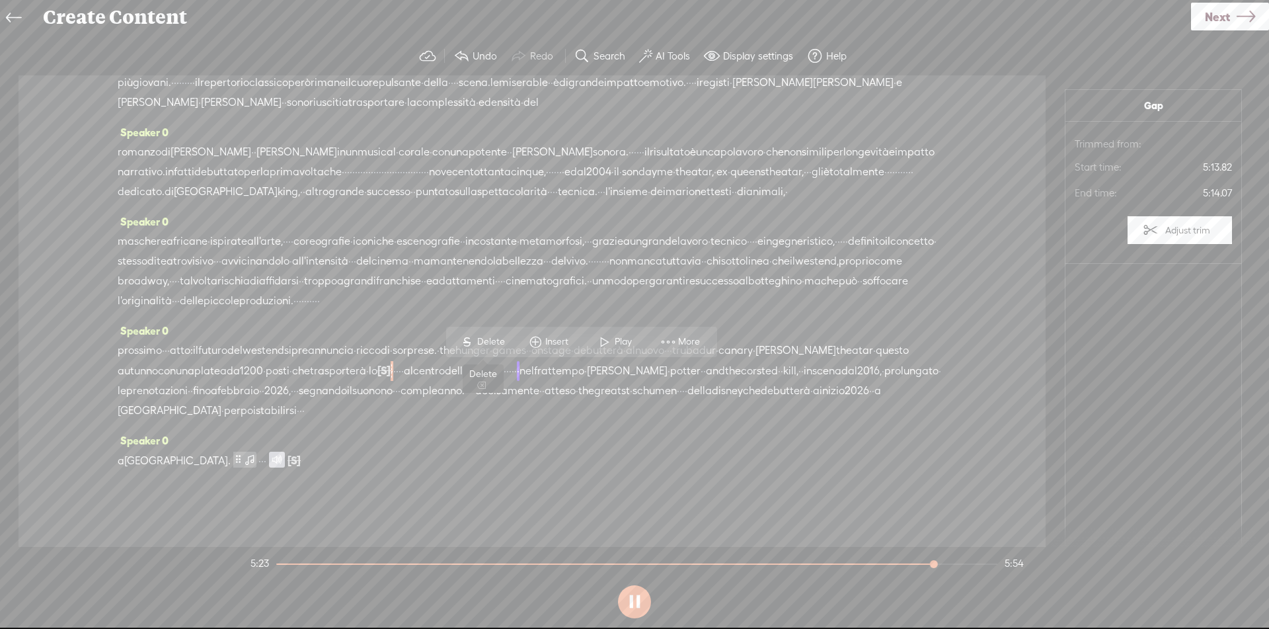
click at [502, 343] on span "Delete" at bounding box center [492, 341] width 31 height 13
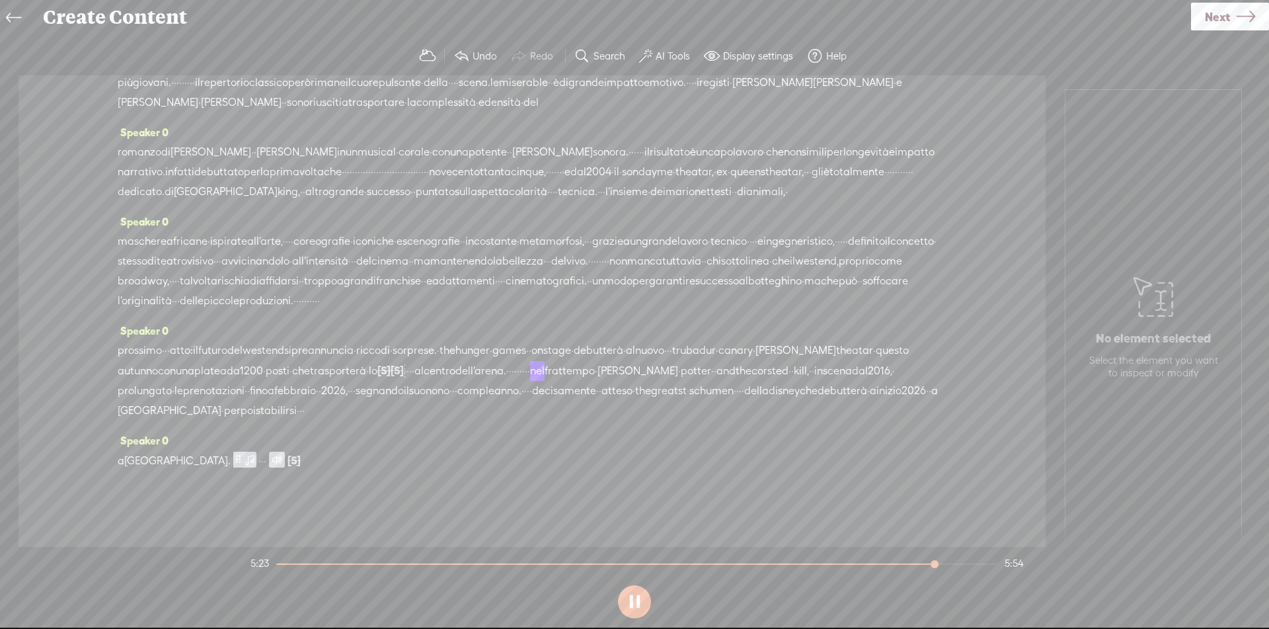
click at [240, 373] on span "da" at bounding box center [233, 371] width 13 height 20
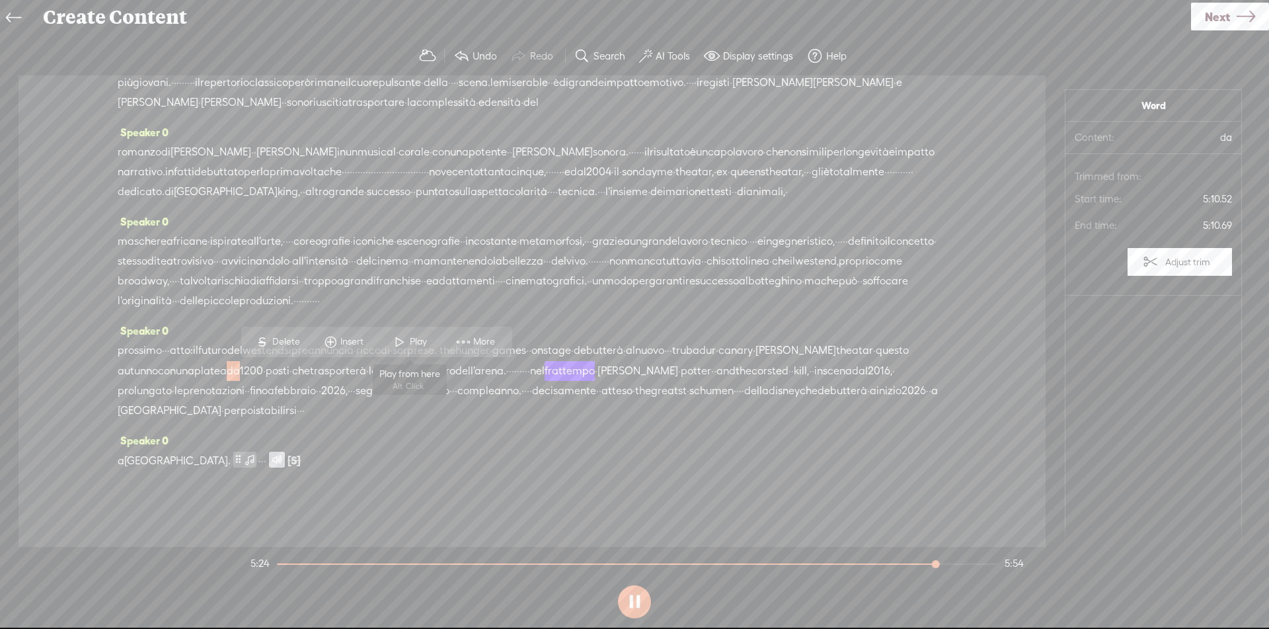
click at [422, 344] on span "Play" at bounding box center [420, 341] width 20 height 13
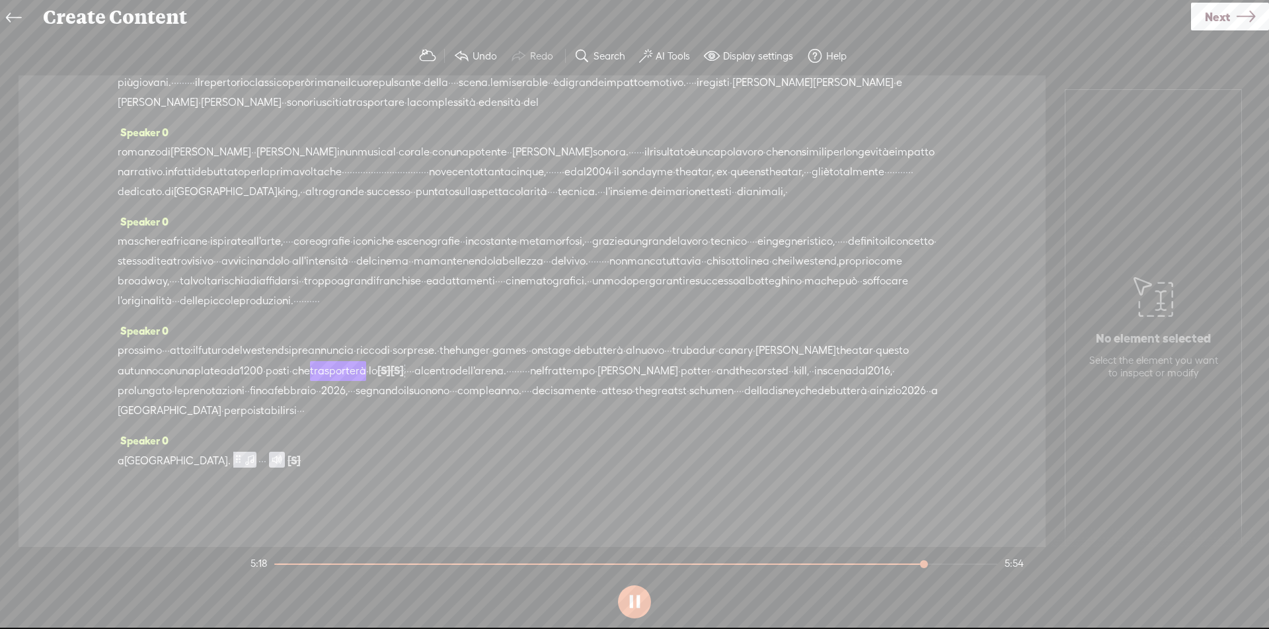
click at [266, 360] on span "west" at bounding box center [254, 350] width 23 height 20
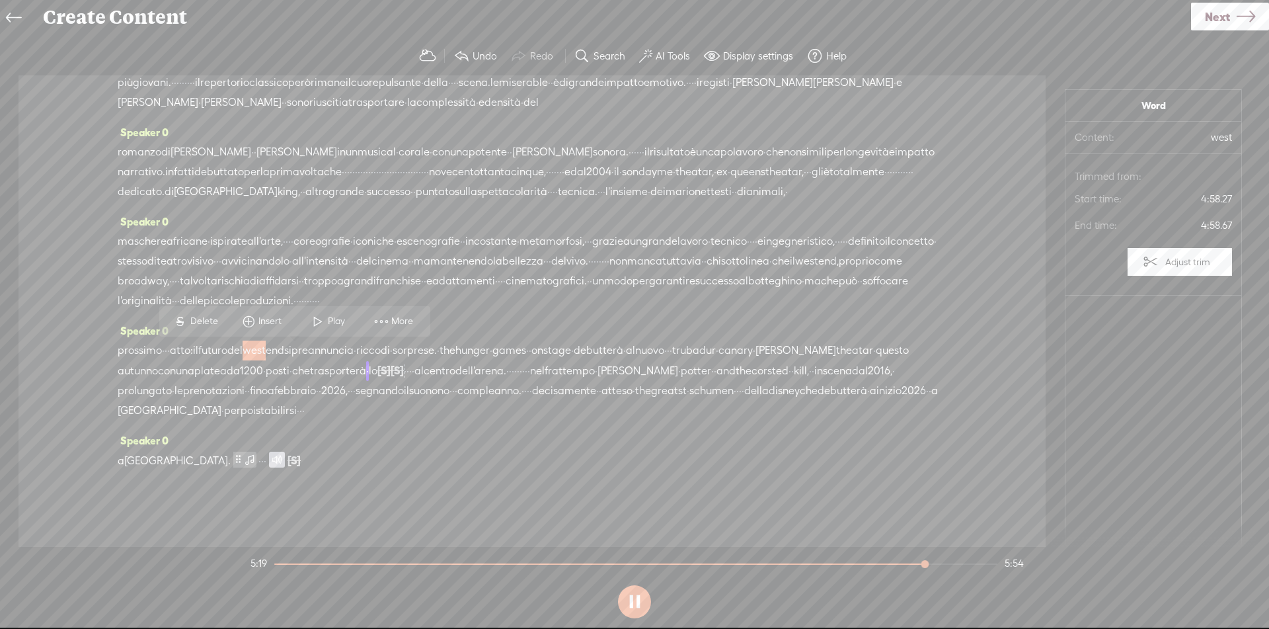
click at [176, 373] on span "con" at bounding box center [167, 371] width 18 height 20
click at [322, 346] on span at bounding box center [319, 342] width 20 height 24
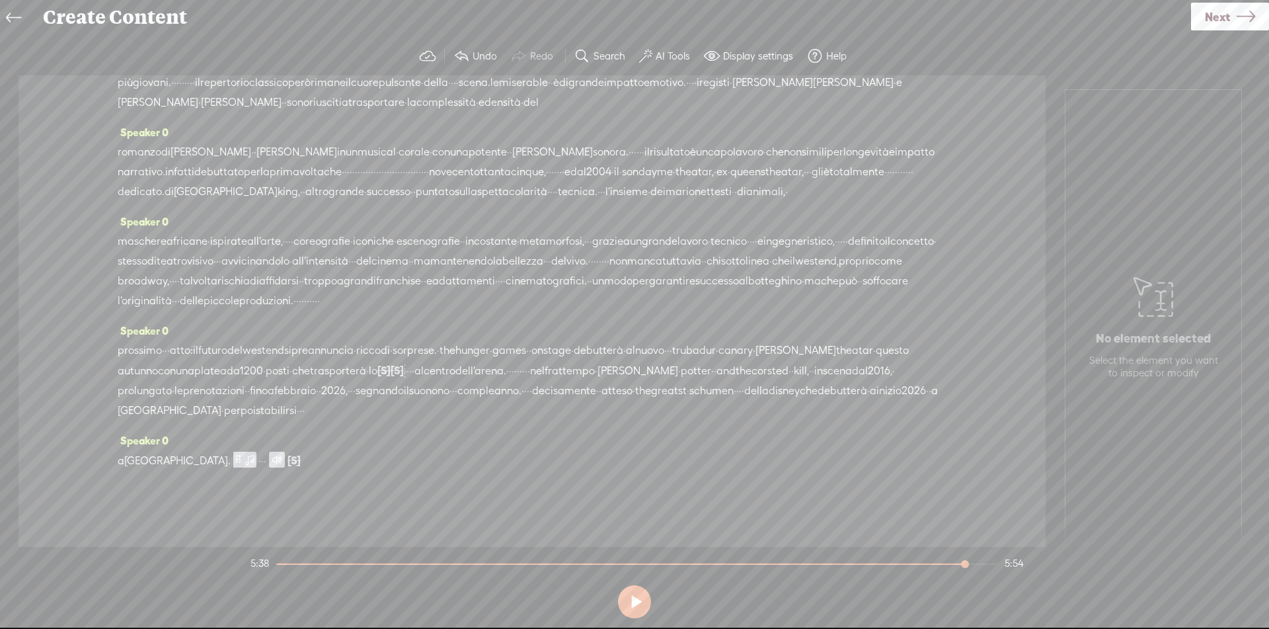
click at [1206, 14] on span "Next" at bounding box center [1217, 17] width 25 height 34
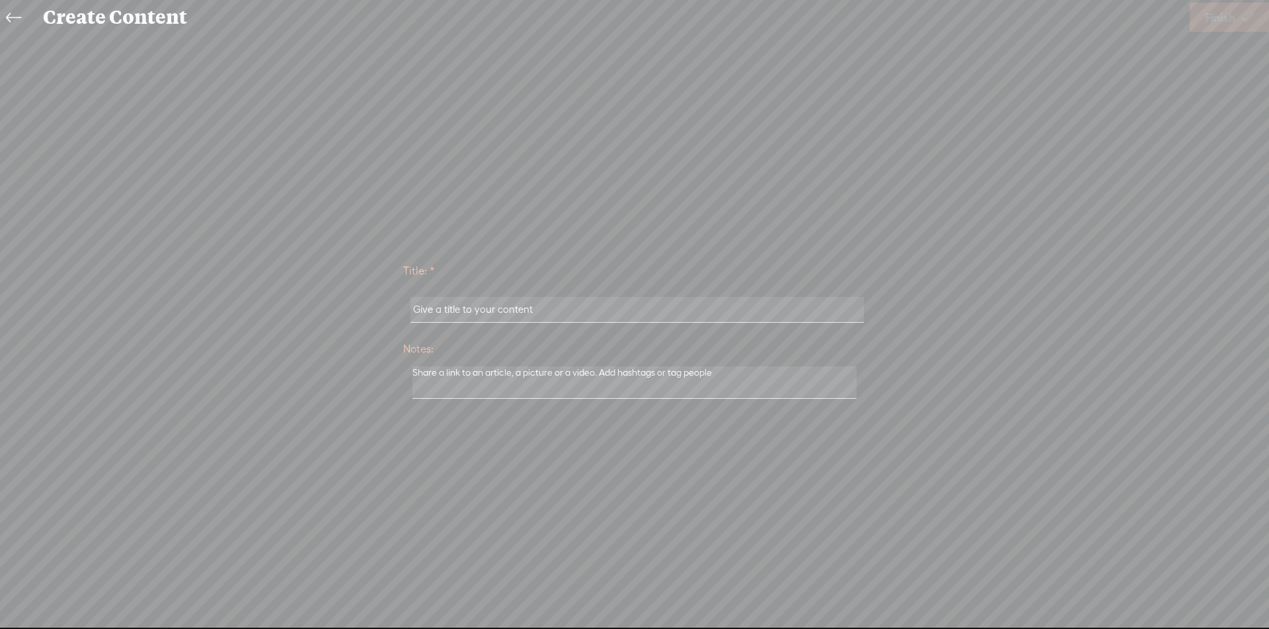
click at [676, 315] on input "text" at bounding box center [637, 310] width 453 height 26
paste input "A Tutto Musical"
type input "A Tutto Musical"
click at [1228, 18] on span "Finish" at bounding box center [1220, 18] width 30 height 34
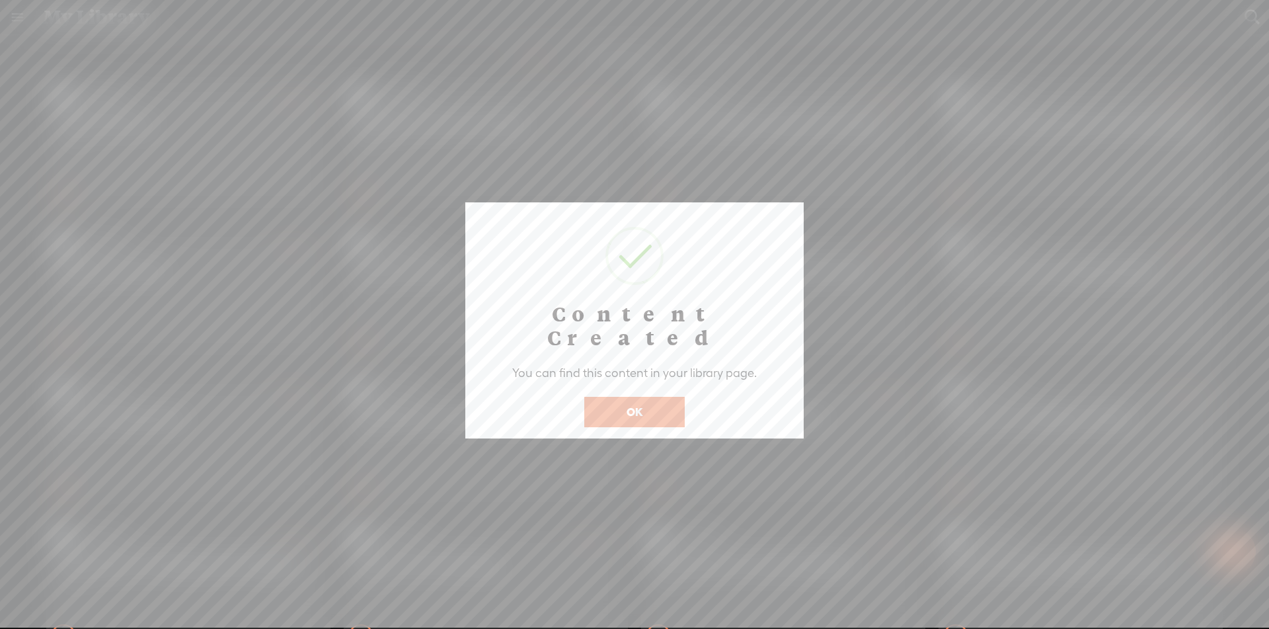
click at [646, 397] on button "OK" at bounding box center [634, 412] width 100 height 30
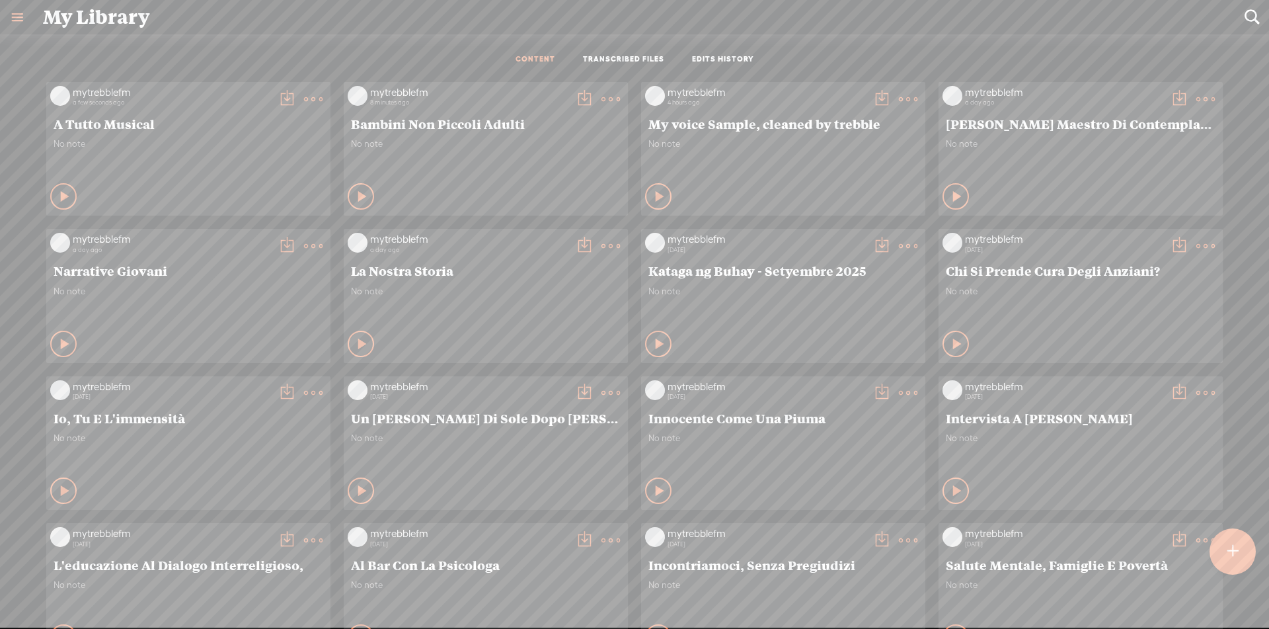
click at [278, 98] on t at bounding box center [287, 99] width 19 height 19
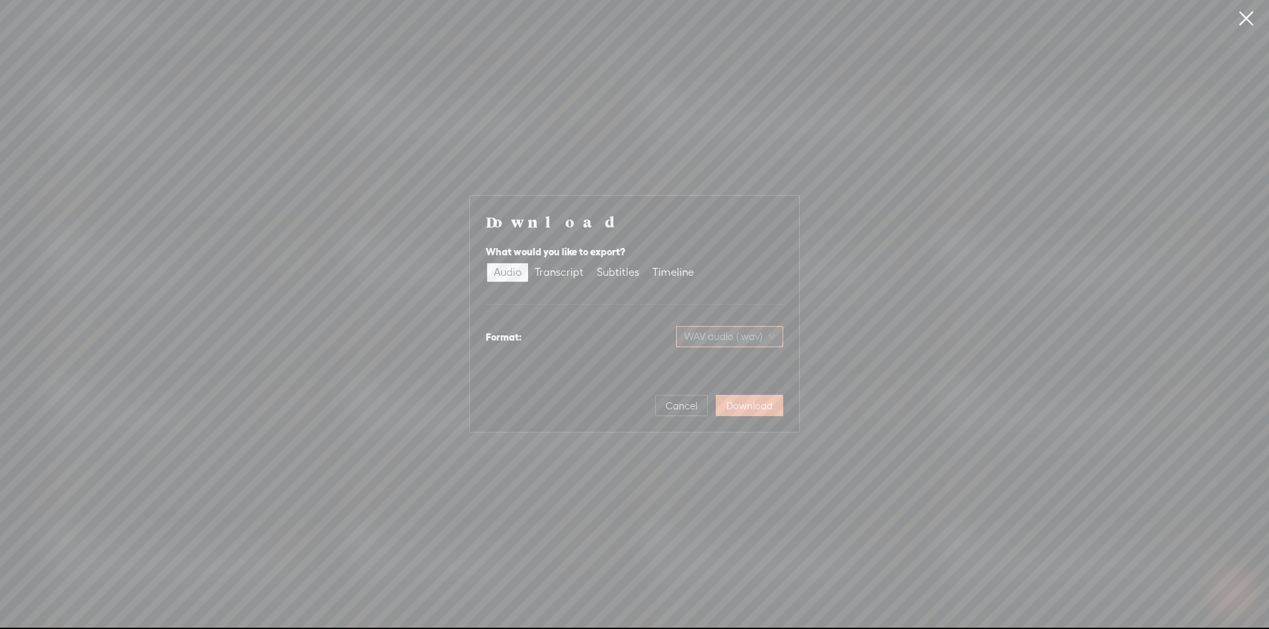
click at [755, 344] on span "WAV audio (.wav)" at bounding box center [729, 337] width 91 height 20
click at [724, 371] on div "MP3 audio (.mp3) Best for sharing, small file size" at bounding box center [719, 371] width 108 height 32
click at [749, 403] on span "Download" at bounding box center [749, 405] width 46 height 13
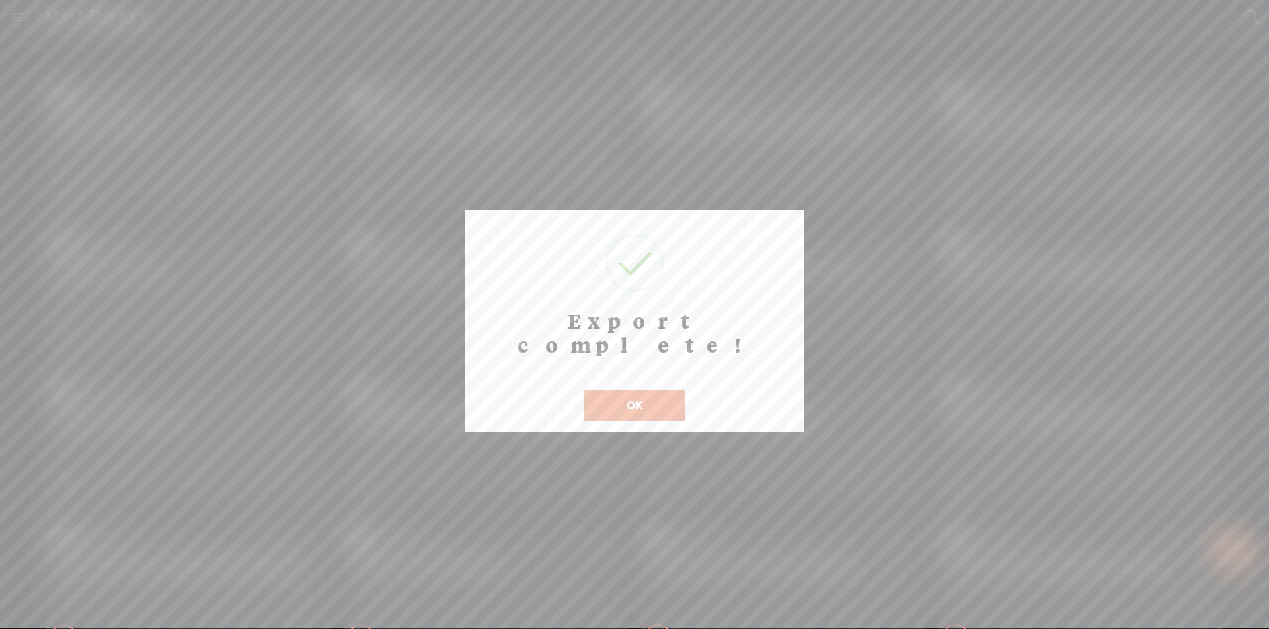
click at [639, 390] on button "OK" at bounding box center [634, 405] width 100 height 30
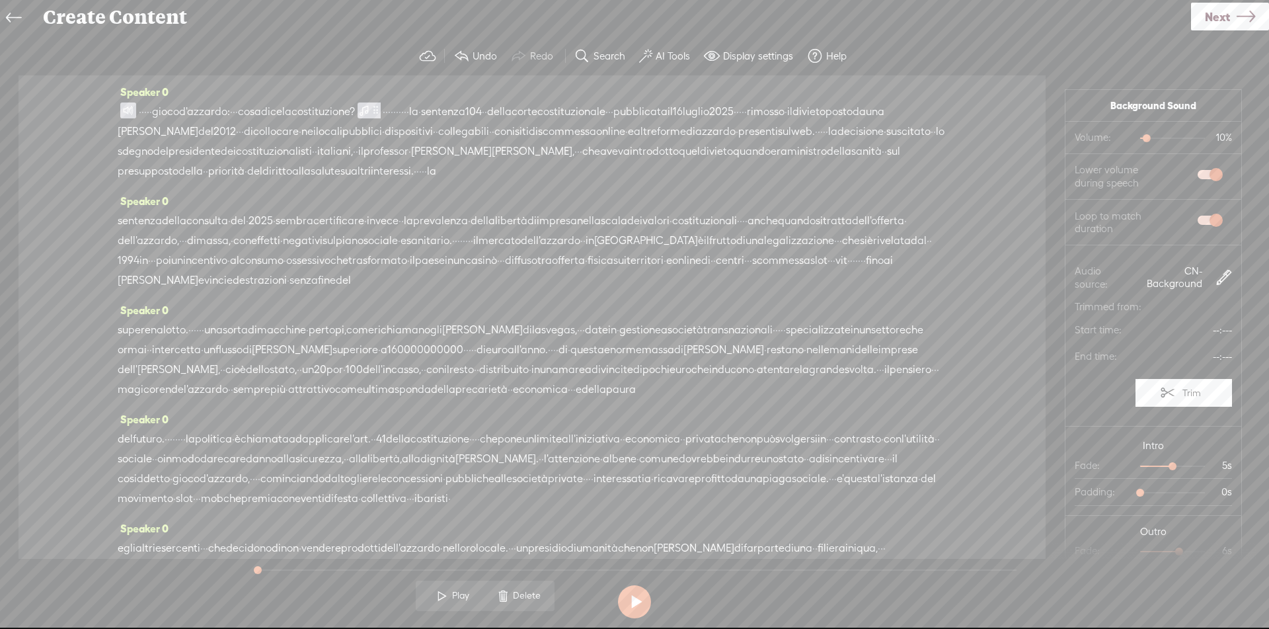
scroll to position [30, 0]
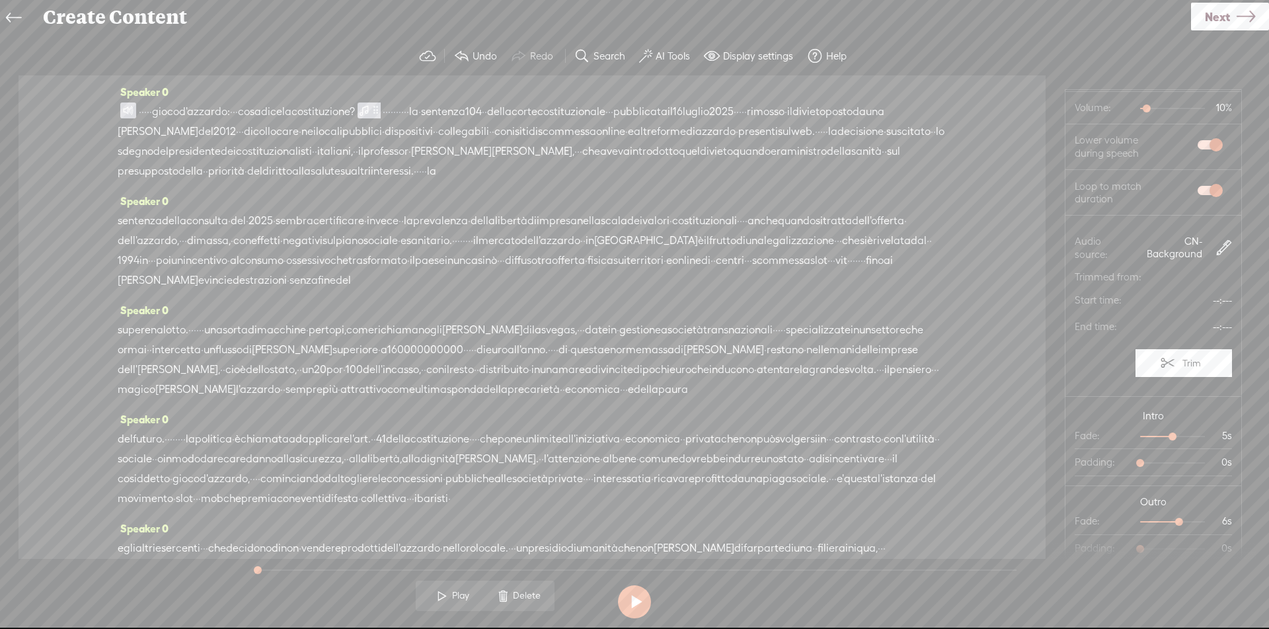
drag, startPoint x: 180, startPoint y: 112, endPoint x: 418, endPoint y: 111, distance: 238.0
click at [418, 111] on div "· · · · · gioco d'azzardo: · · · cosa dice la costituzione? · · · · · · · · · ·…" at bounding box center [532, 141] width 829 height 79
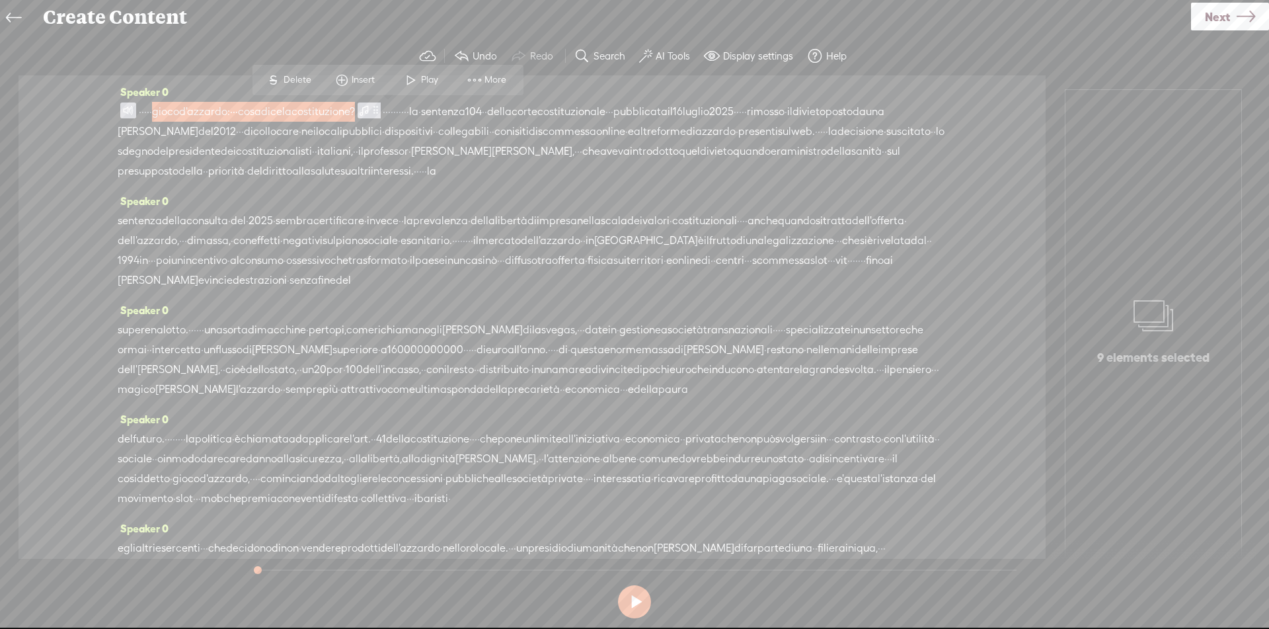
scroll to position [0, 0]
click at [124, 110] on span at bounding box center [128, 110] width 16 height 16
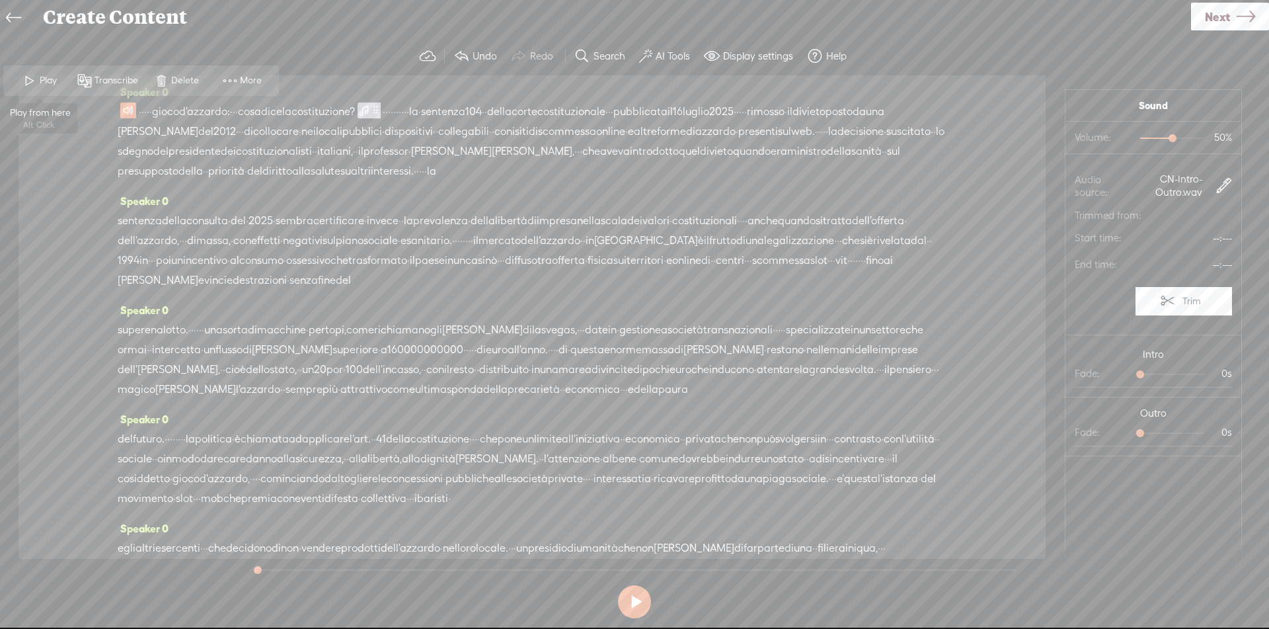
click at [49, 76] on span "Play" at bounding box center [50, 80] width 20 height 13
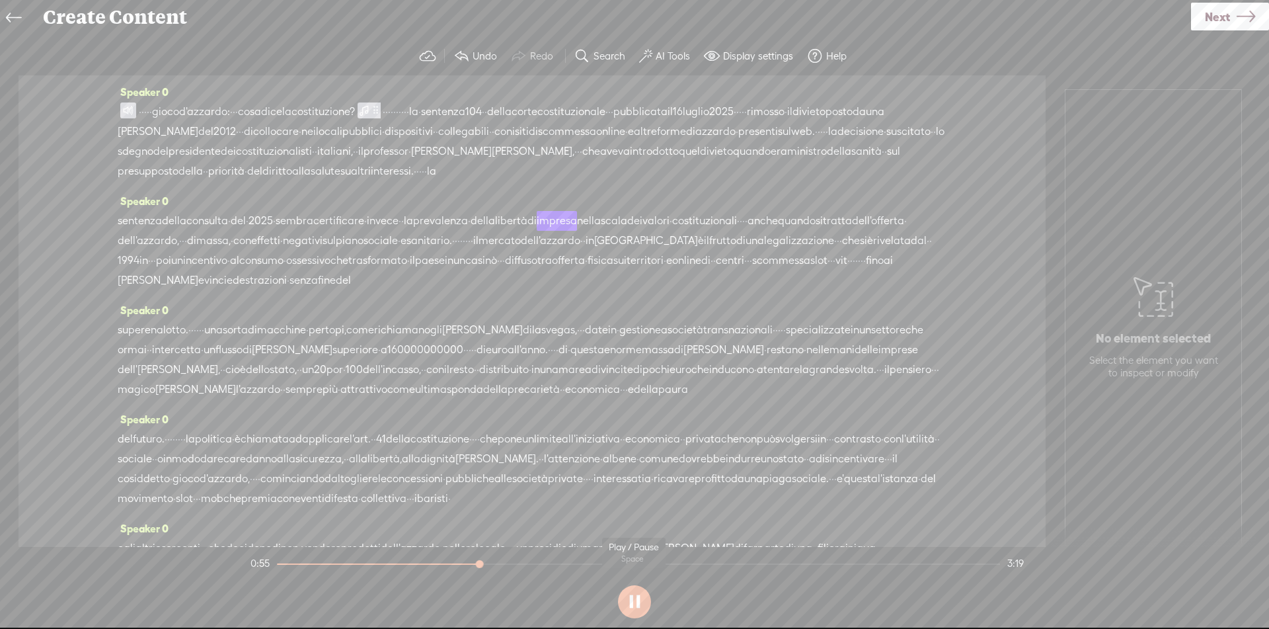
click at [635, 604] on button at bounding box center [634, 601] width 33 height 33
click at [643, 603] on button at bounding box center [634, 601] width 33 height 33
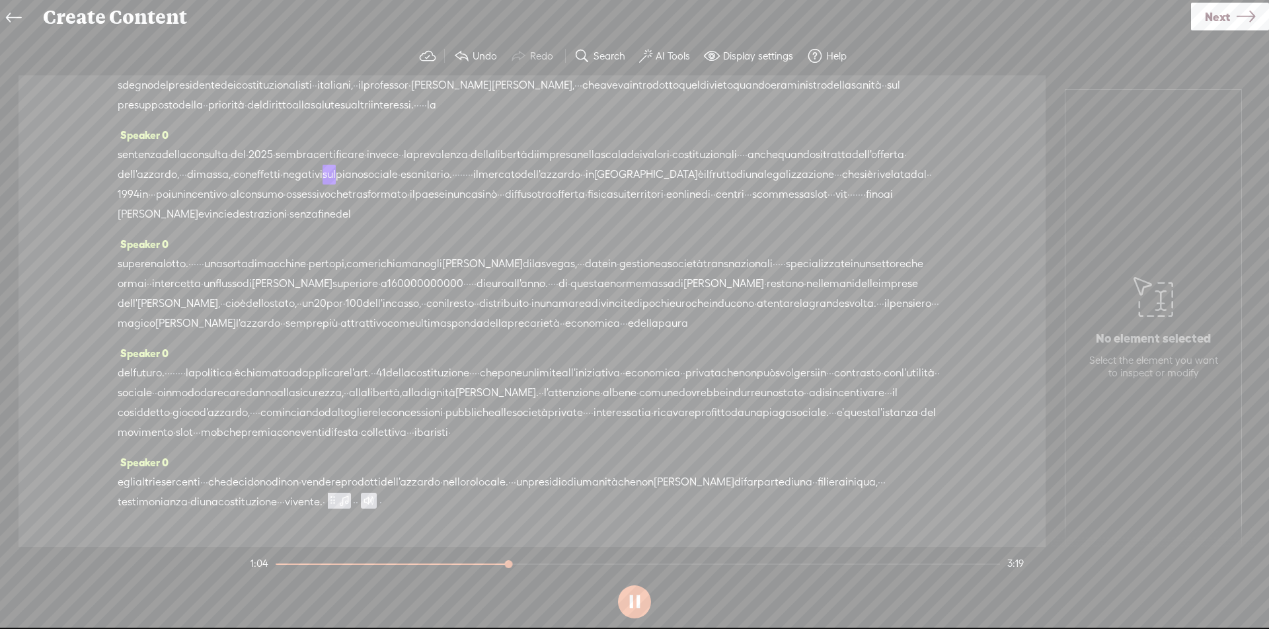
scroll to position [132, 0]
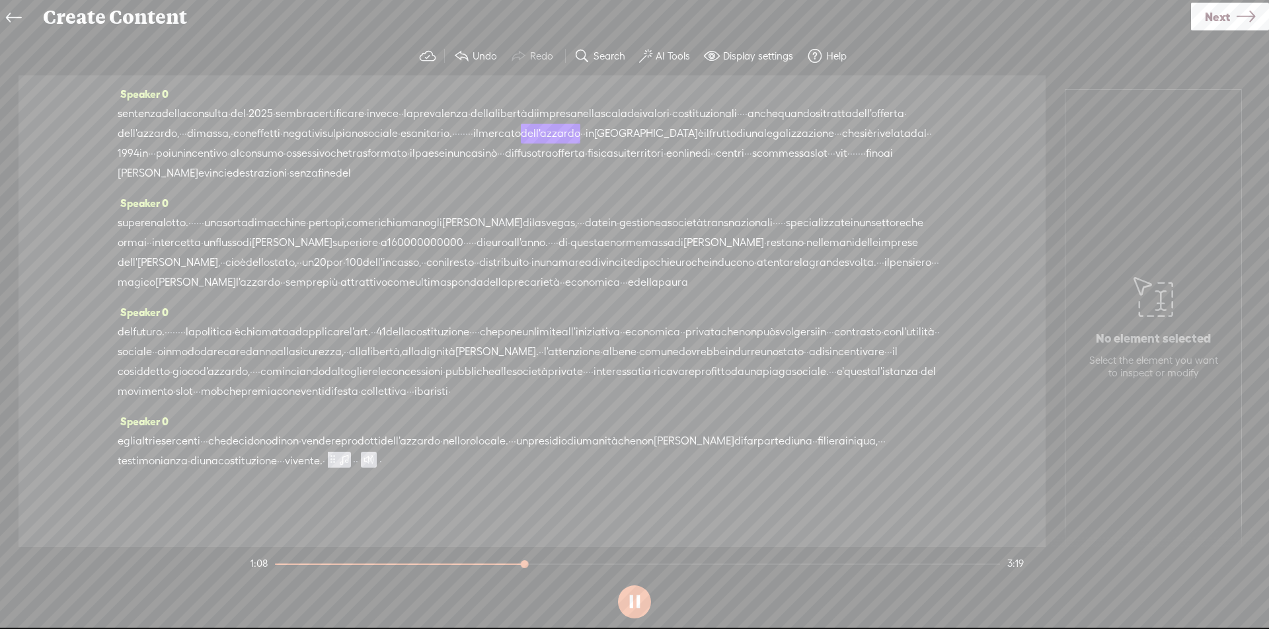
click at [658, 520] on div "Speaker 0 · · · · · gioco d'azzardo: · · · cosa dice la costituzione? · · · · ·…" at bounding box center [532, 310] width 1027 height 471
click at [627, 163] on span "territori" at bounding box center [645, 153] width 37 height 20
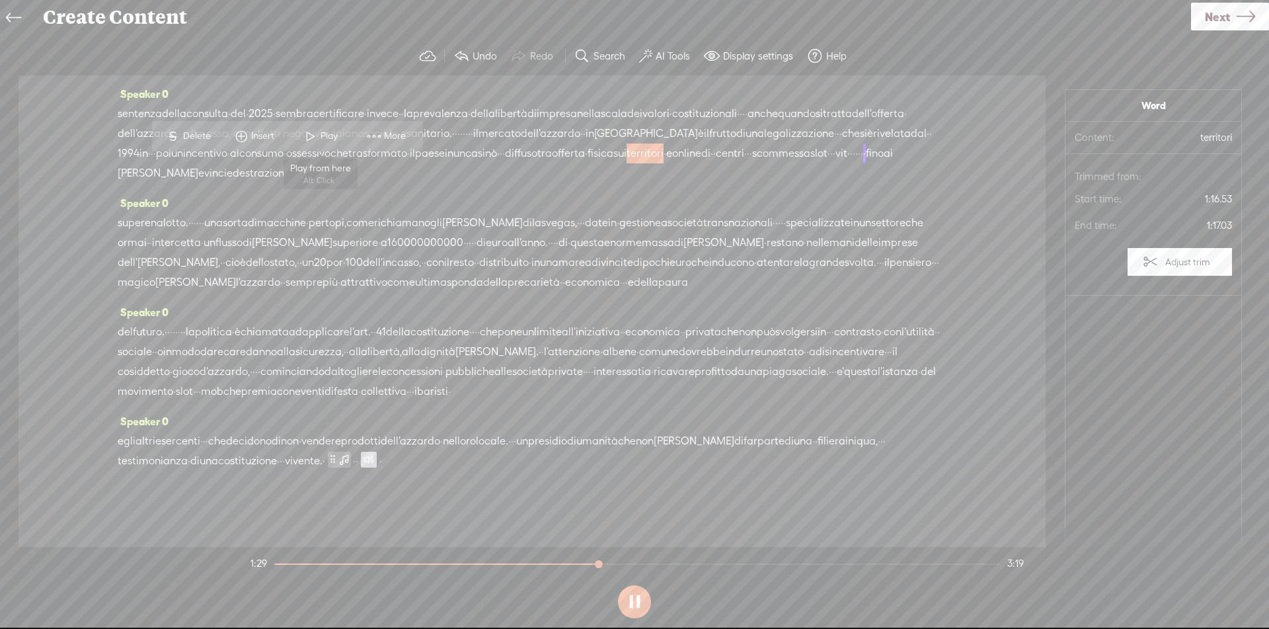
click at [324, 137] on span "Play" at bounding box center [331, 136] width 20 height 13
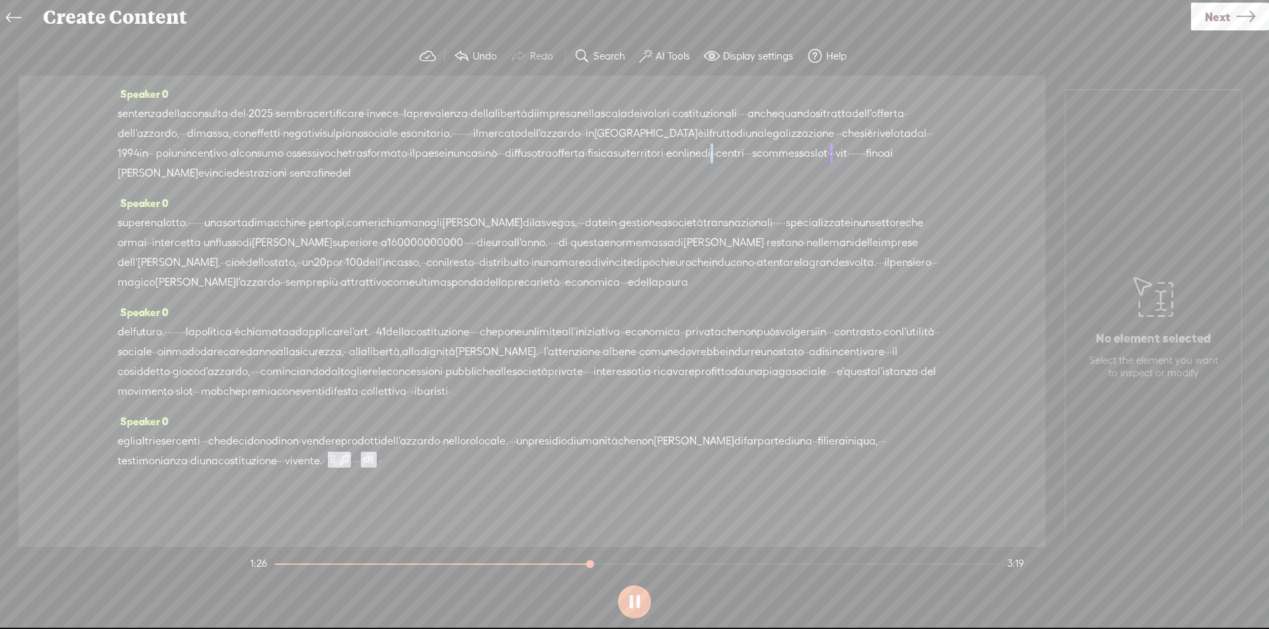
drag, startPoint x: 367, startPoint y: 171, endPoint x: 376, endPoint y: 171, distance: 9.3
click at [376, 171] on div "sentenza della consulta · del · 2025 · sembra certificare · invece · · la preva…" at bounding box center [532, 143] width 829 height 79
click at [588, 163] on span "fisica" at bounding box center [601, 153] width 26 height 20
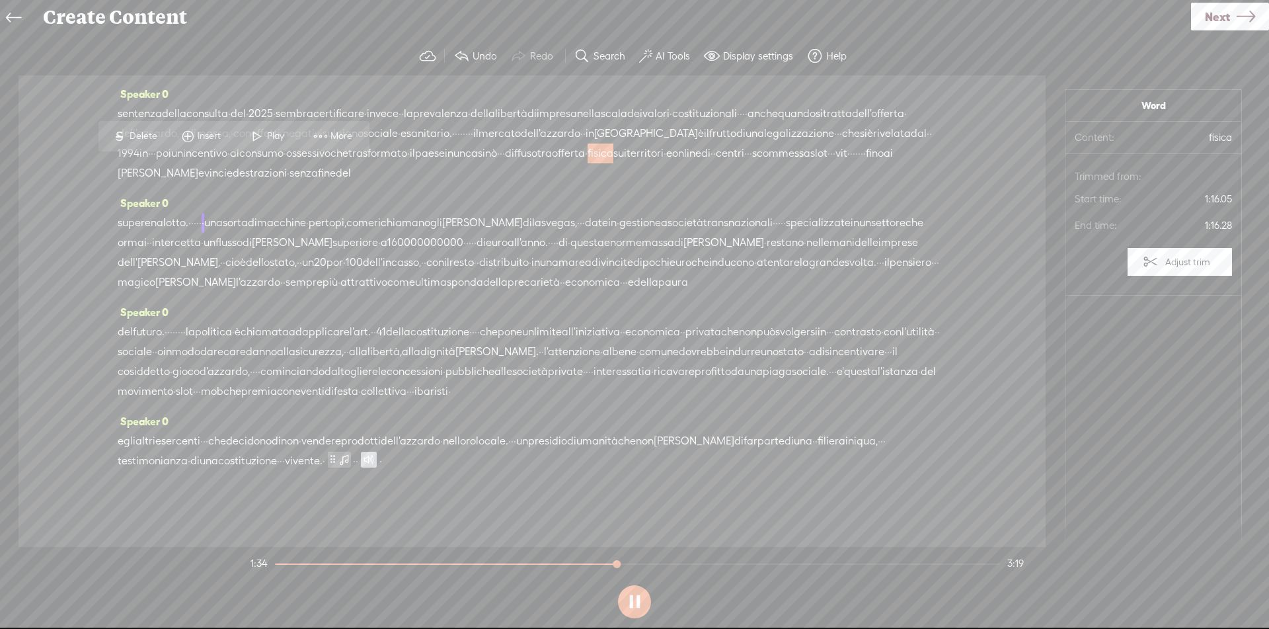
click at [258, 137] on span at bounding box center [257, 136] width 20 height 24
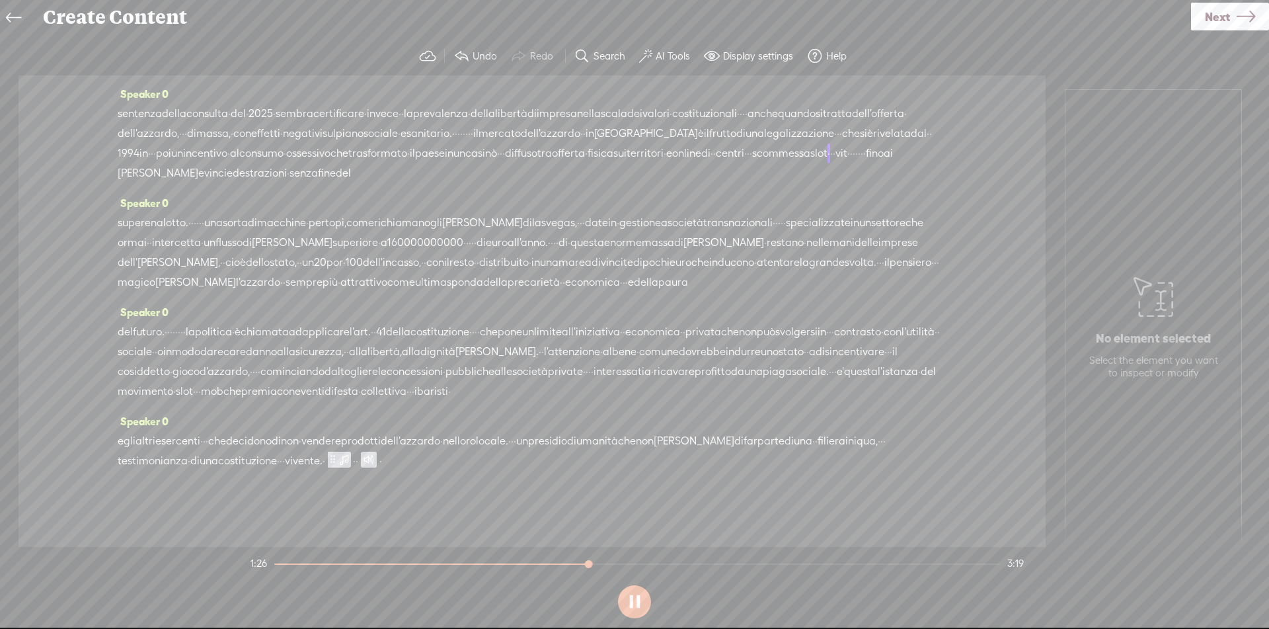
click at [627, 163] on span "territori" at bounding box center [645, 153] width 37 height 20
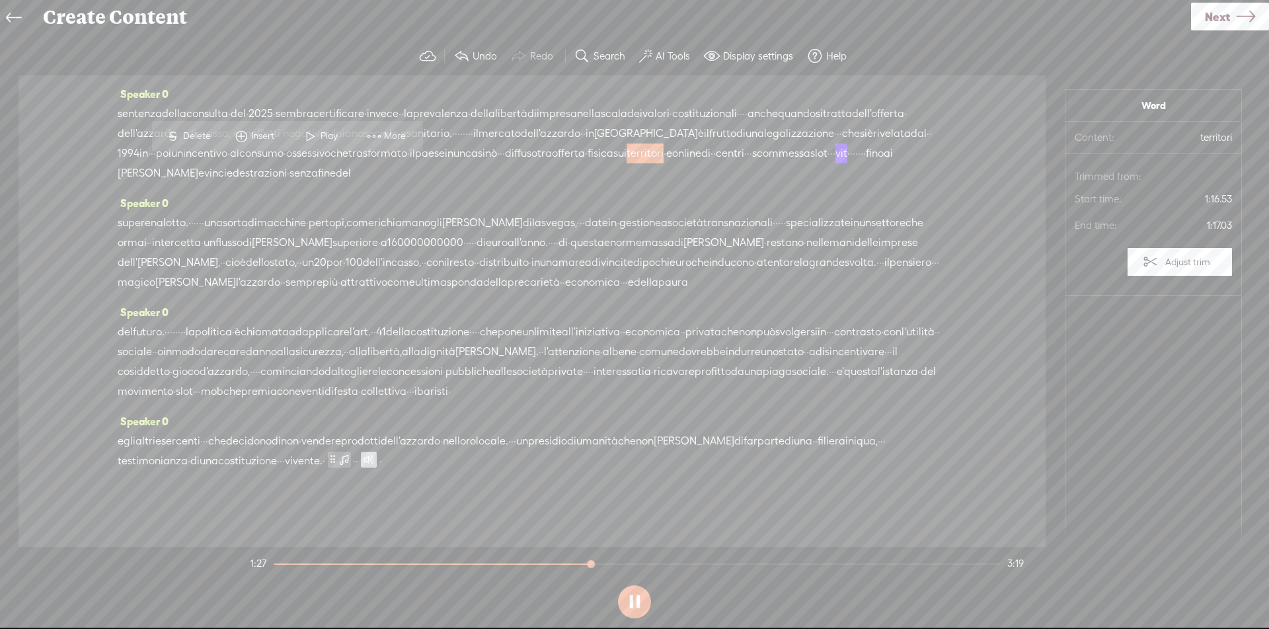
click at [309, 137] on span at bounding box center [311, 136] width 20 height 24
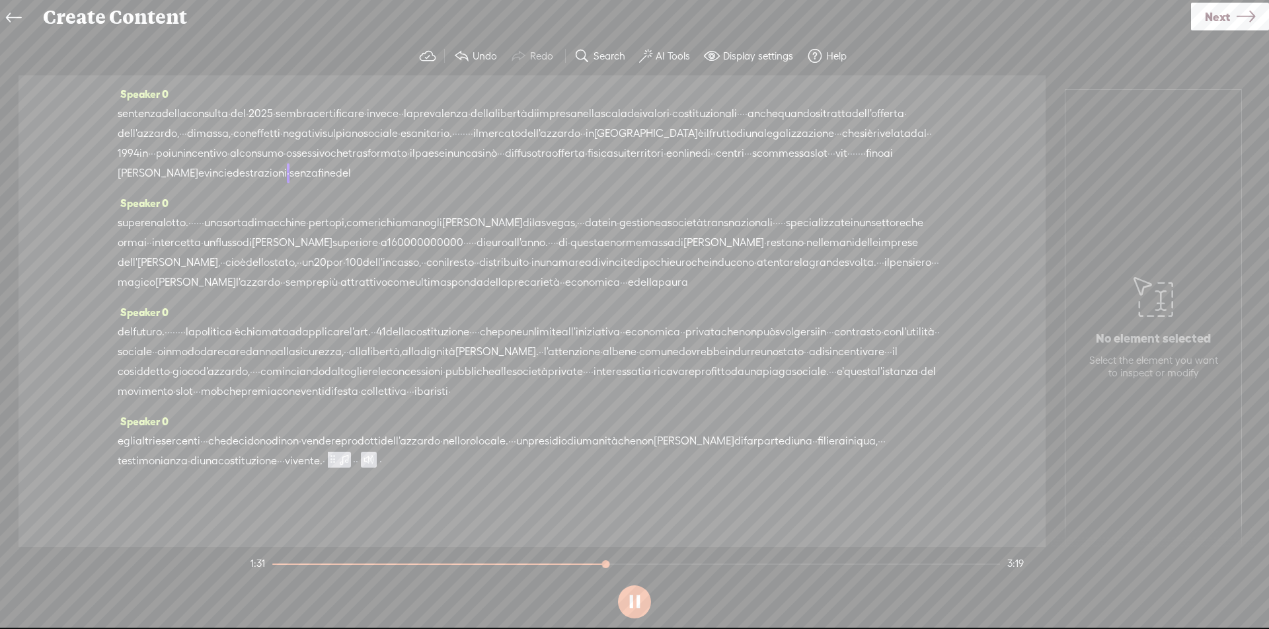
drag, startPoint x: 587, startPoint y: 169, endPoint x: 607, endPoint y: 171, distance: 20.7
click at [607, 171] on div "sentenza della consulta · del · 2025 · sembra certificare · invece · · la preva…" at bounding box center [532, 143] width 829 height 79
click at [513, 132] on span "Delete" at bounding box center [515, 136] width 31 height 13
click at [1249, 28] on icon at bounding box center [1246, 17] width 19 height 34
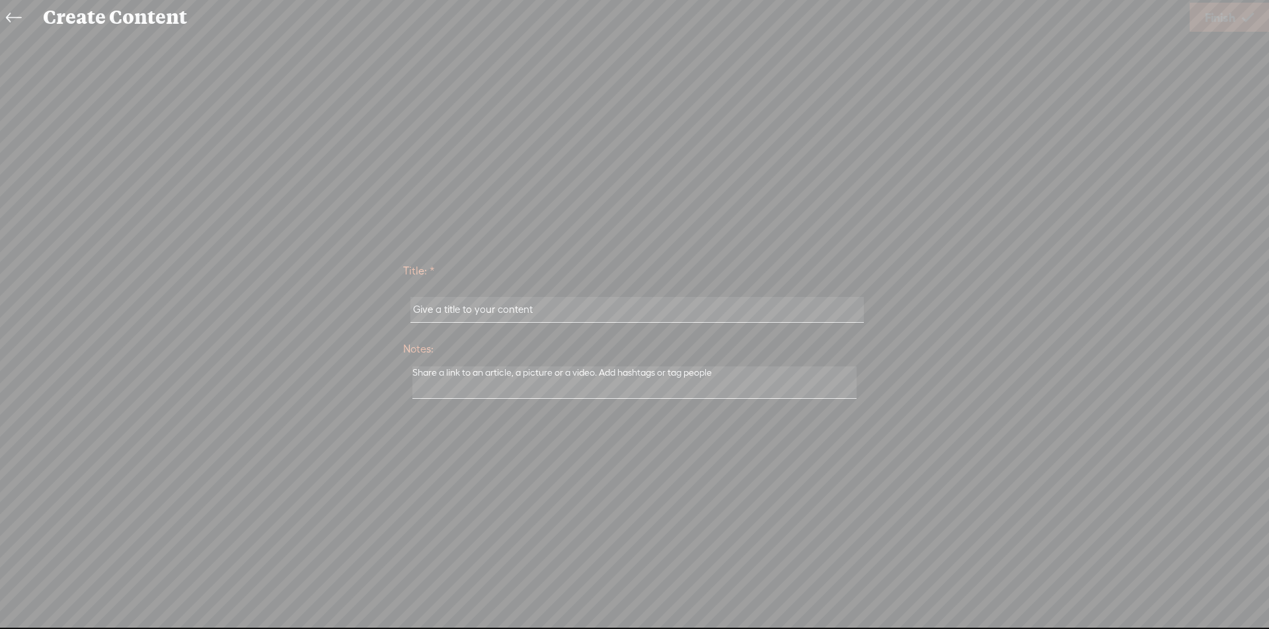
click at [551, 315] on input "text" at bounding box center [637, 310] width 453 height 26
paste input "Gioco D'azzardo: Cosa Dice La Costituzione?"
type input "Gioco D'azzardo: Cosa Dice La Costituzione?"
click at [1208, 17] on span "Finish" at bounding box center [1220, 18] width 30 height 34
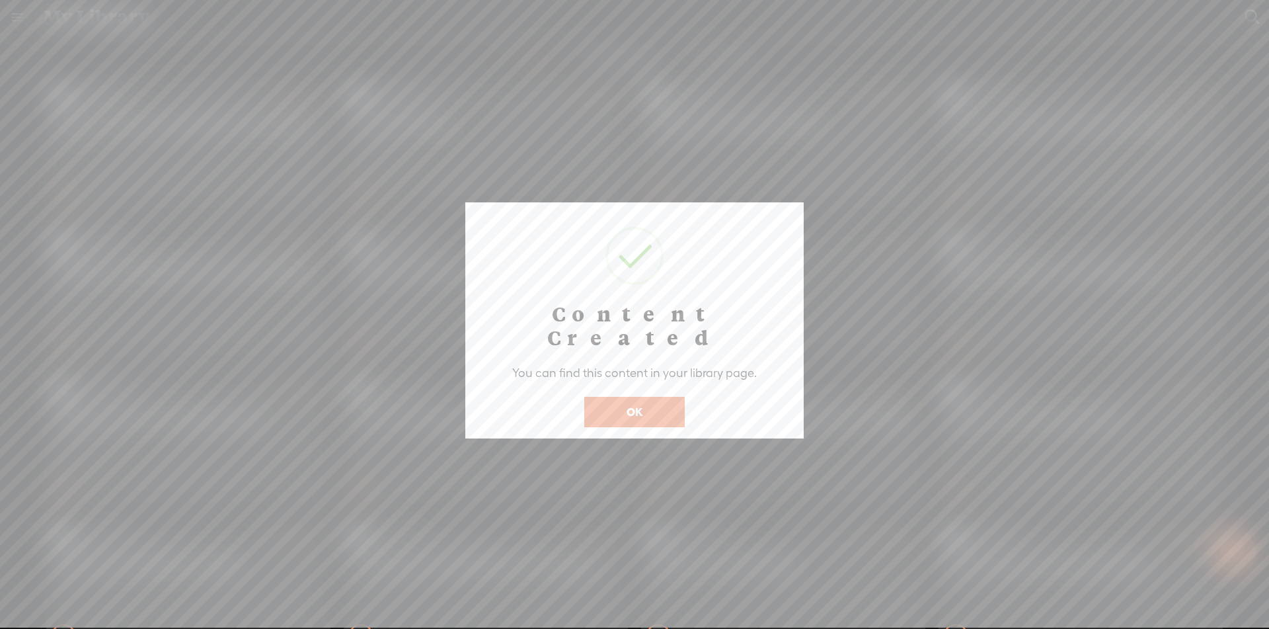
click at [652, 397] on button "OK" at bounding box center [634, 412] width 100 height 30
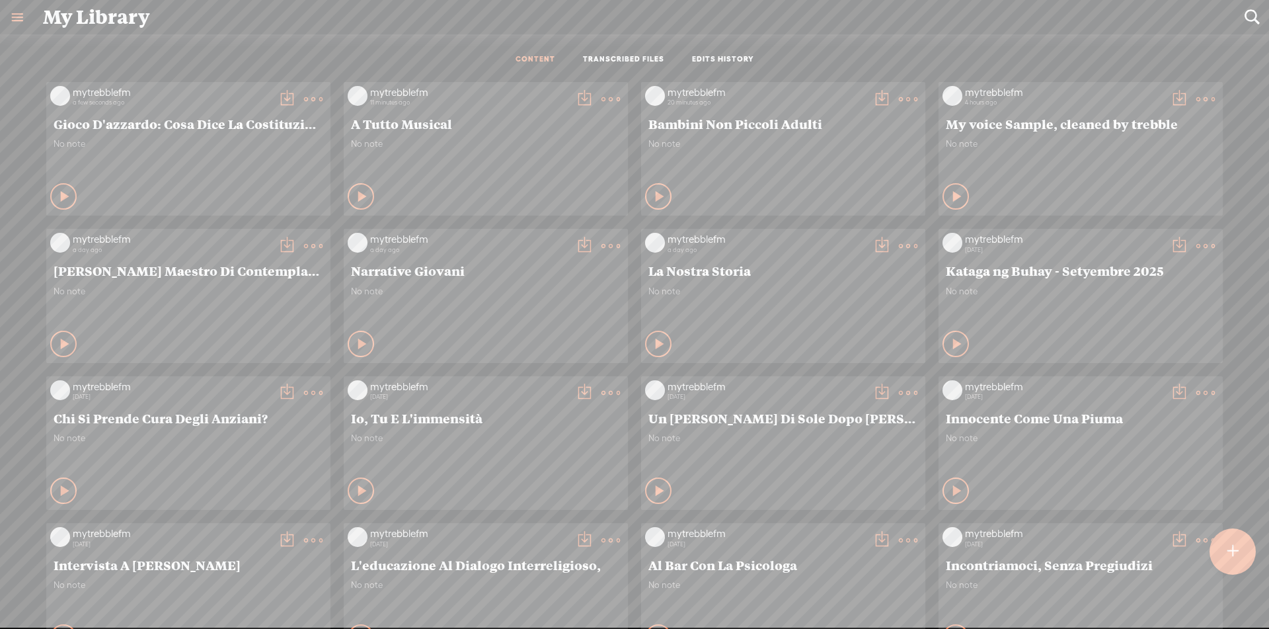
click at [278, 99] on t at bounding box center [287, 99] width 19 height 19
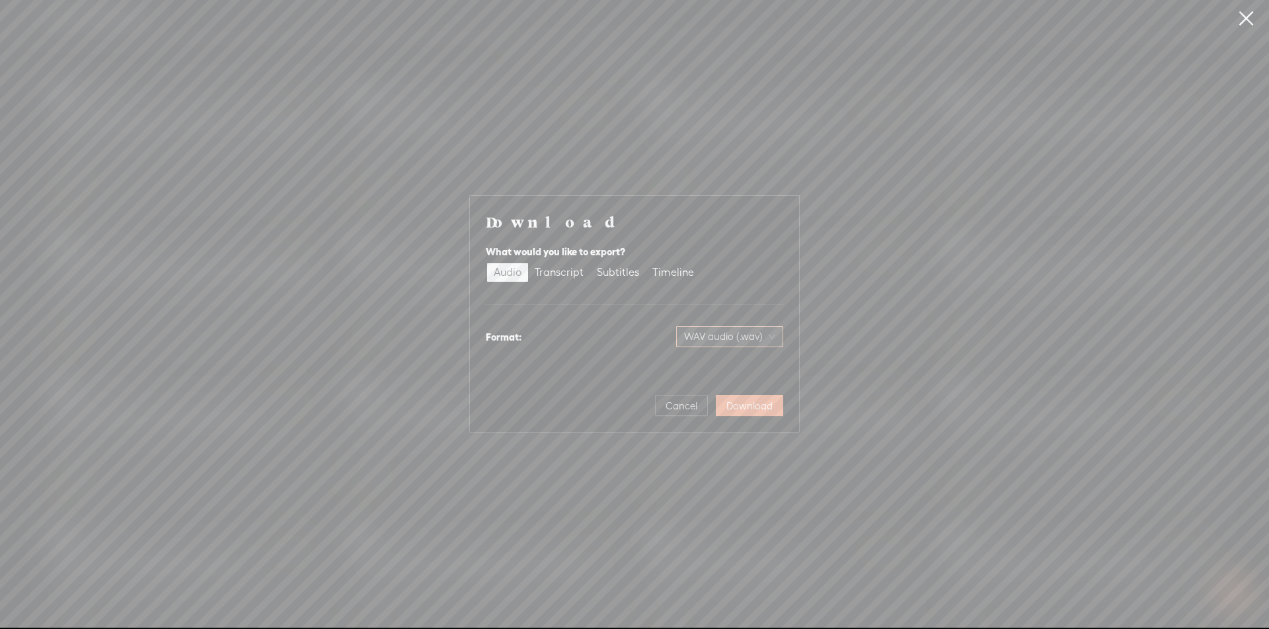
click at [762, 329] on span "WAV audio (.wav)" at bounding box center [729, 337] width 91 height 20
click at [731, 370] on div "MP3 audio (.mp3)" at bounding box center [719, 364] width 108 height 13
click at [750, 406] on span "Download" at bounding box center [749, 405] width 46 height 13
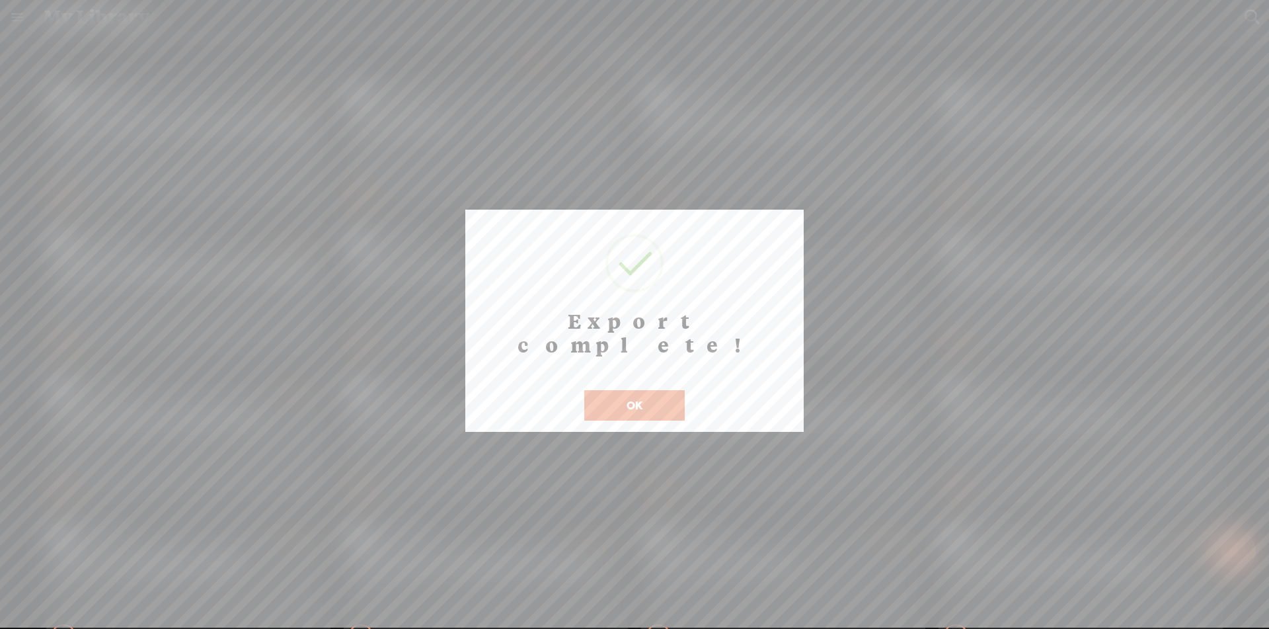
click at [631, 390] on button "OK" at bounding box center [634, 405] width 100 height 30
